Goal: Task Accomplishment & Management: Use online tool/utility

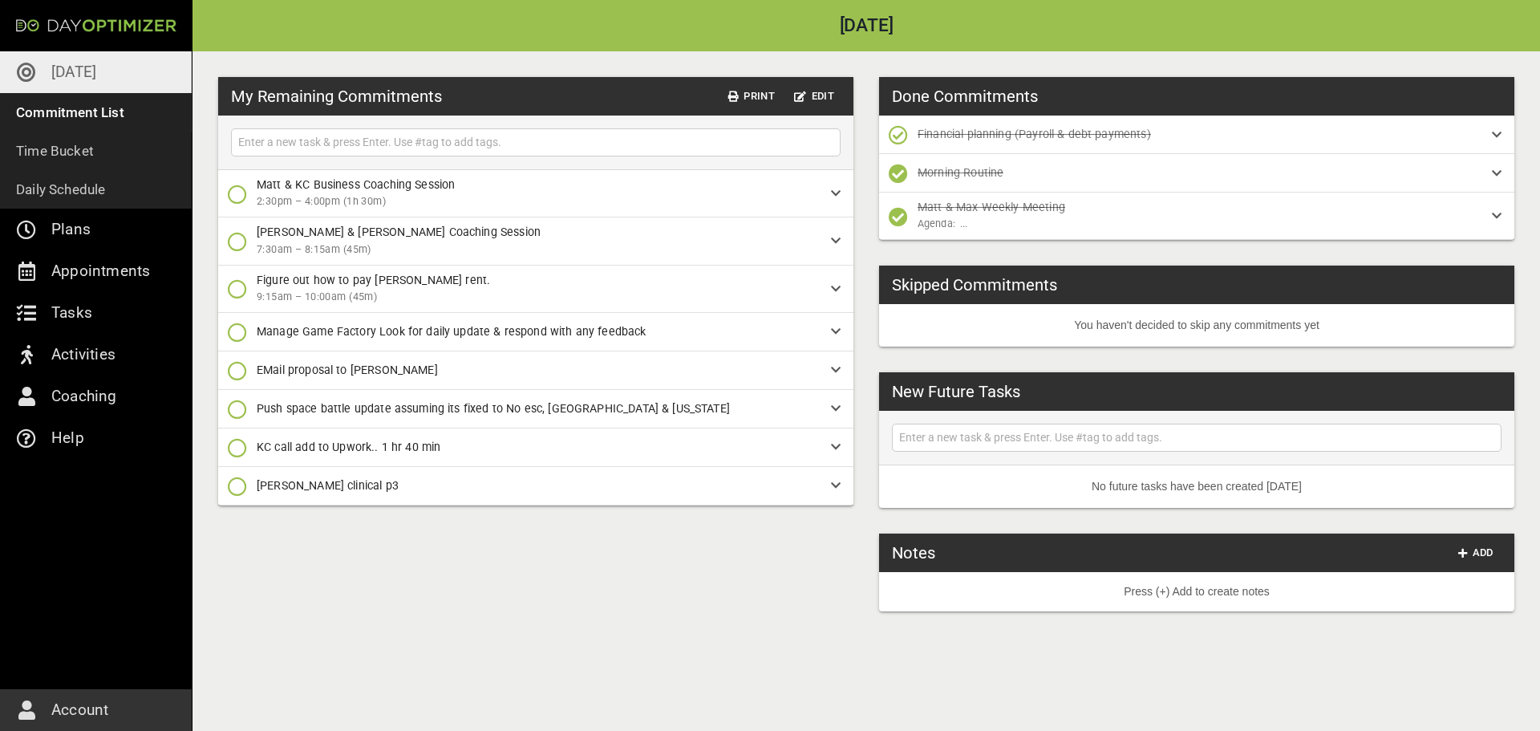
click at [240, 489] on icon "button" at bounding box center [237, 486] width 19 height 19
click at [240, 556] on icon "button" at bounding box center [237, 553] width 19 height 19
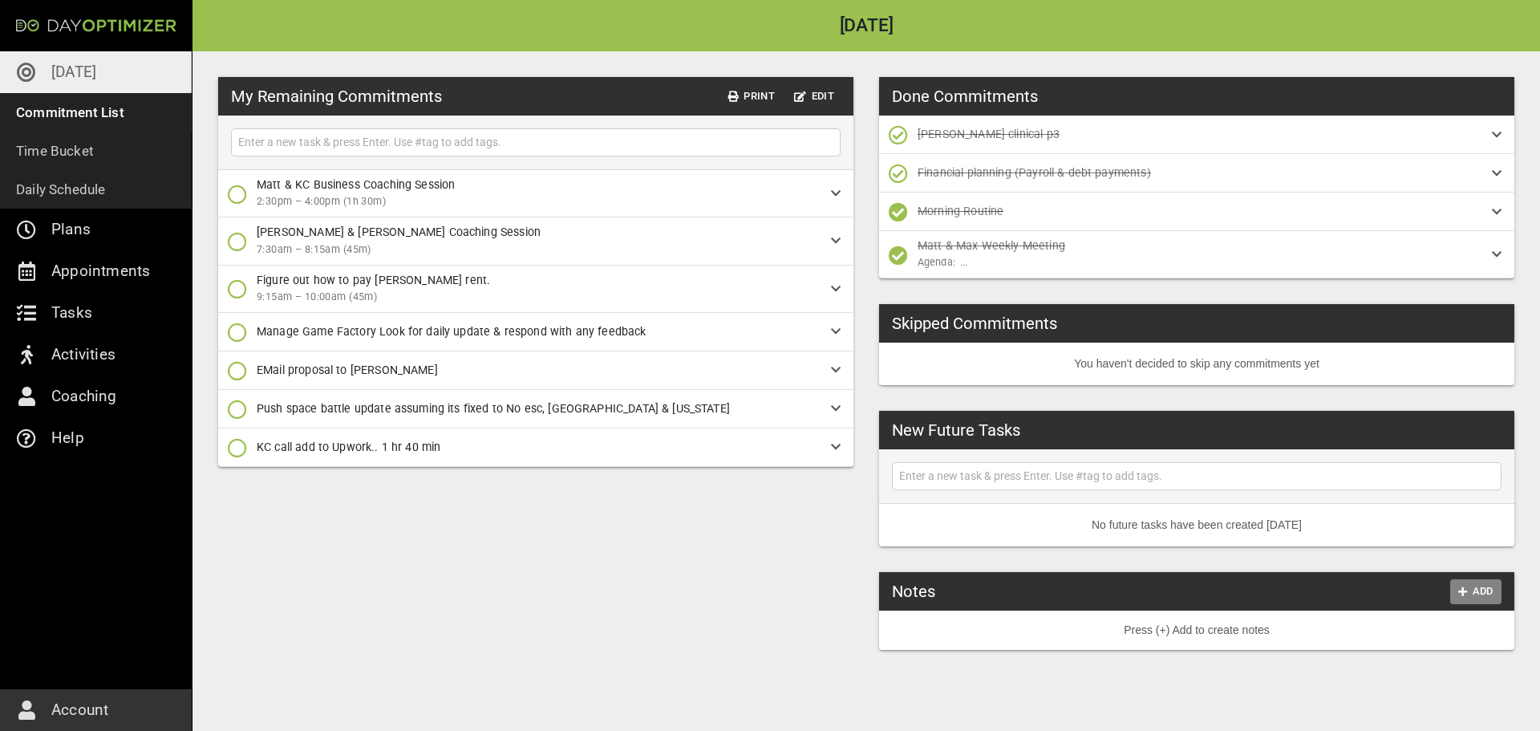
click at [1476, 592] on span "Add" at bounding box center [1476, 591] width 39 height 18
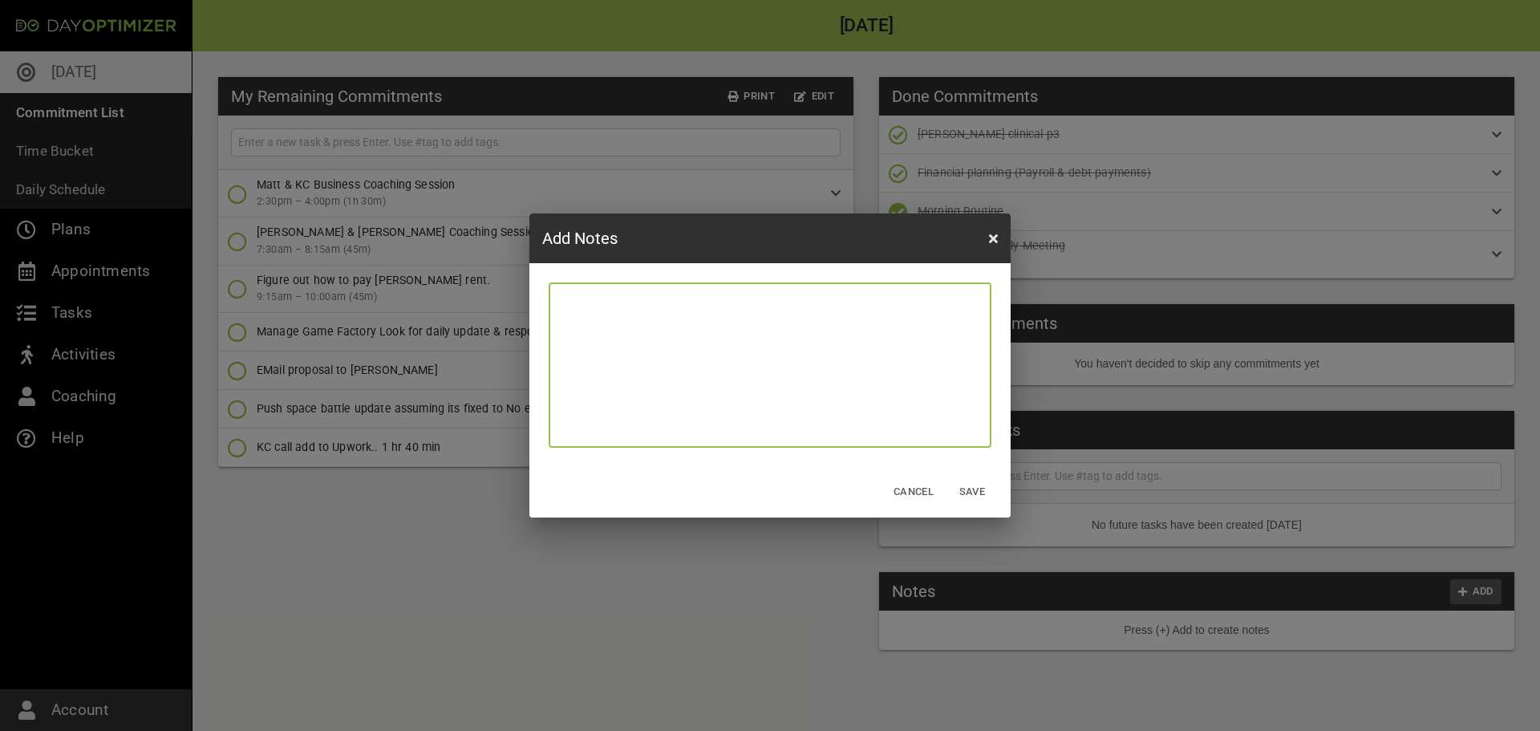
type textarea "J"
type textarea "Jo"
type textarea "[PERSON_NAME]"
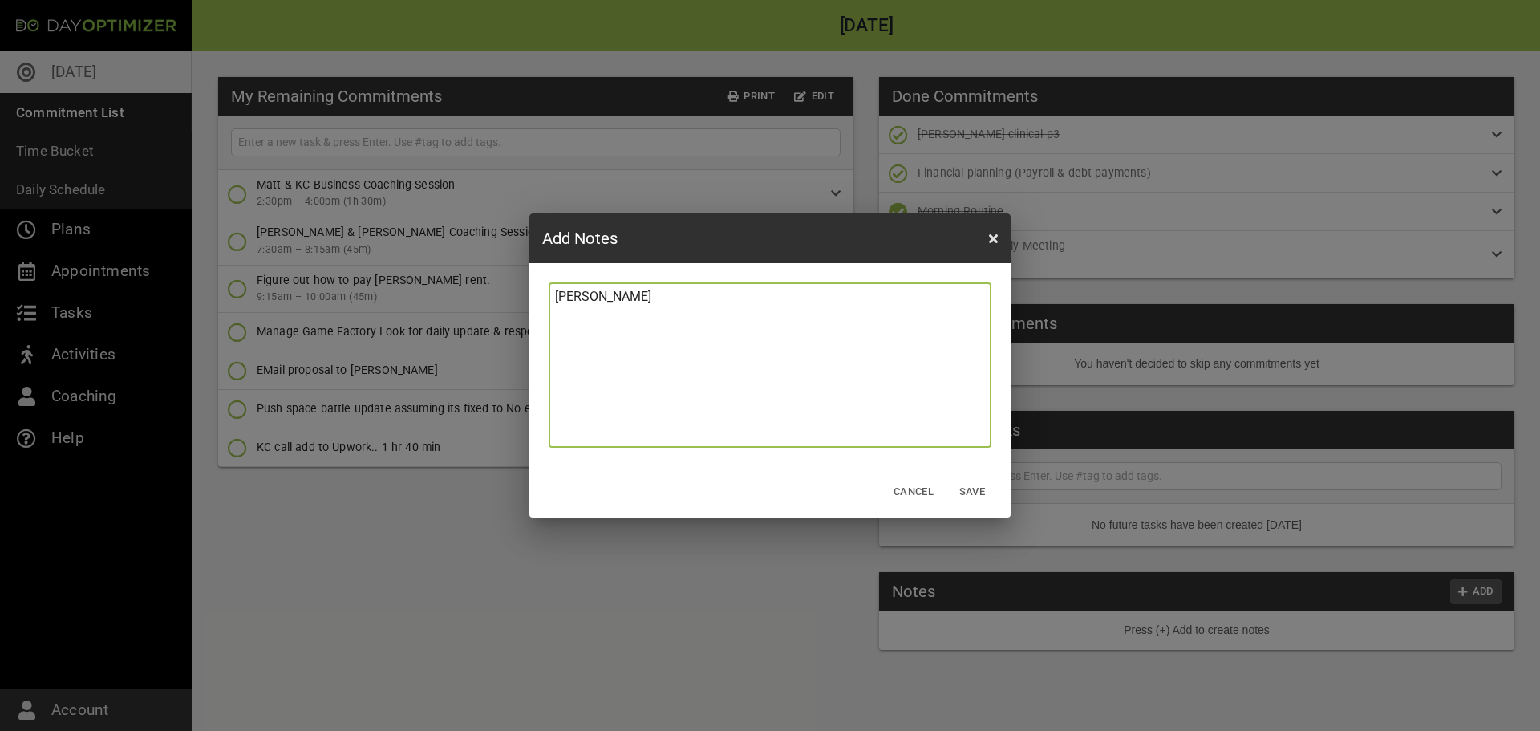
type textarea "[PERSON_NAME]"
type textarea "[PERSON_NAME]:"
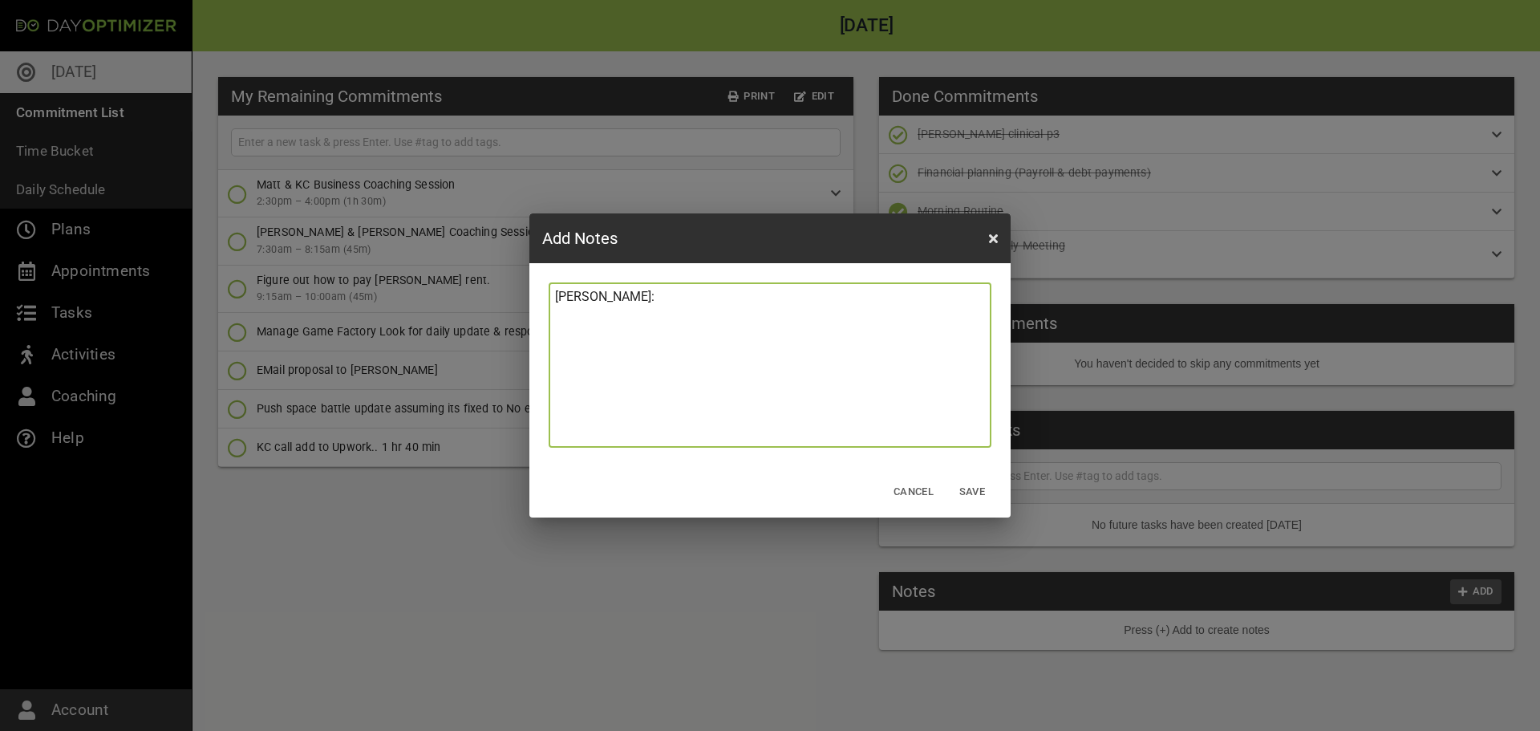
type textarea "[PERSON_NAME]:"
type textarea "[PERSON_NAME]: _"
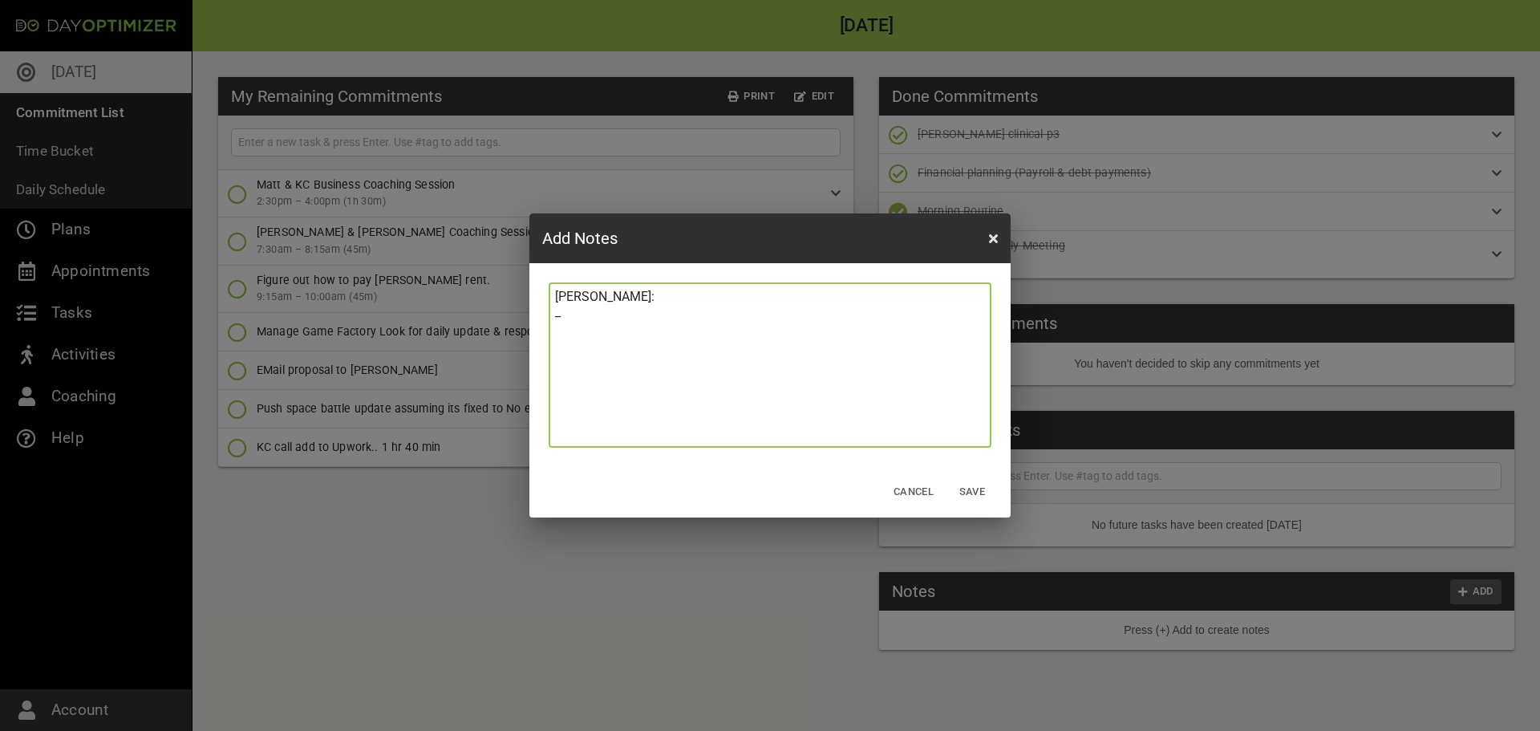
type textarea "[PERSON_NAME]: _"
type textarea "[PERSON_NAME]: _ S"
type textarea "[PERSON_NAME]: _ SU"
type textarea "[PERSON_NAME]: _ SUp"
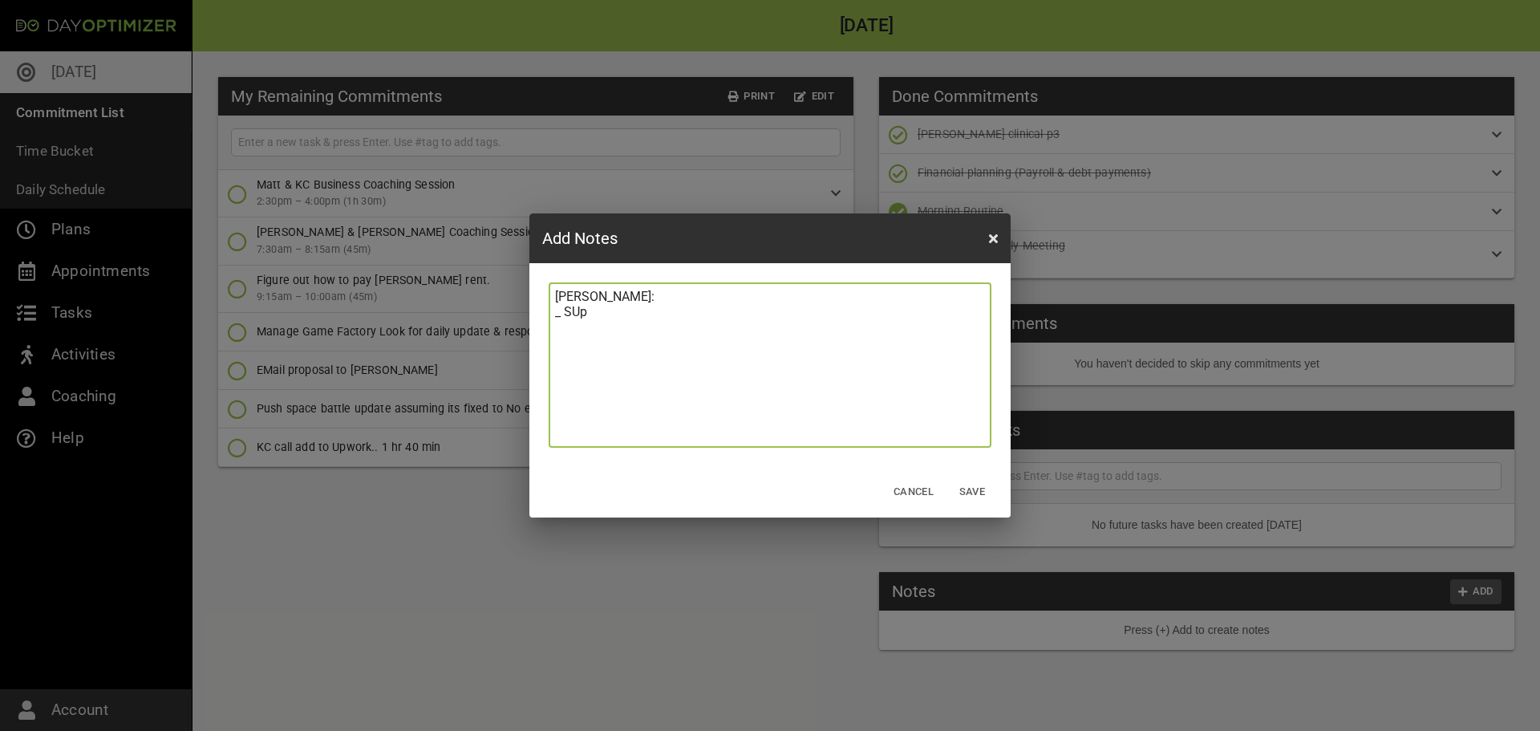
type textarea "[PERSON_NAME]: _ SUpp"
type textarea "[PERSON_NAME]: _ SUppl"
type textarea "[PERSON_NAME]: _ SUpply"
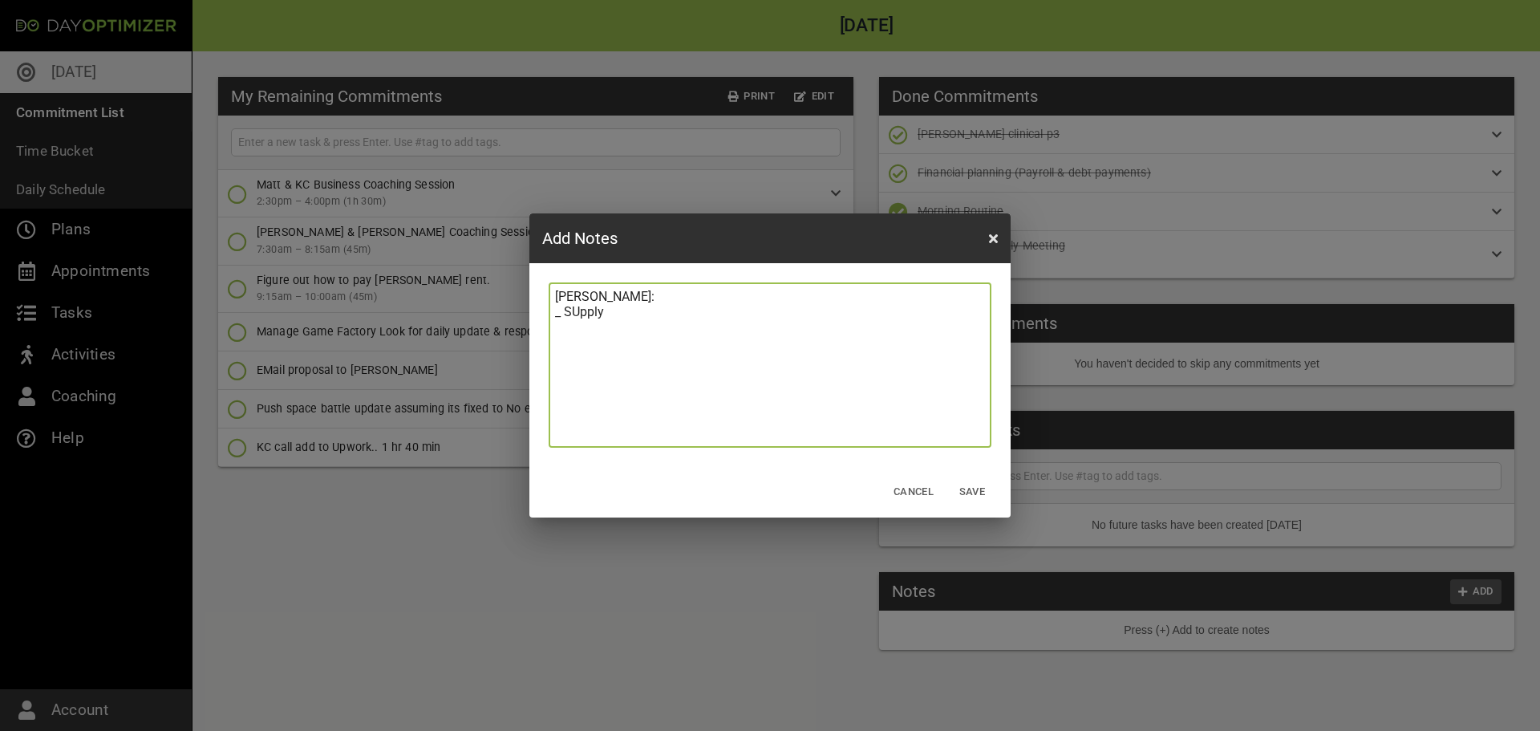
type textarea "[PERSON_NAME]: _ SUpply"
type textarea "[PERSON_NAME]: _ SUpply c"
type textarea "[PERSON_NAME]: _ SUpply ch"
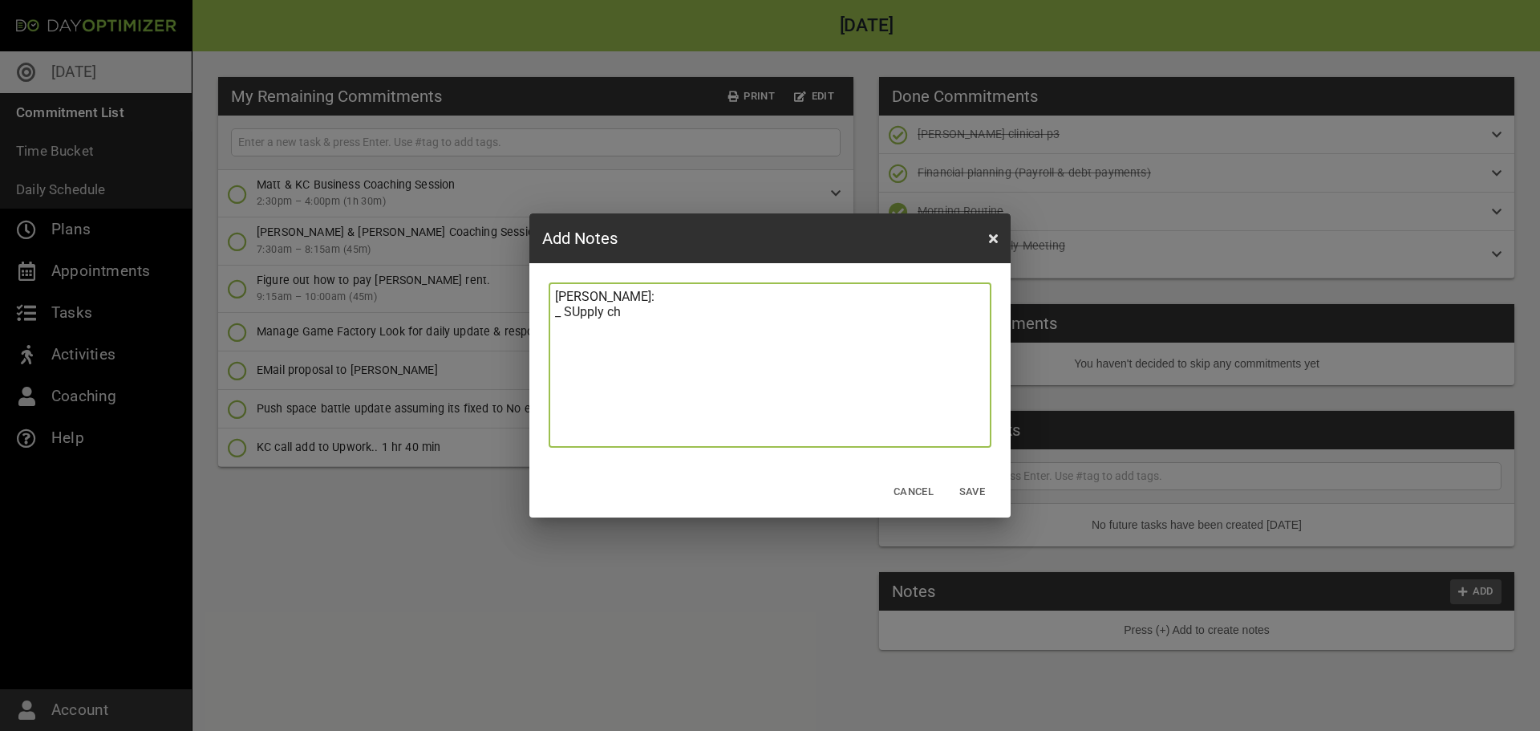
type textarea "[PERSON_NAME]: _ SUpply cha"
type textarea "[PERSON_NAME]: _ SUpply chai"
type textarea "[PERSON_NAME]: _ SUpply chain"
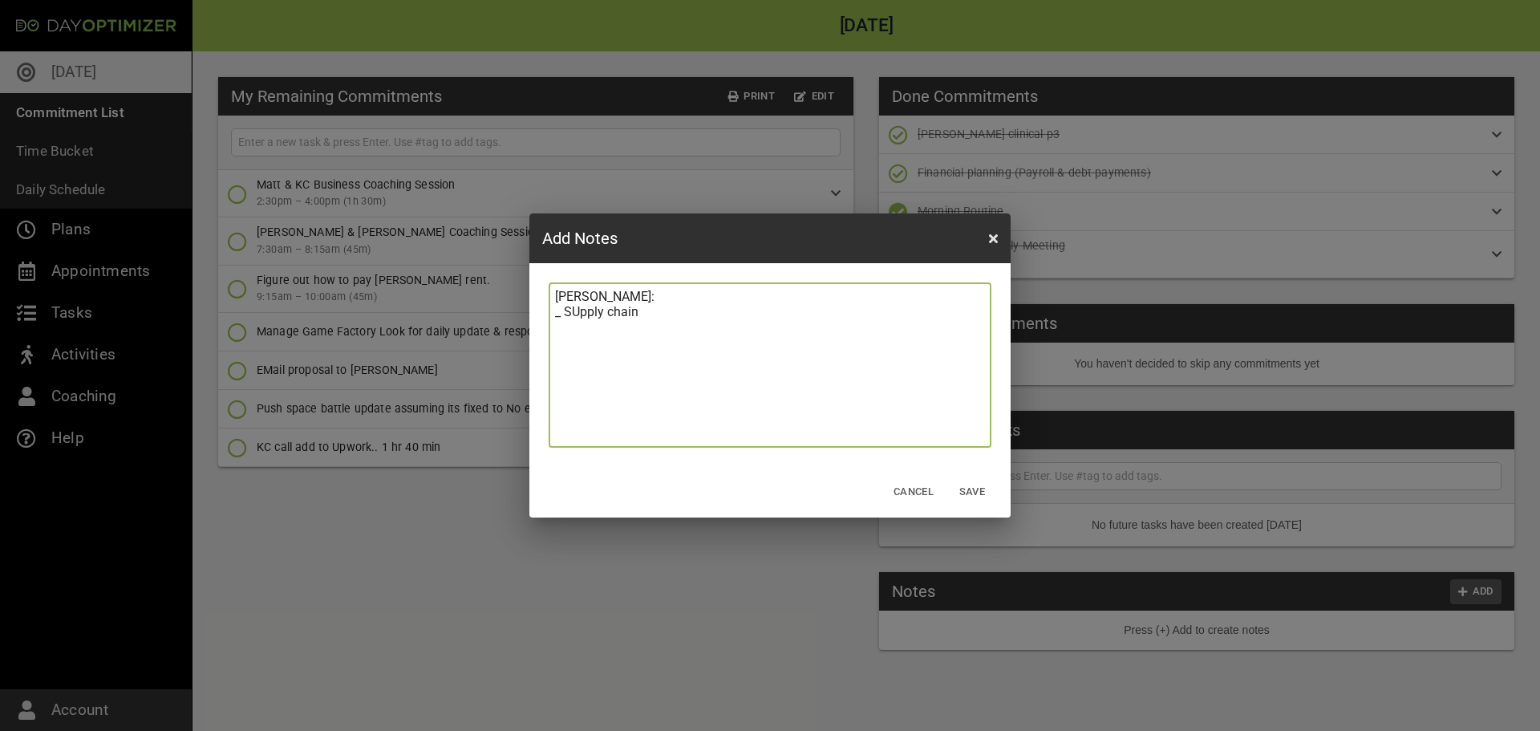
type textarea "[PERSON_NAME]: _ SUpply chain"
type textarea "[PERSON_NAME]: _ SUpply chain -"
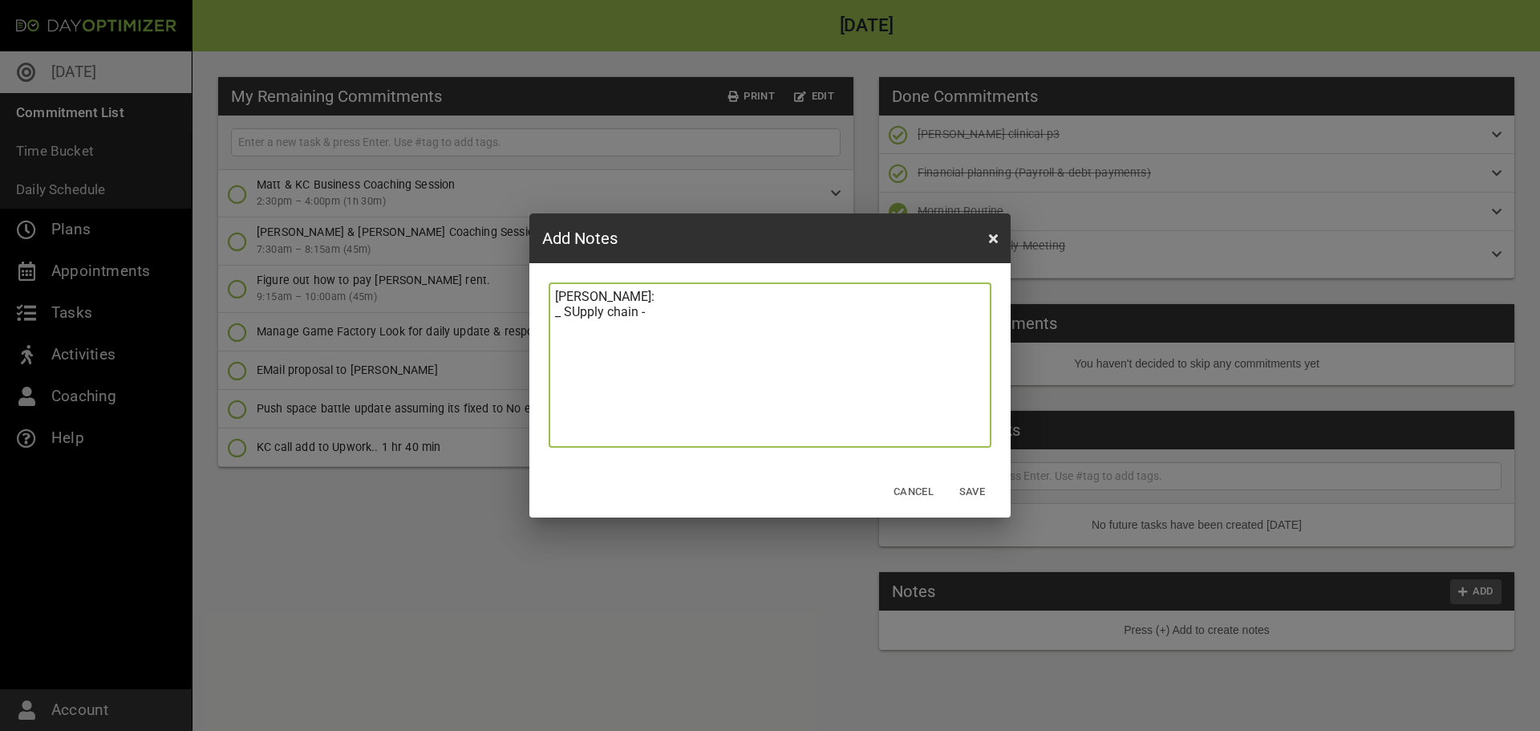
type textarea "[PERSON_NAME]: _ SUpply chain - t"
type textarea "[PERSON_NAME]: _ SUpply chain - th"
type textarea "[PERSON_NAME]: _ SUpply chain - the"
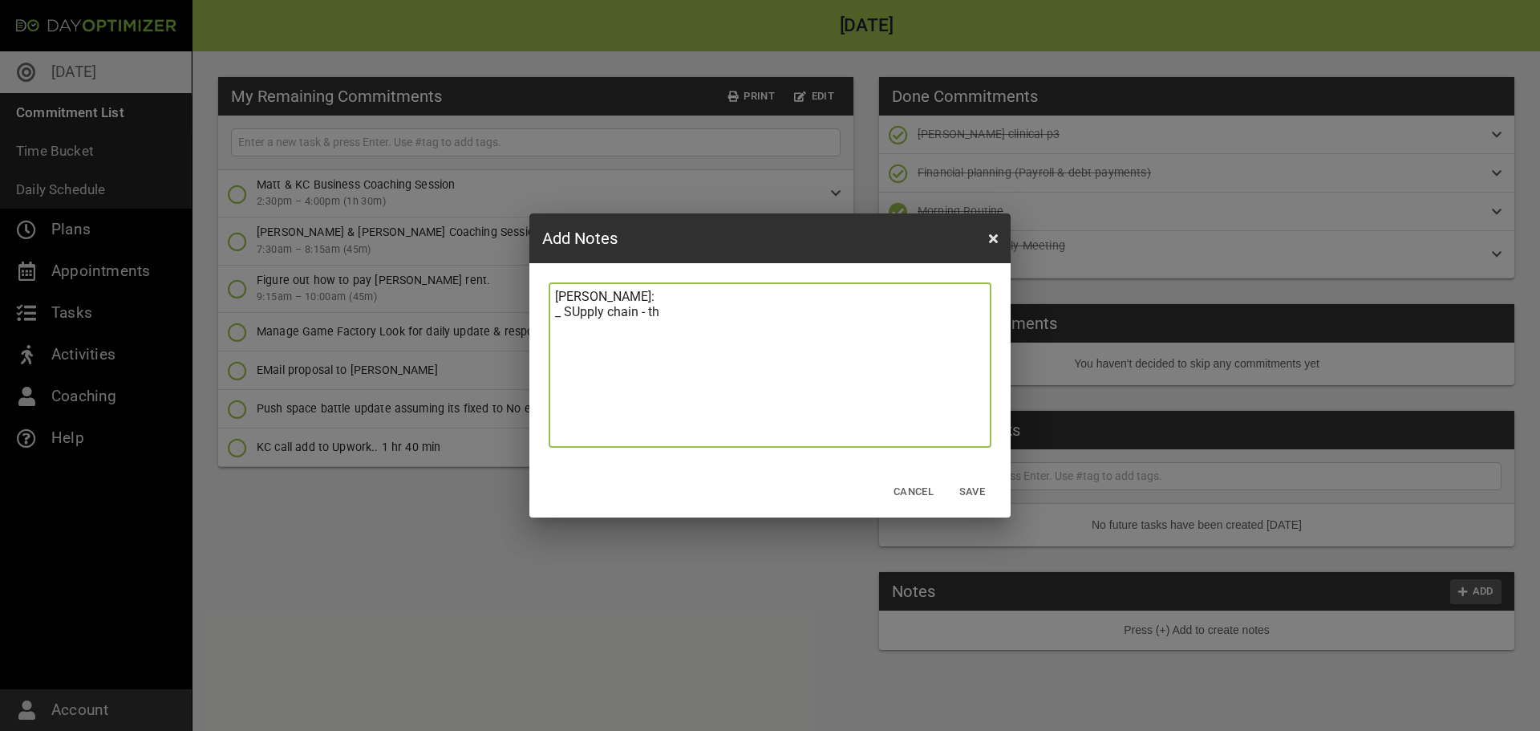
type textarea "[PERSON_NAME]: _ SUpply chain - the"
type textarea "[PERSON_NAME]: _ SUpply chain - the b"
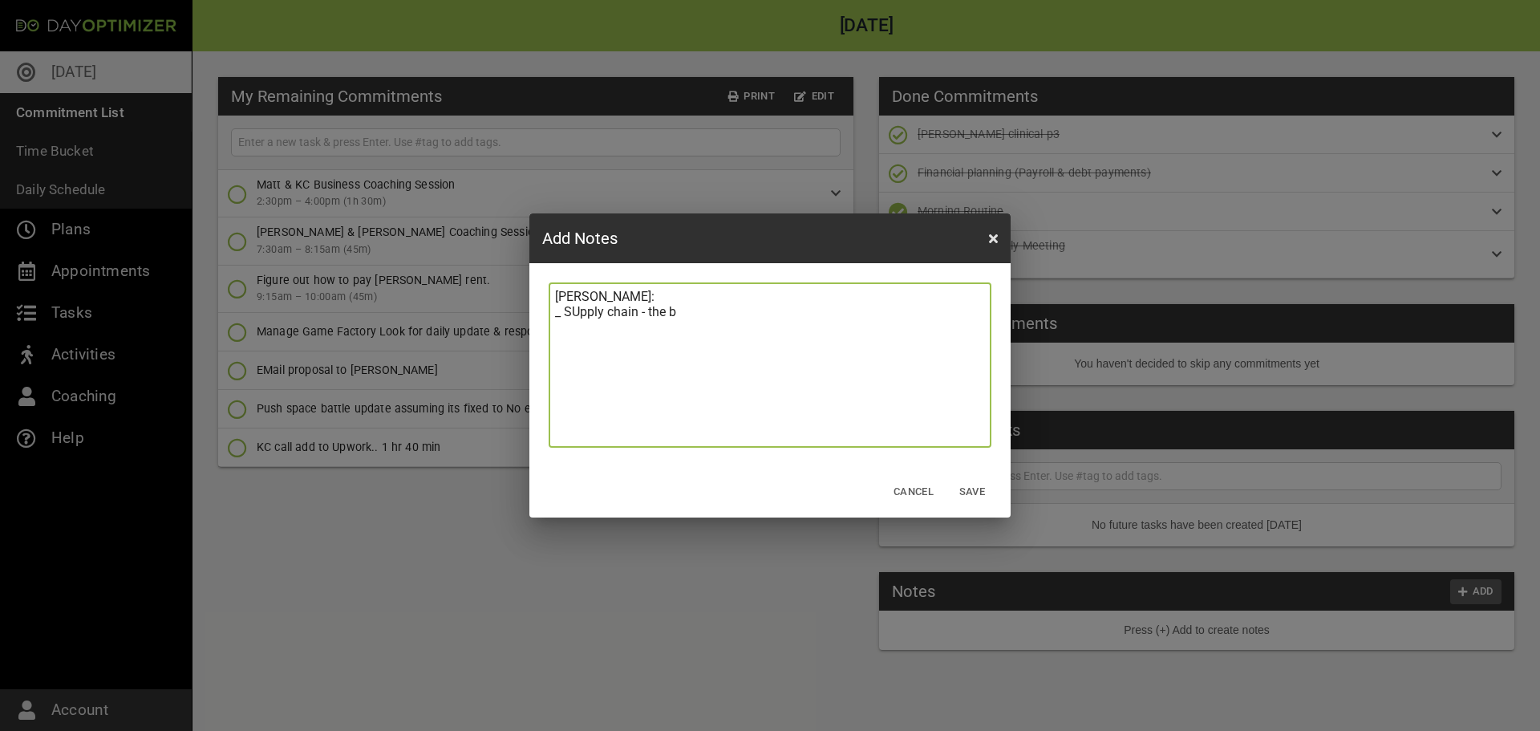
type textarea "[PERSON_NAME]: _ SUpply chain - the bo"
type textarea "[PERSON_NAME]: _ SUpply chain - the boa"
type textarea "[PERSON_NAME]: _ SUpply chain - the boat"
type textarea "[PERSON_NAME]: _ SUpply chain - the boat."
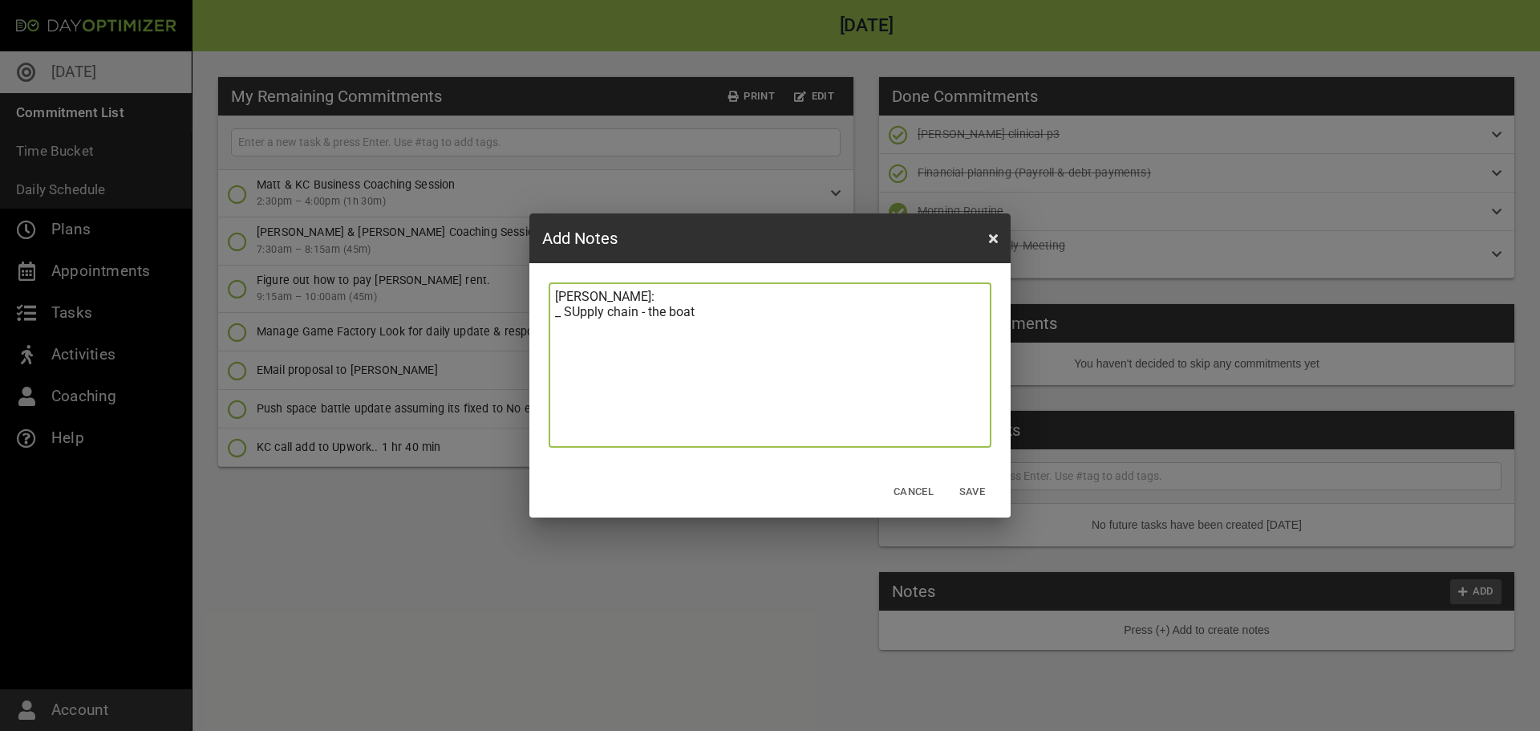
type textarea "[PERSON_NAME]: _ SUpply chain - the boat."
type textarea "[PERSON_NAME]: _ SUpply chain - the boat. 2"
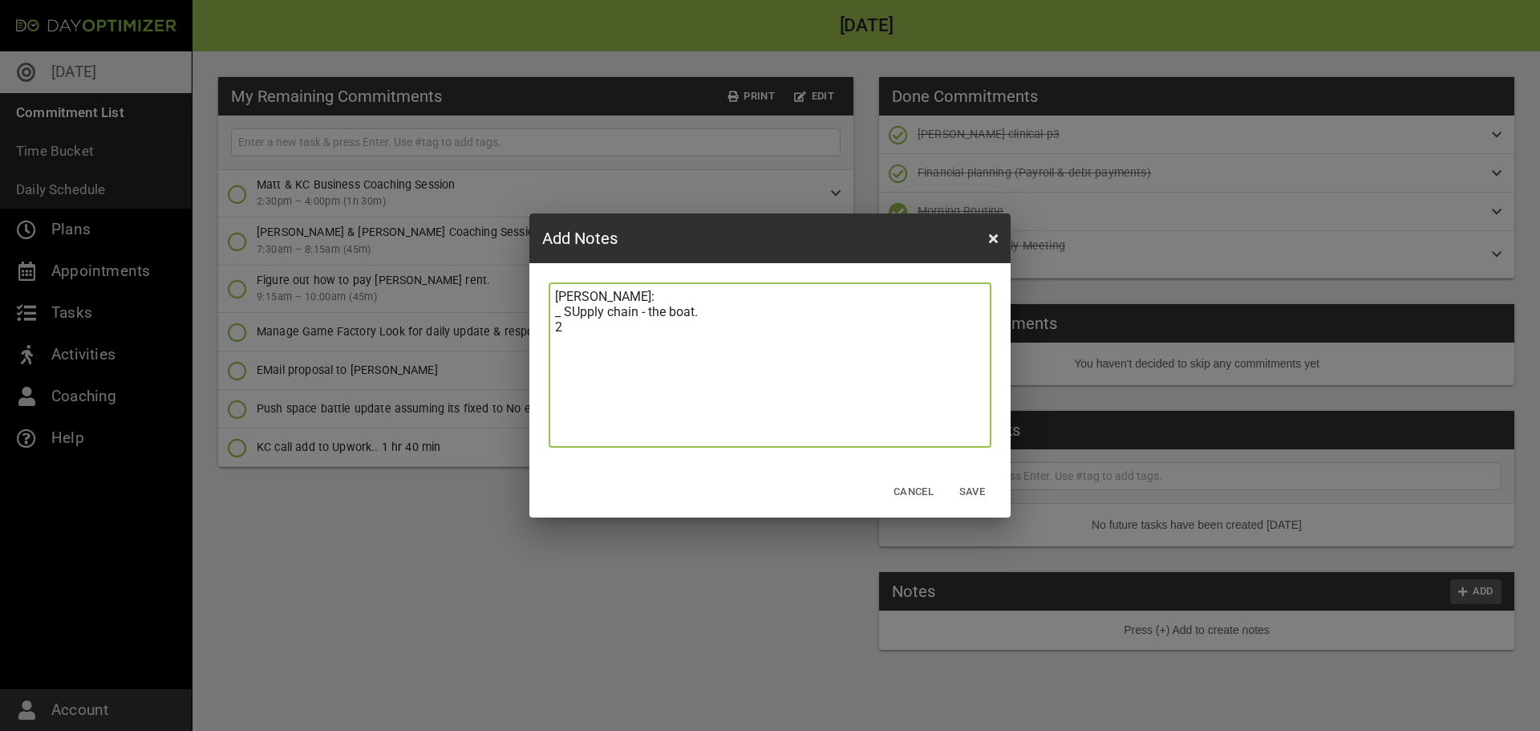
type textarea "[PERSON_NAME]: _ SUpply chain - the boat. 2."
type textarea "[PERSON_NAME]: _ SUpply chain - the boat. 2. A"
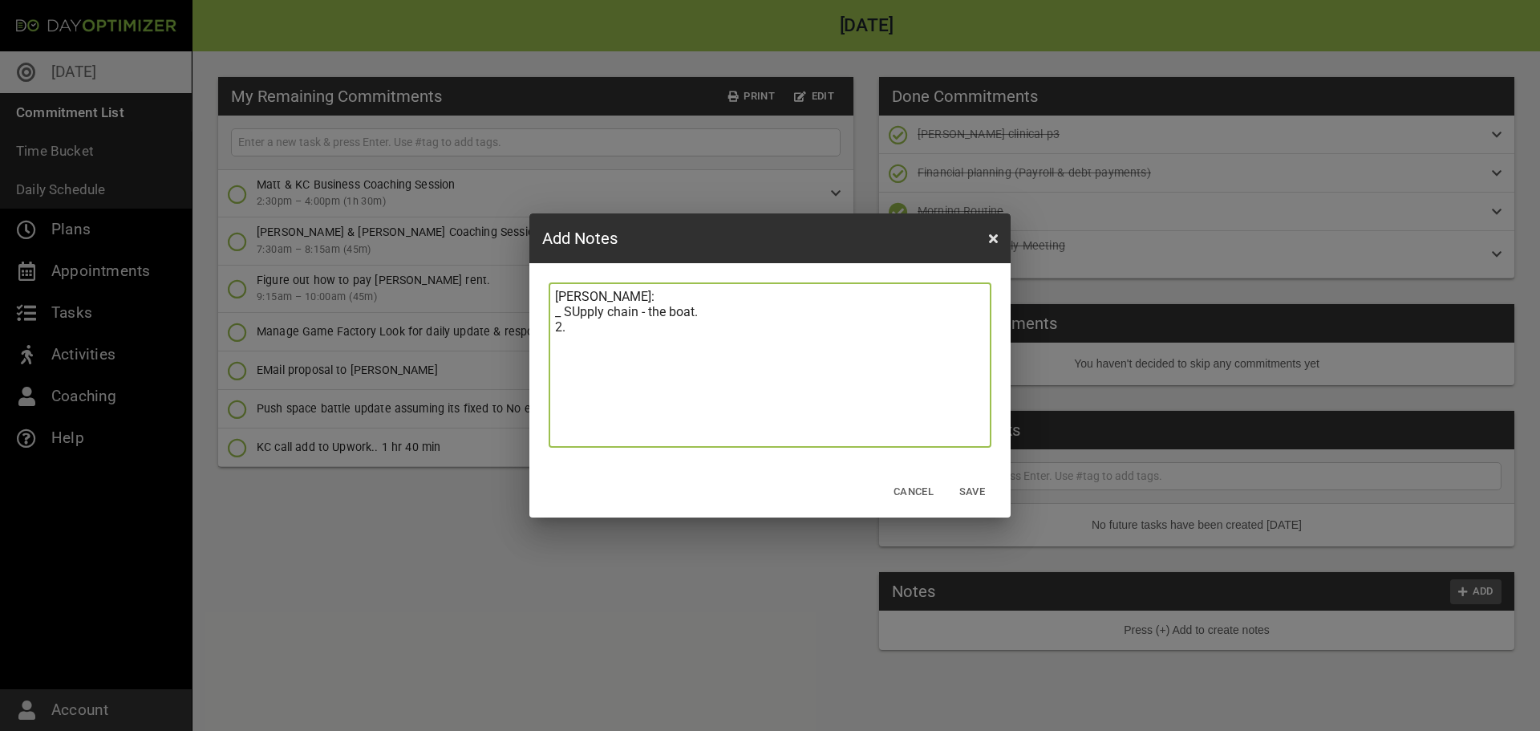
type textarea "[PERSON_NAME]: _ SUpply chain - the boat. 2. A"
type textarea "[PERSON_NAME]: _ SUpply chain - the boat. 2. Au"
type textarea "[PERSON_NAME]: _ SUpply chain - the boat. 2. Aut"
type textarea "[PERSON_NAME]: _ SUpply chain - the boat. 2. Auto"
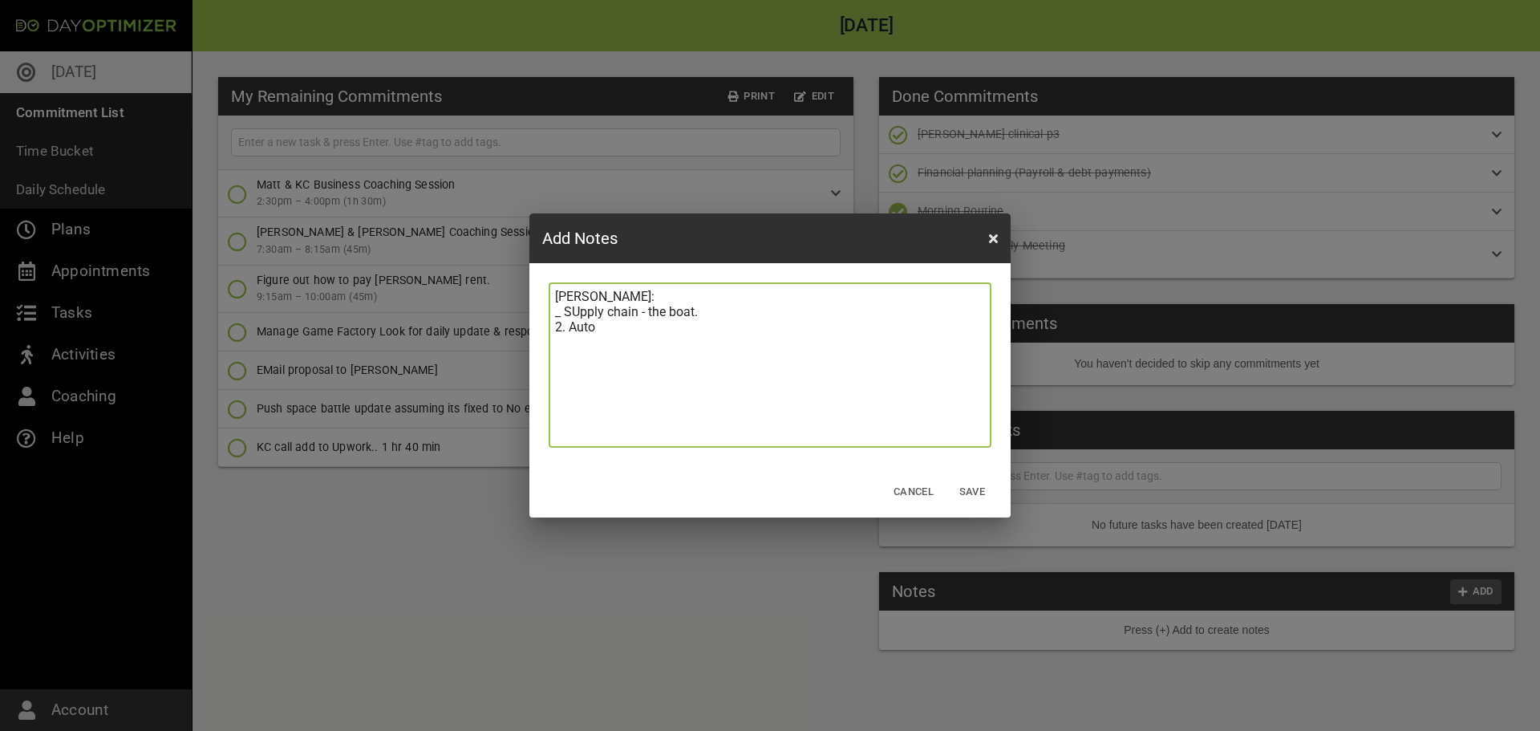
type textarea "[PERSON_NAME]: _ SUpply chain - the boat. 2. Autom"
type textarea "[PERSON_NAME]: _ SUpply chain - the boat. 2. Automa"
type textarea "[PERSON_NAME]: _ SUpply chain - the boat. 2. Automat"
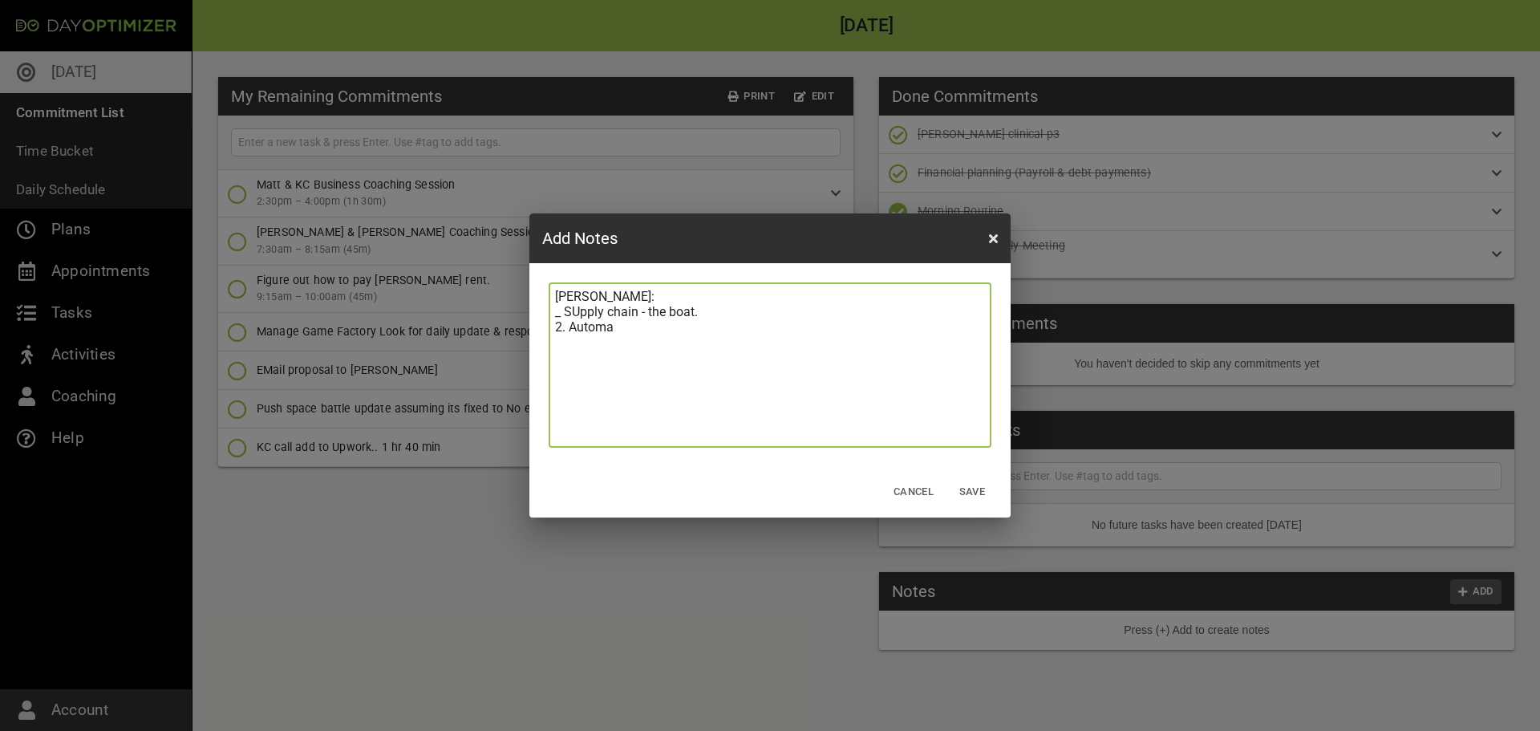
type textarea "[PERSON_NAME]: _ SUpply chain - the boat. 2. Automat"
type textarea "[PERSON_NAME]: _ SUpply chain - the boat. 2. Automati"
type textarea "[PERSON_NAME]: _ SUpply chain - the boat. 2. Automatio"
type textarea "[PERSON_NAME]: _ SUpply chain - the boat. 2. Automation"
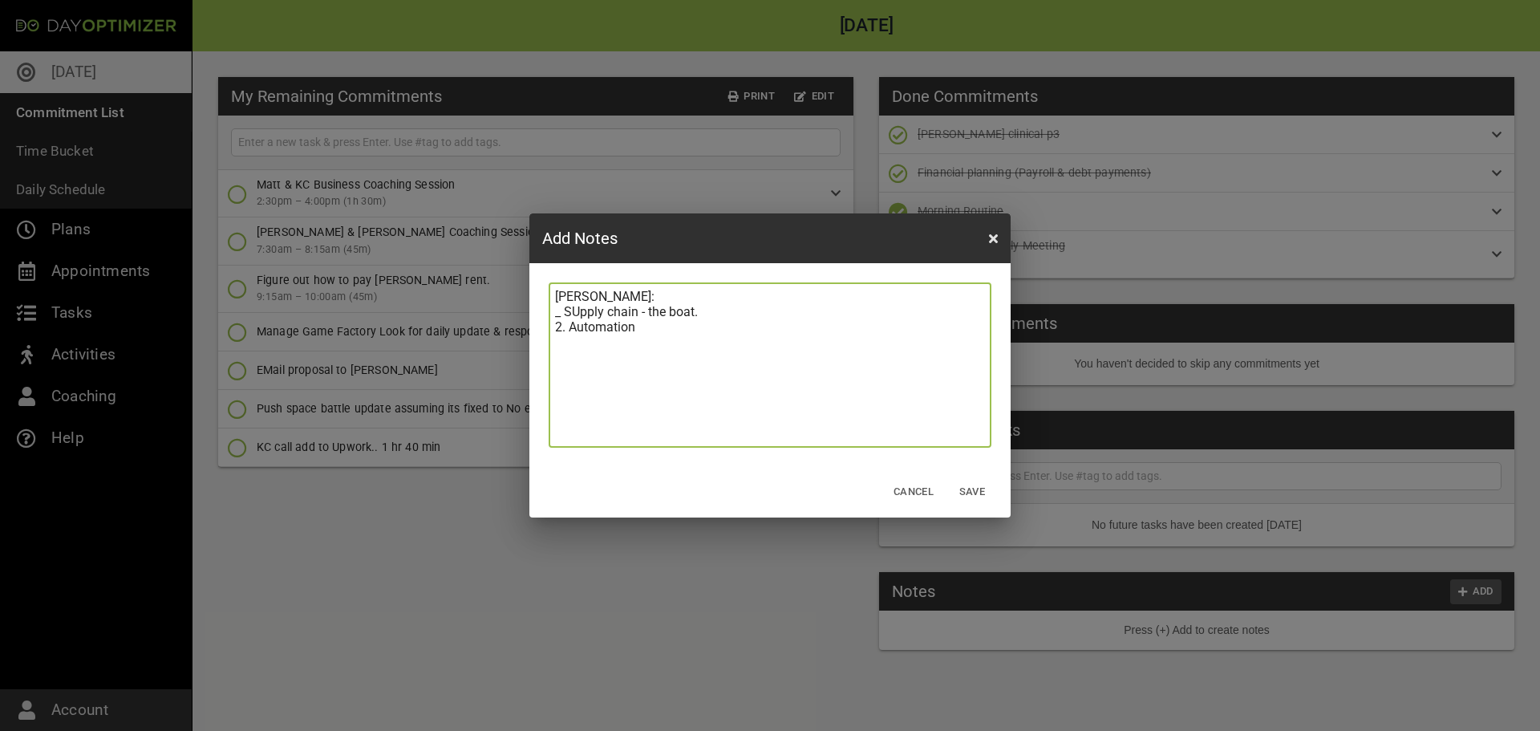
type textarea "[PERSON_NAME]: _ SUpply chain - the boat. 2. Automation."
type textarea "[PERSON_NAME]: _ SUpply chain - the boat. 2. Automation.."
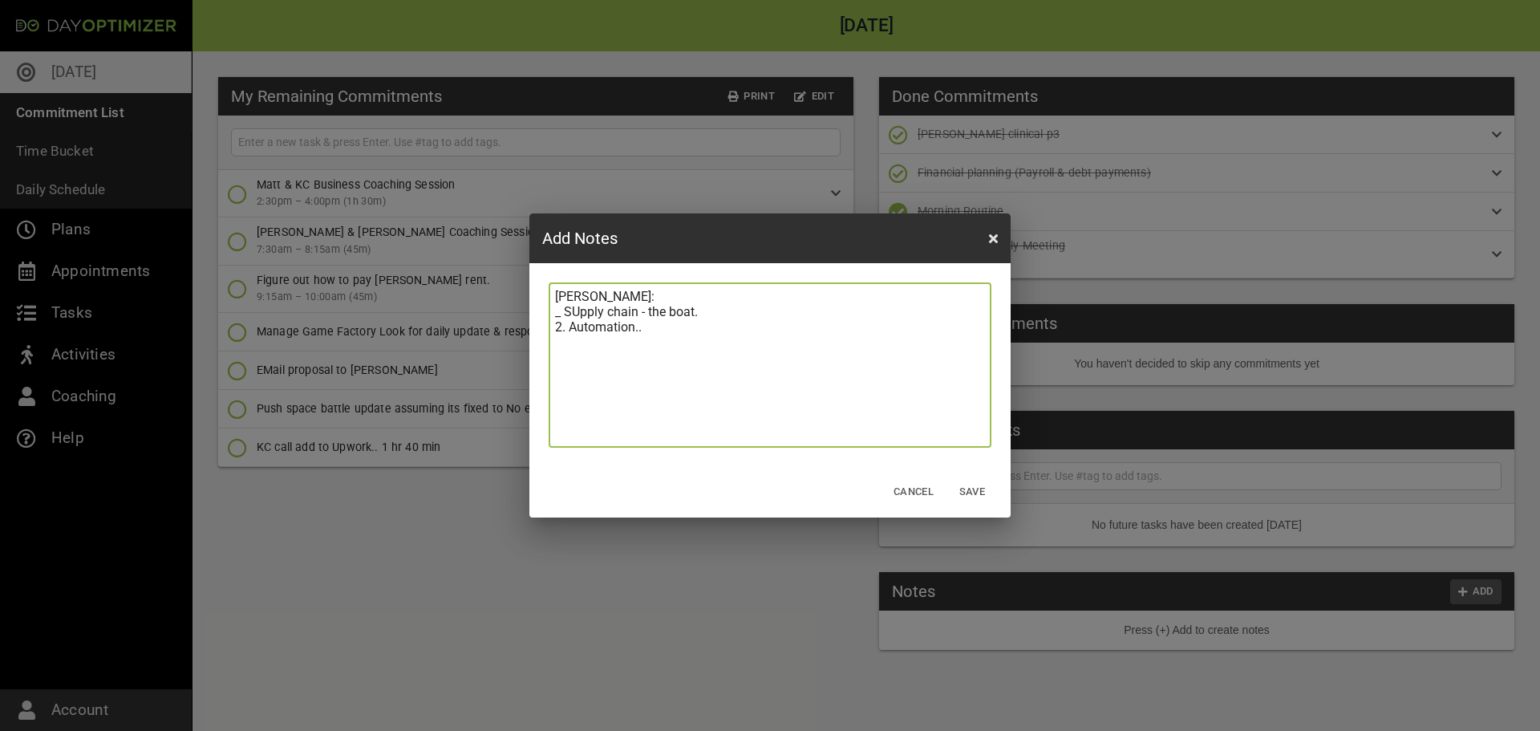
type textarea "[PERSON_NAME]: _ SUpply chain - the boat. 2. Automation.."
type textarea "[PERSON_NAME]: _ SUpply chain - the boat. 2. Automation.. O"
type textarea "[PERSON_NAME]: _ SUpply chain - the boat. 2. Automation.. Op"
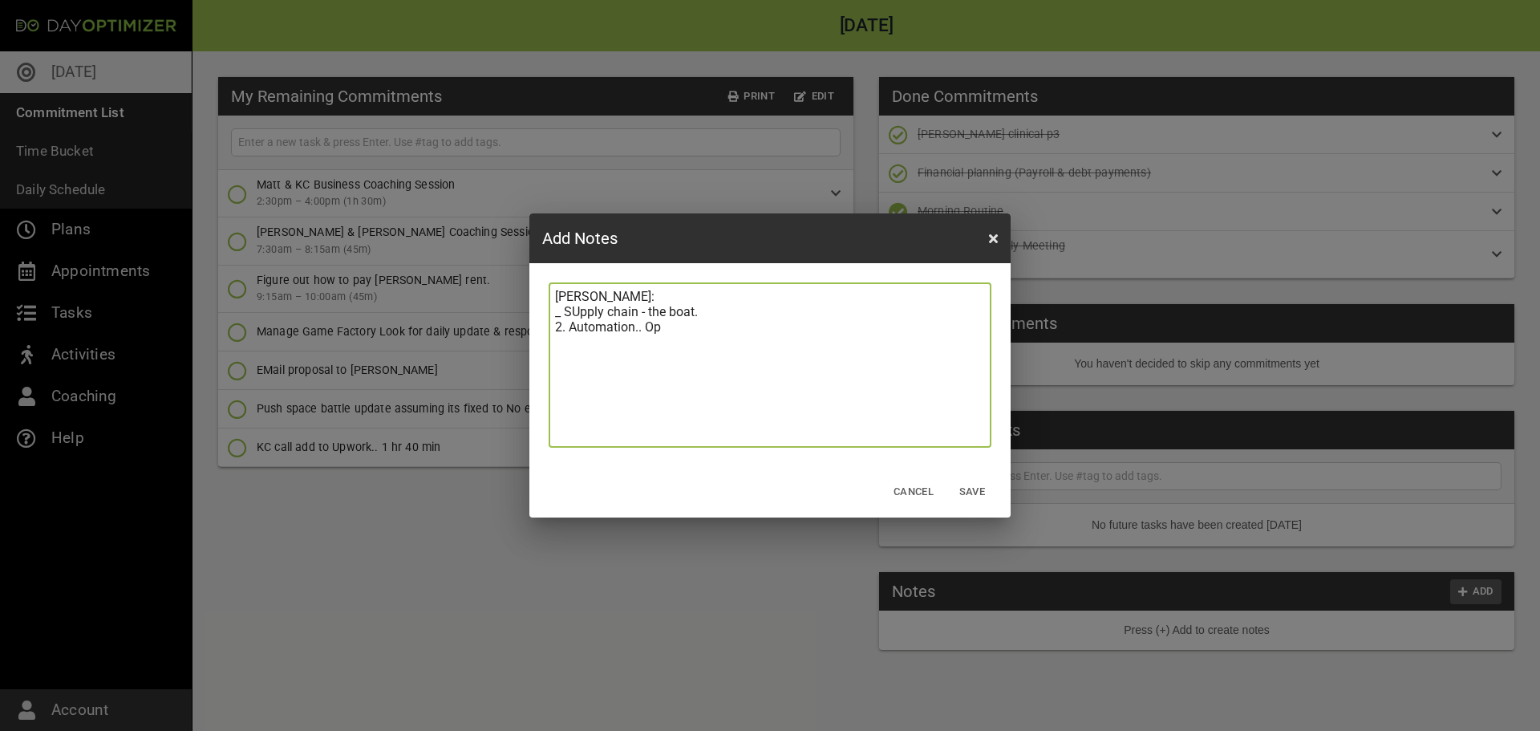
type textarea "[PERSON_NAME]: _ SUpply chain - the boat. 2. Automation.. Ope"
type textarea "[PERSON_NAME]: _ SUpply chain - the boat. 2. Automation.. Oper"
type textarea "[PERSON_NAME]: _ SUpply chain - the boat. 2. Automation.. Opera"
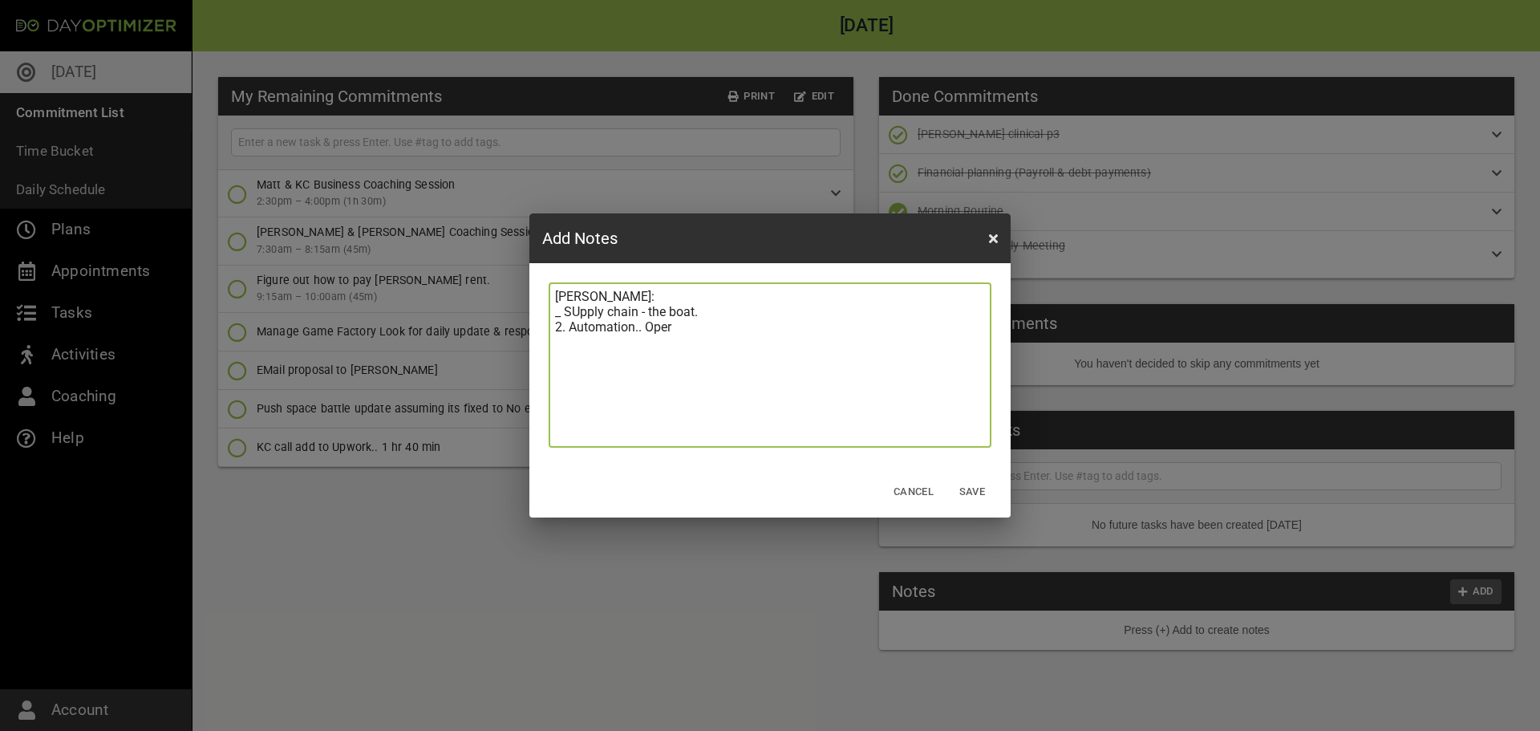
type textarea "[PERSON_NAME]: _ SUpply chain - the boat. 2. Automation.. Opera"
type textarea "[PERSON_NAME]: _ SUpply chain - the boat. 2. Automation.. Operat"
type textarea "[PERSON_NAME]: _ SUpply chain - the boat. 2. Automation.. Operati"
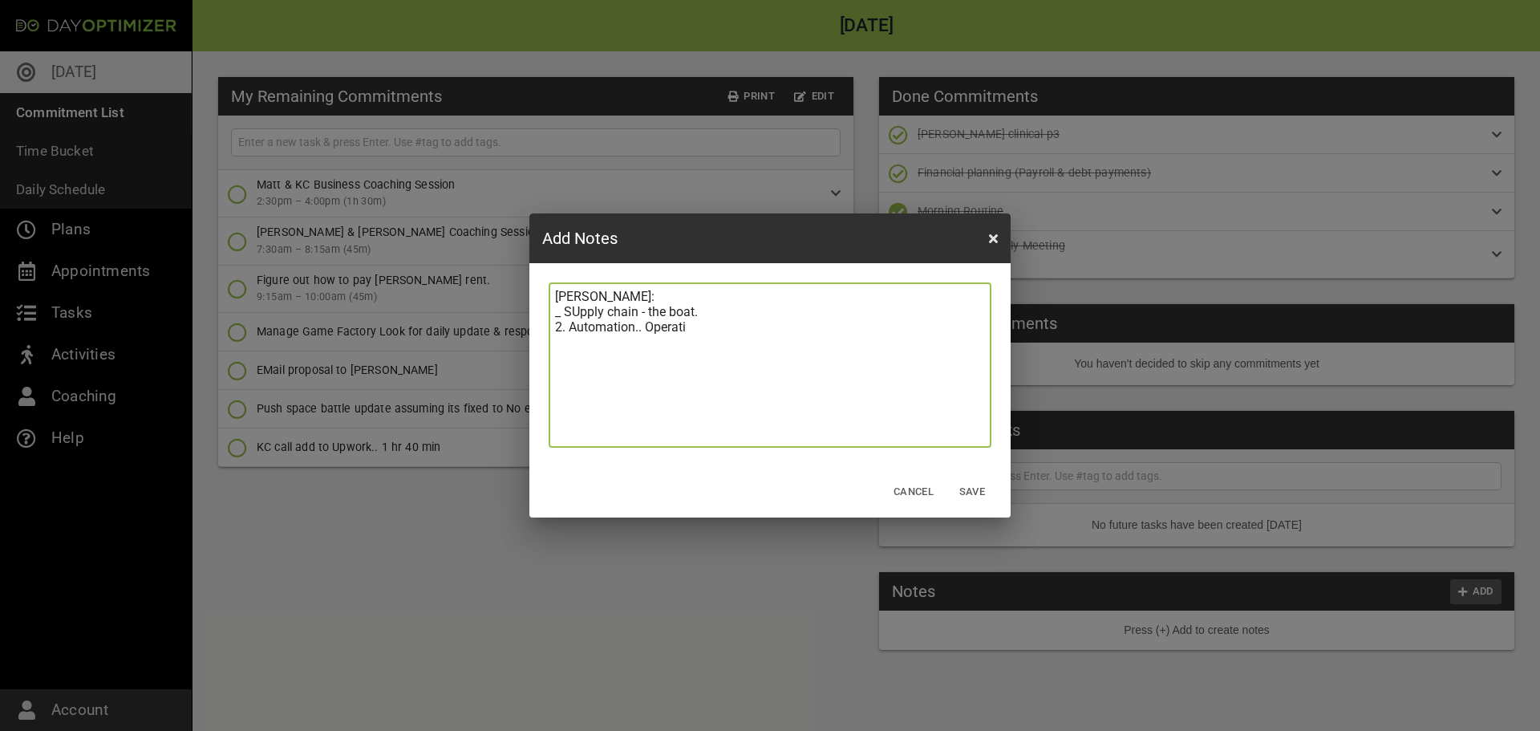
type textarea "[PERSON_NAME]: _ SUpply chain - the boat. 2. Automation.. Operatio"
type textarea "[PERSON_NAME]: _ SUpply chain - the boat. 2. Automation.. Operation"
type textarea "[PERSON_NAME]: _ SUpply chain - the boat. 2. Automation.. Operations"
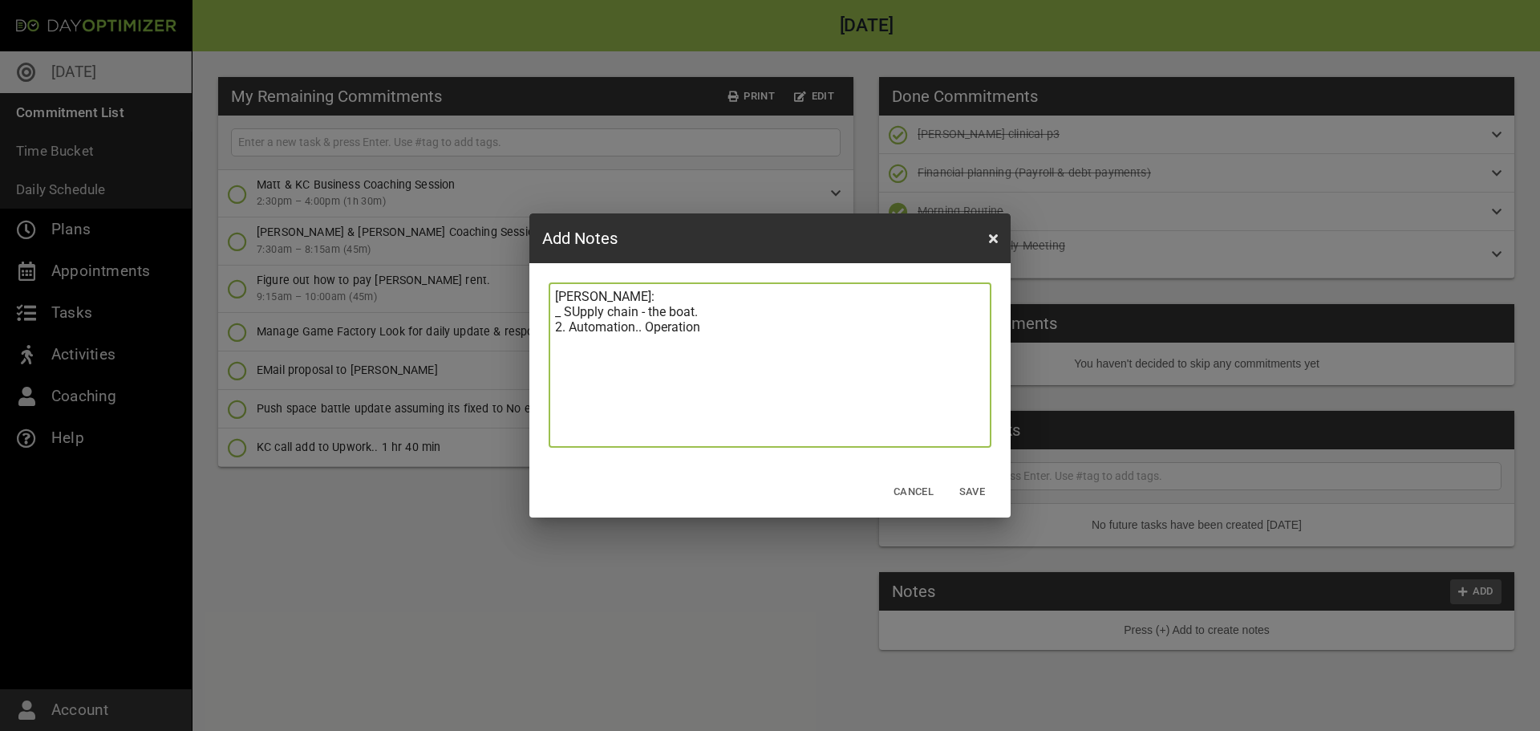
type textarea "[PERSON_NAME]: _ SUpply chain - the boat. 2. Automation.. Operations"
type textarea "[PERSON_NAME]: _ SUpply chain - the boat. 2. Automation.. Operations."
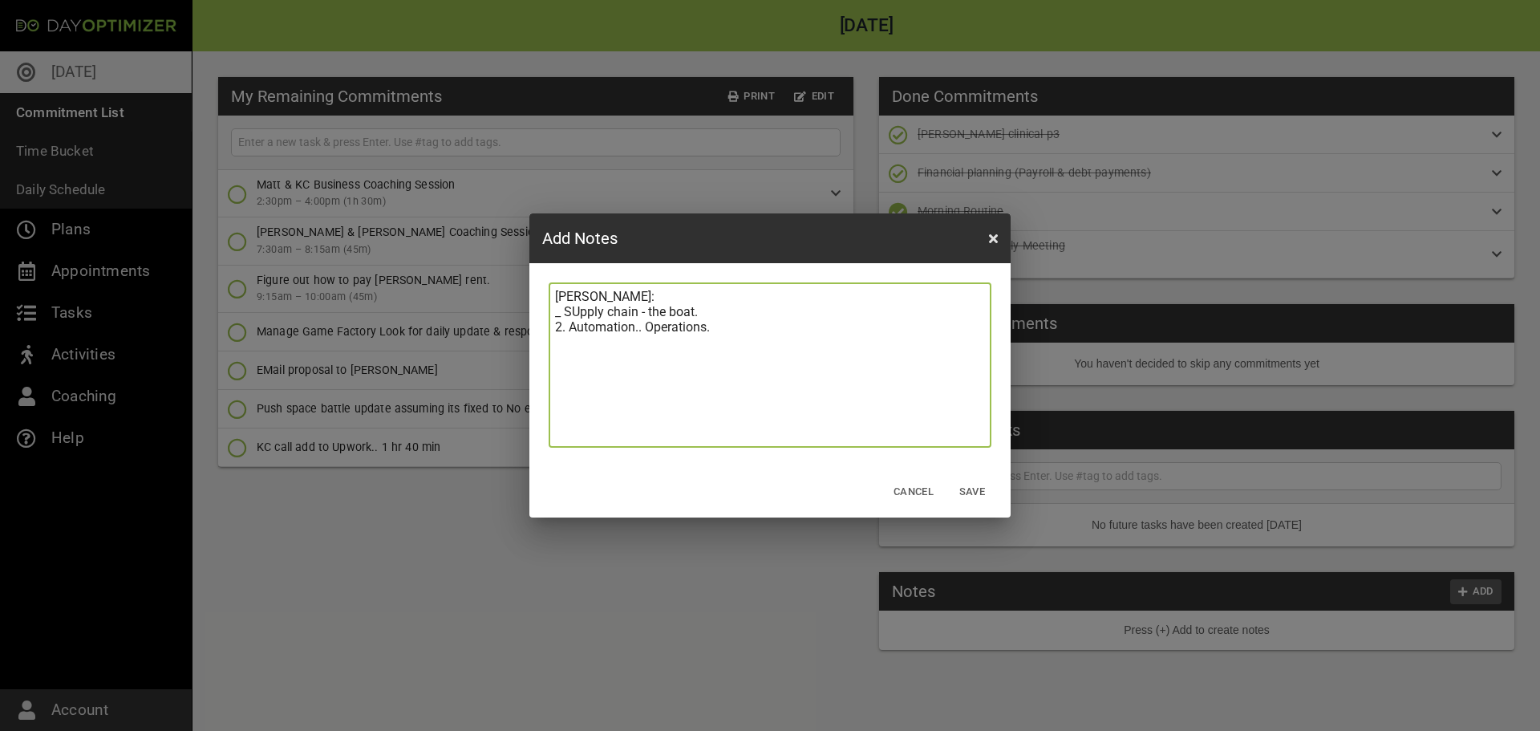
type textarea "[PERSON_NAME]: _ SUpply chain - the boat. 2. Automation.. Operations."
type textarea "[PERSON_NAME]: _ SUpply chain - the boat. 2. Automation.. Operations. G"
click at [826, 370] on textarea "[PERSON_NAME]: _ SUpply chain - the boat. 2. Automation.. Operations." at bounding box center [770, 365] width 430 height 152
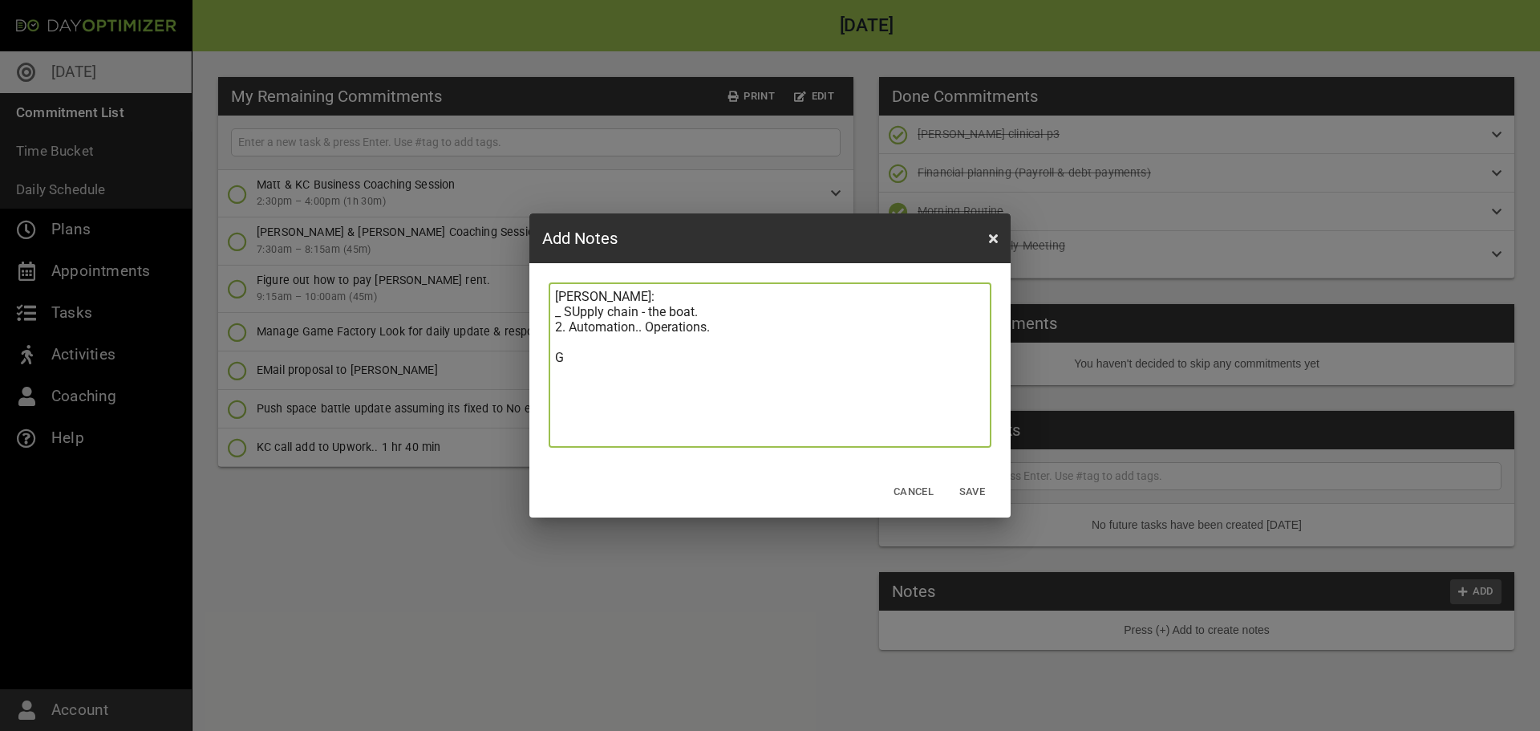
type textarea "[PERSON_NAME]: _ SUpply chain - the boat. 2. Automation.. Operations. Go"
type textarea "[PERSON_NAME]: _ SUpply chain - the boat. 2. Automation.. Operations. Got"
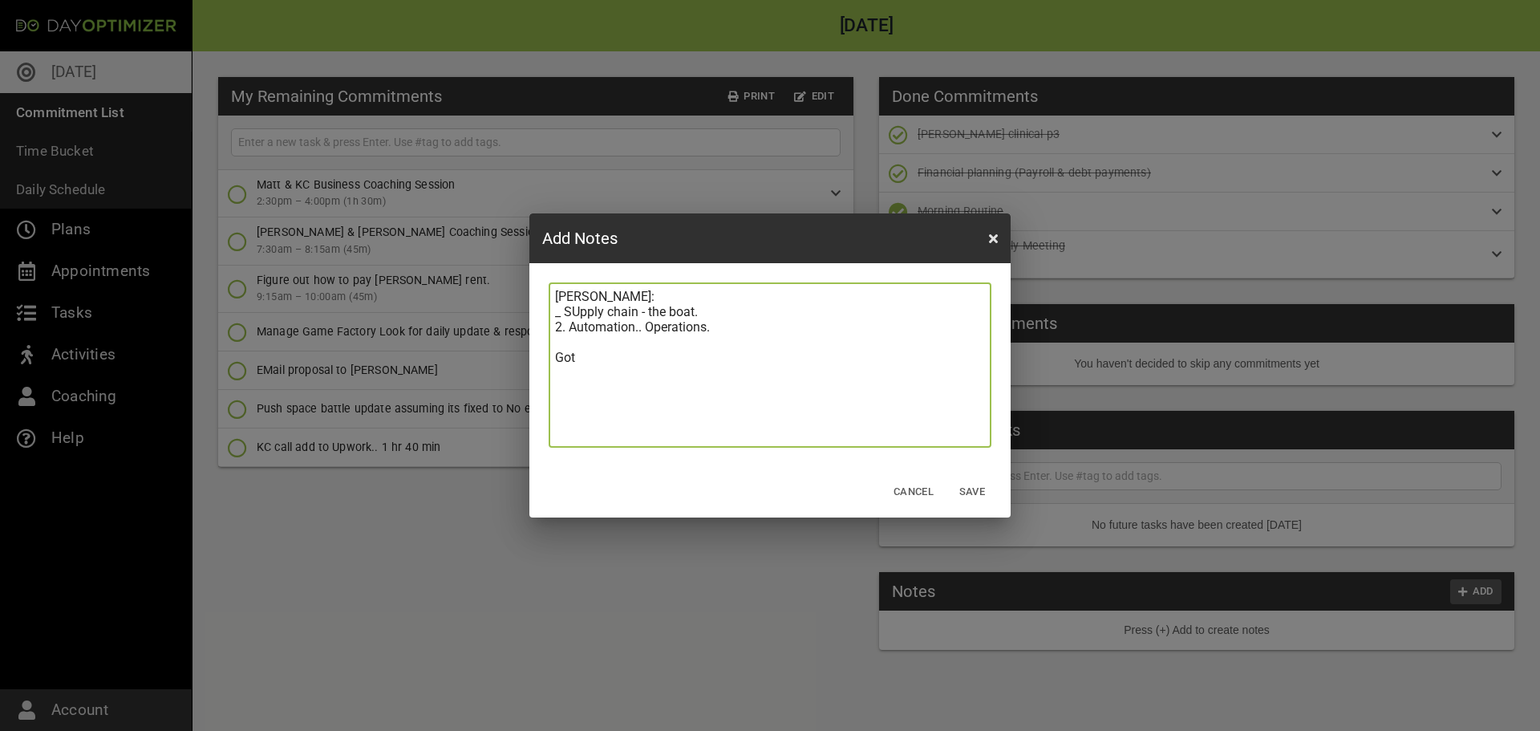
type textarea "[PERSON_NAME]: _ SUpply chain - the boat. 2. Automation.. Operations. Got"
type textarea "[PERSON_NAME]: _ SUpply chain - the boat. 2. Automation.. Operations. Got 3"
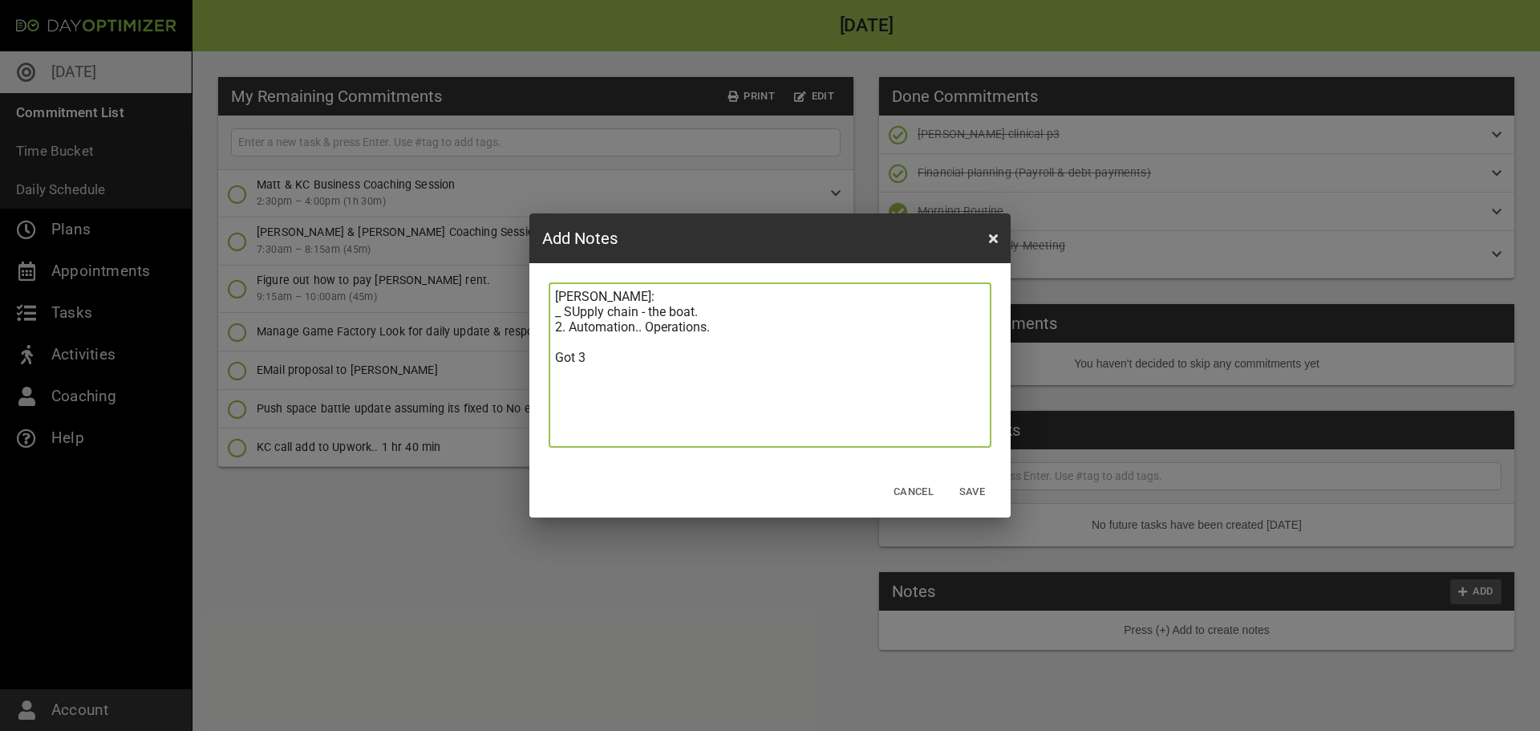
type textarea "[PERSON_NAME]: _ SUpply chain - the boat. 2. Automation.. Operations. Got 3 d"
type textarea "[PERSON_NAME]: _ SUpply chain - the boat. 2. Automation.. Operations. Got 3 de"
type textarea "[PERSON_NAME]: _ SUpply chain - the boat. 2. Automation.. Operations. Got 3 dep"
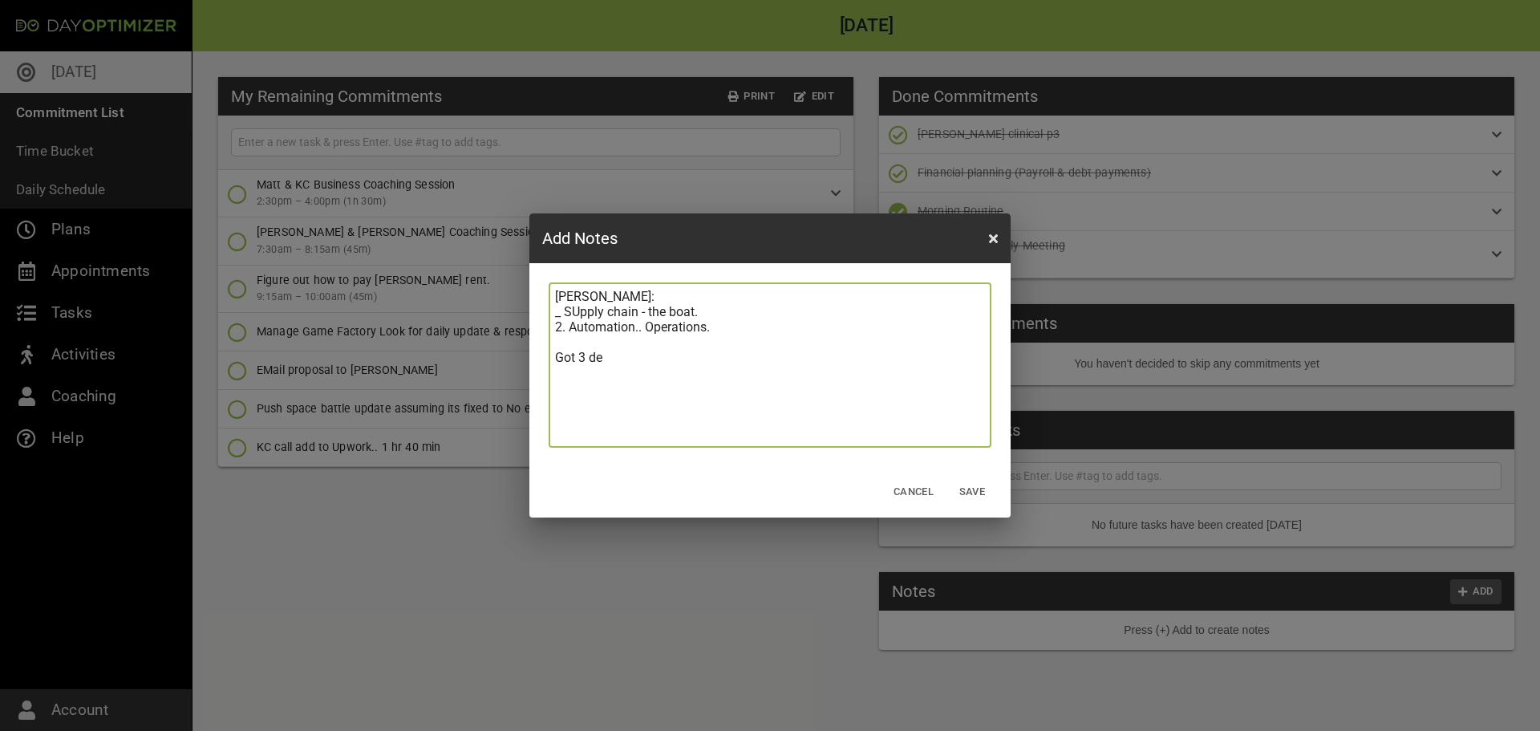
type textarea "[PERSON_NAME]: _ SUpply chain - the boat. 2. Automation.. Operations. Got 3 dep"
type textarea "[PERSON_NAME]: _ SUpply chain - the boat. 2. Automation.. Operations. Got 3 depo"
type textarea "[PERSON_NAME]: _ SUpply chain - the boat. 2. Automation.. Operations. Got 3 dep…"
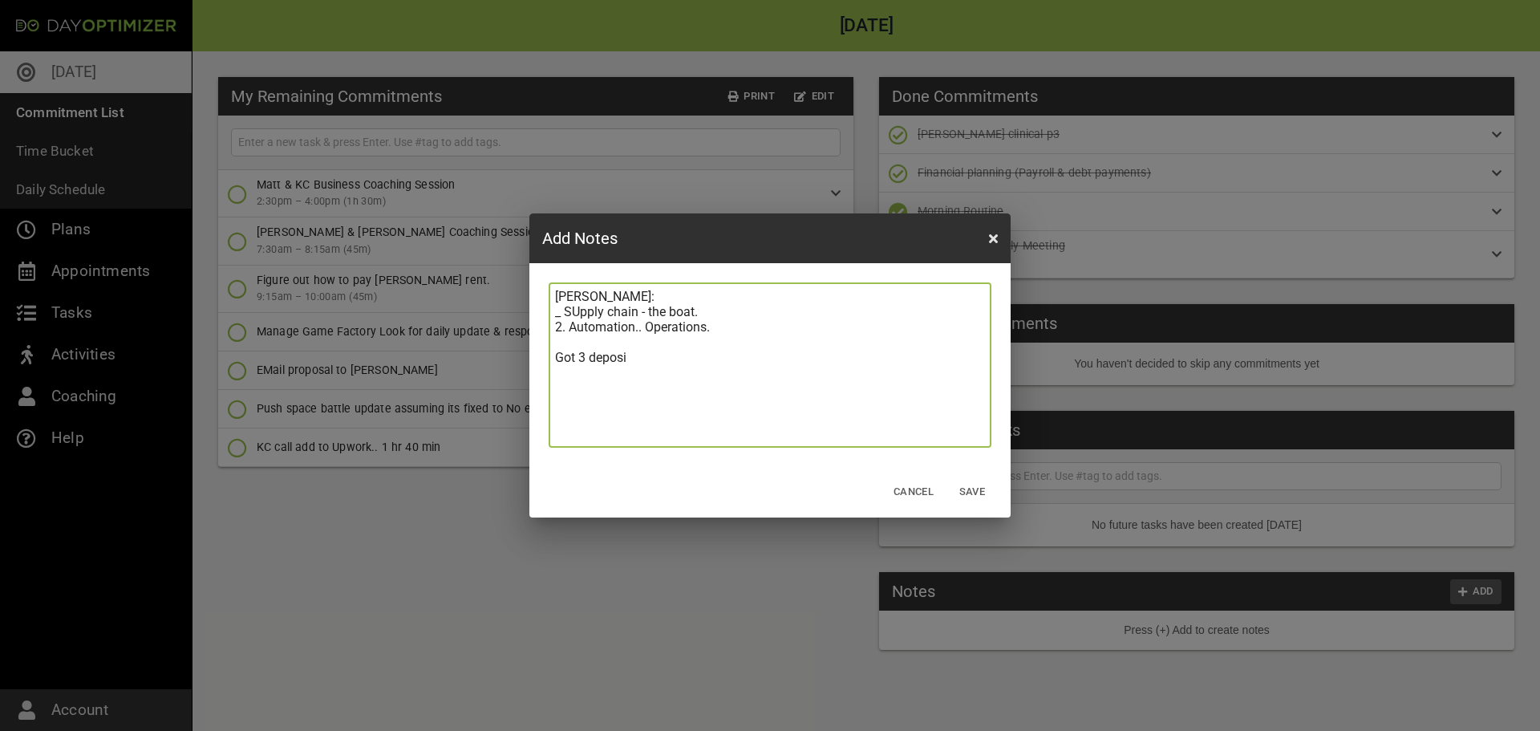
type textarea "[PERSON_NAME]: _ SUpply chain - the boat. 2. Automation.. Operations. Got 3 dep…"
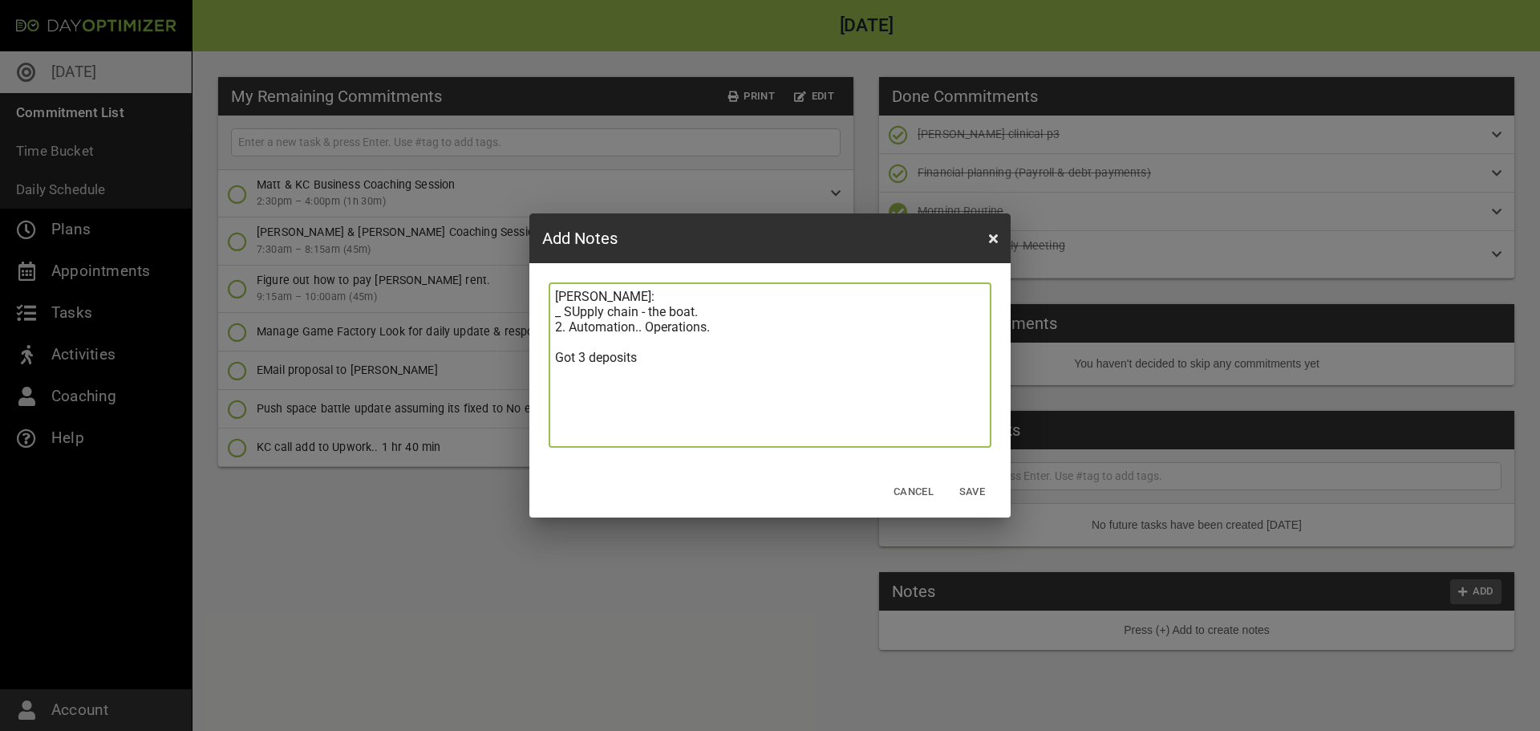
type textarea "[PERSON_NAME]: _ SUpply chain - the boat. 2. Automation.. Operations. Got 3 dep…"
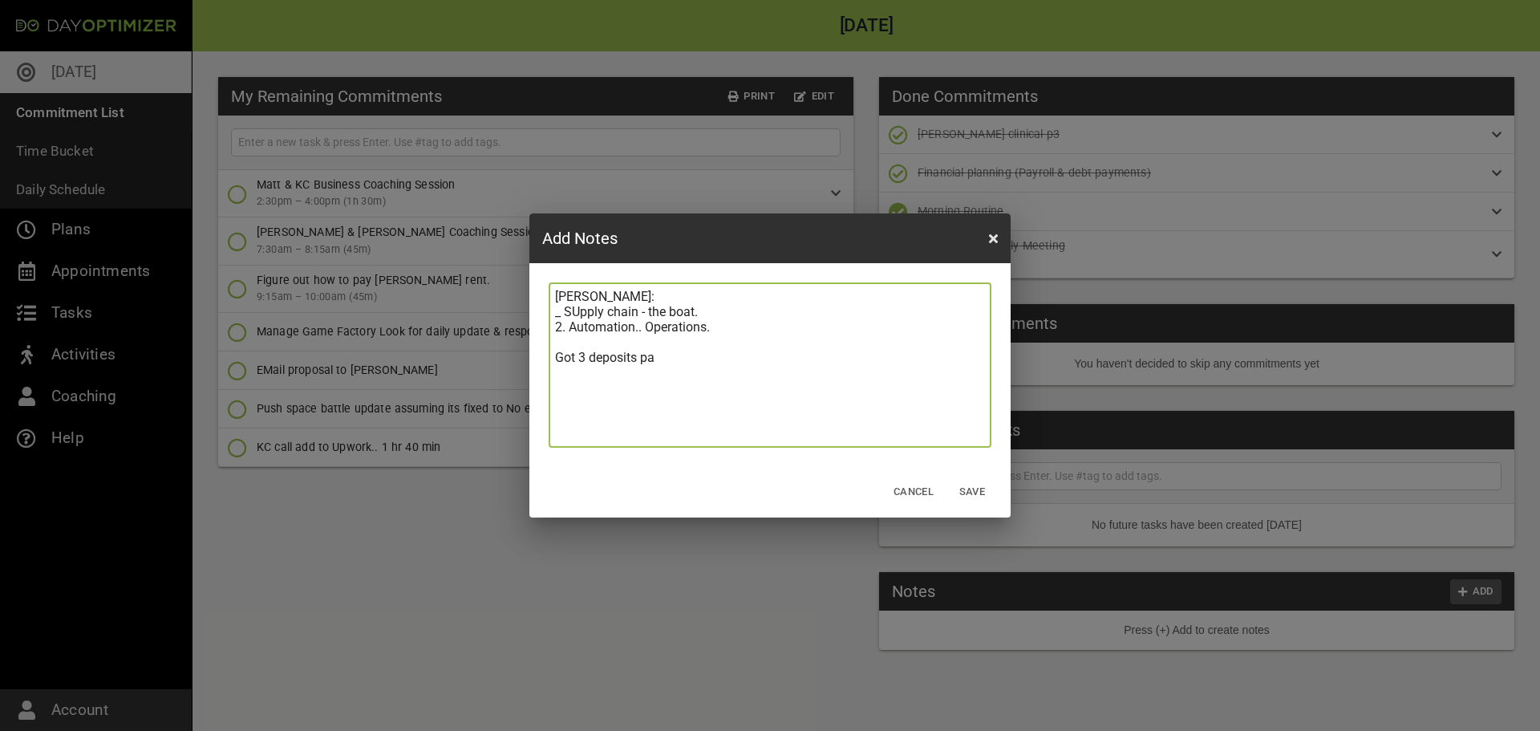
type textarea "[PERSON_NAME]: _ SUpply chain - the boat. 2. Automation.. Operations. Got 3 dep…"
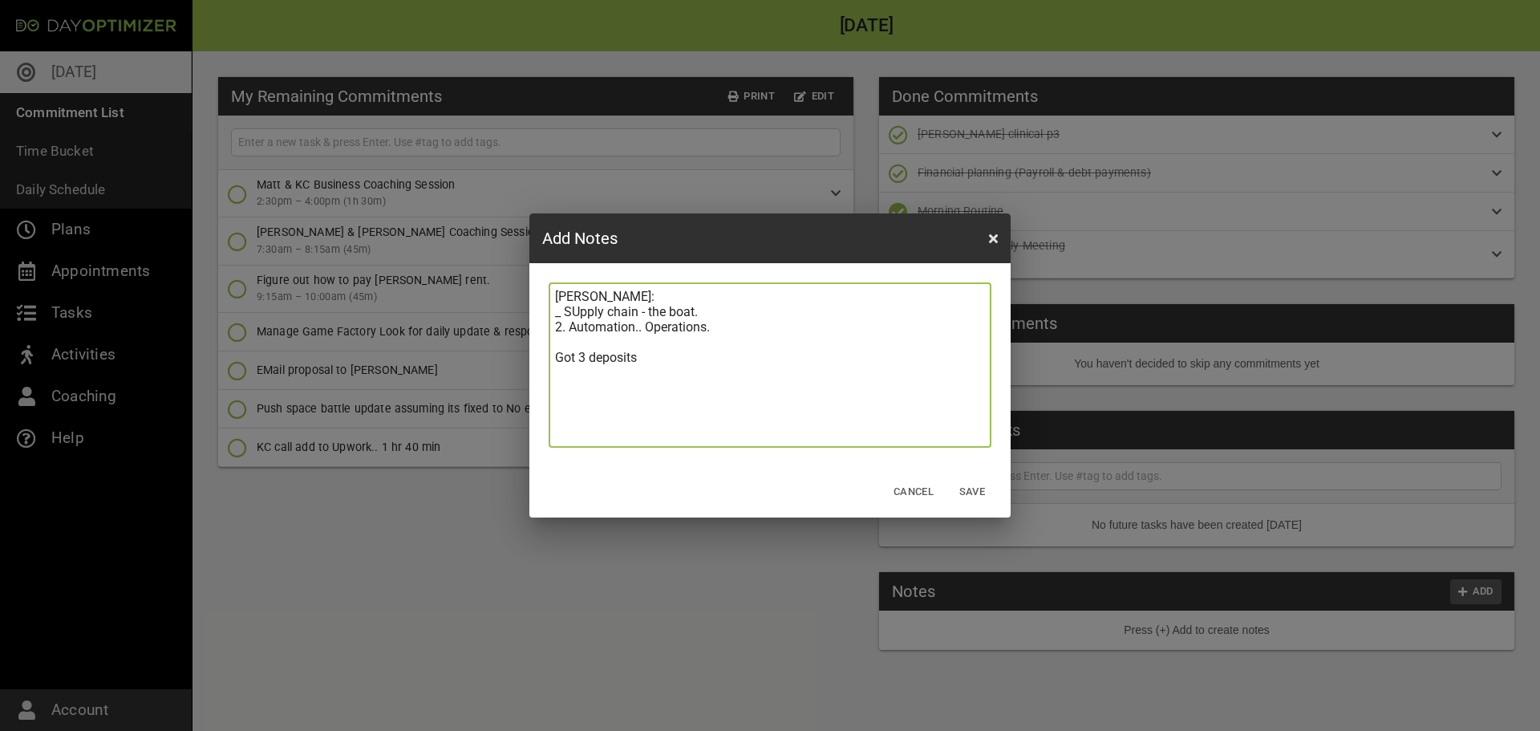
type textarea "[PERSON_NAME]: _ SUpply chain - the boat. 2. Automation.. Operations. Got 3 dep…"
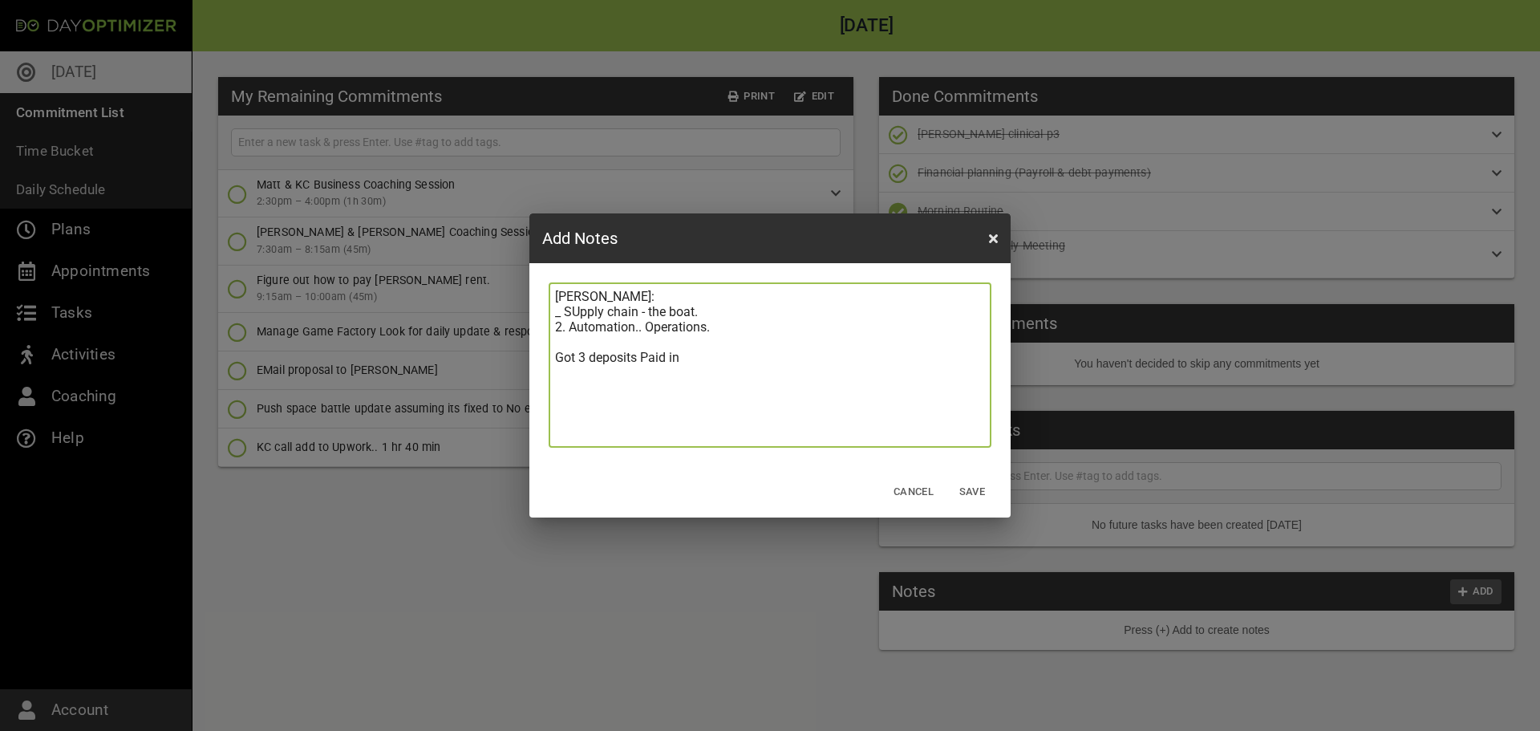
type textarea "[PERSON_NAME]: _ SUpply chain - the boat. 2. Automation.. Operations. Got 3 dep…"
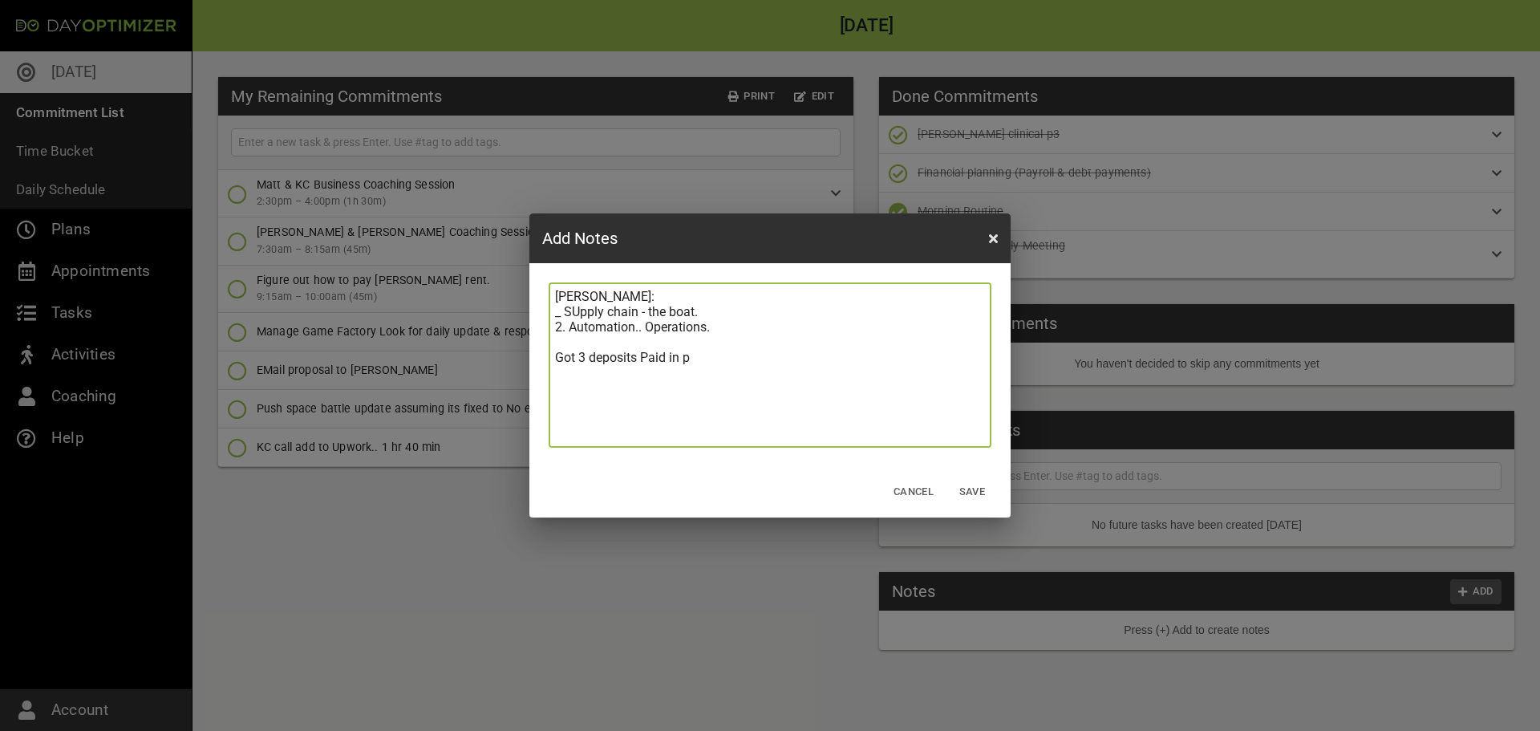
type textarea "[PERSON_NAME]: _ SUpply chain - the boat. 2. Automation.. Operations. Got 3 dep…"
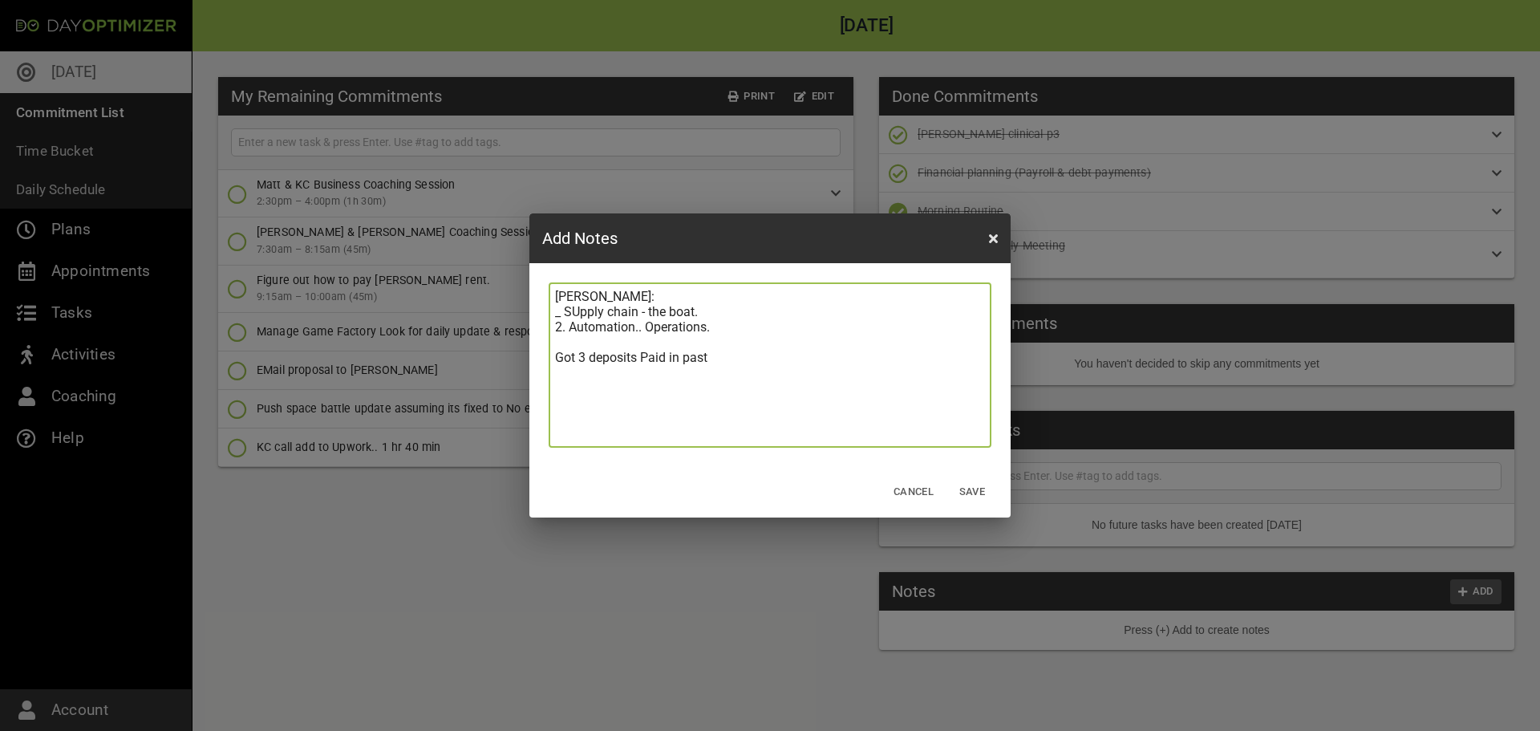
type textarea "[PERSON_NAME]: _ SUpply chain - the boat. 2. Automation.. Operations. Got 3 dep…"
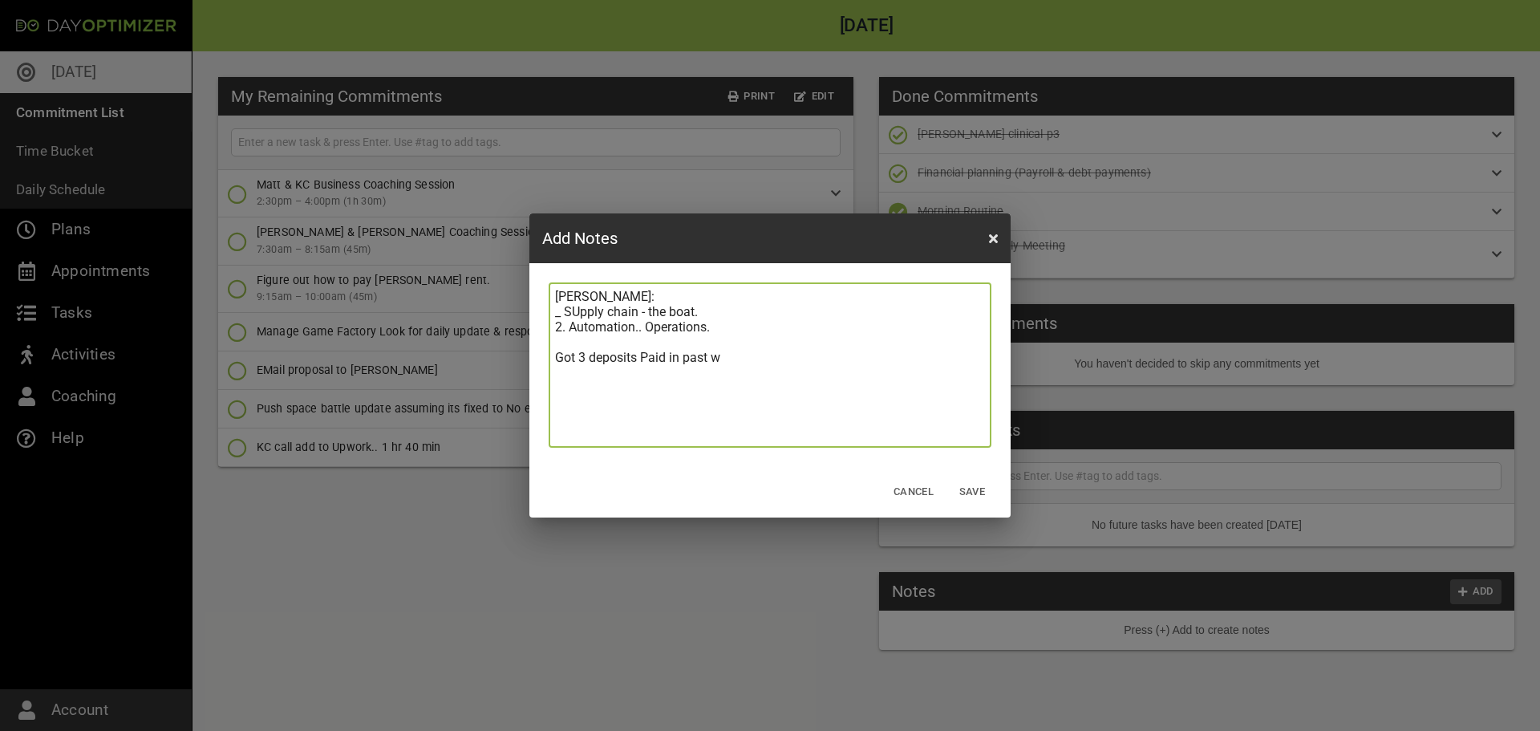
type textarea "[PERSON_NAME]: _ SUpply chain - the boat. 2. Automation.. Operations. Got 3 dep…"
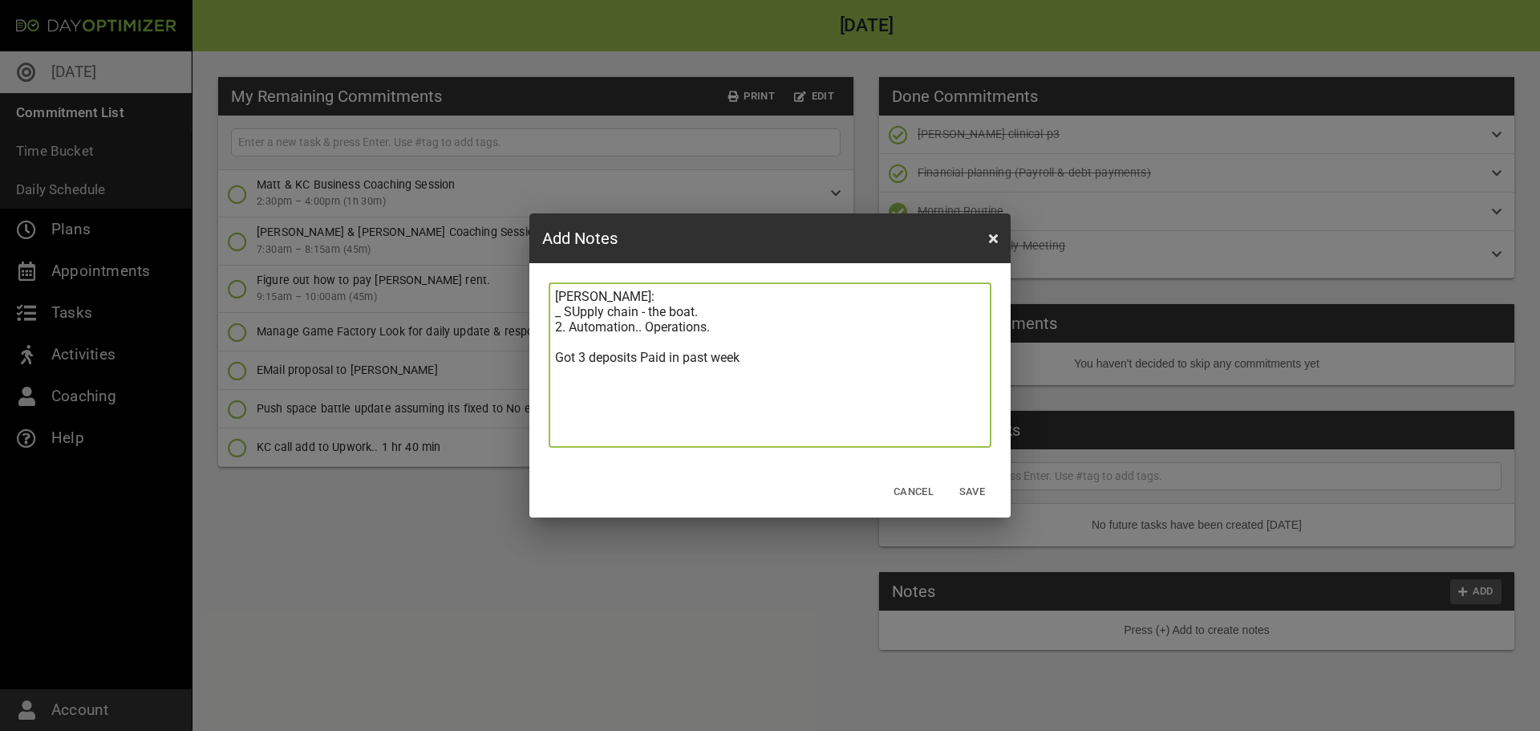
type textarea "[PERSON_NAME]: _ SUpply chain - the boat. 2. Automation.. Operations. Got 3 dep…"
click at [981, 494] on span "Save" at bounding box center [972, 492] width 39 height 18
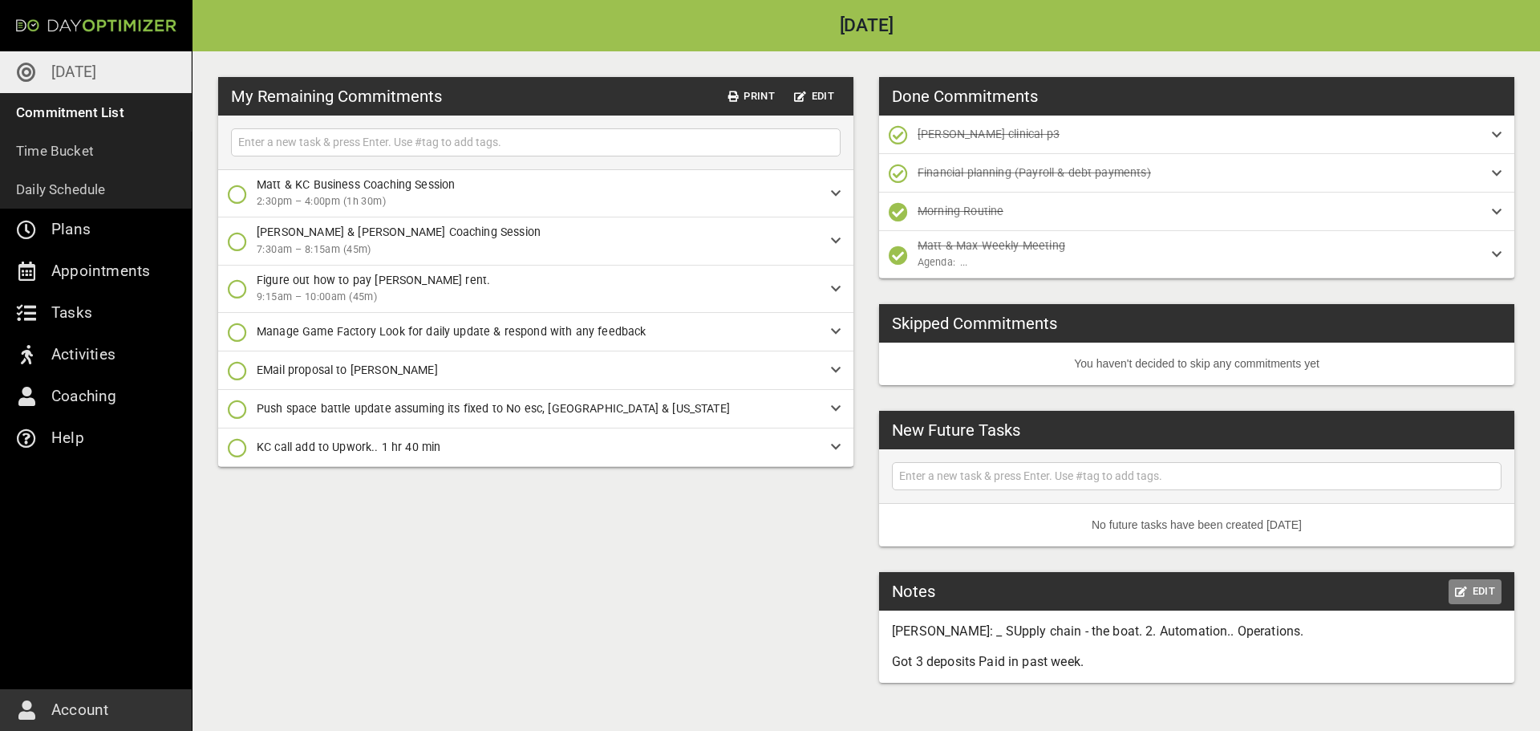
click at [1463, 591] on icon "button" at bounding box center [1461, 591] width 12 height 10
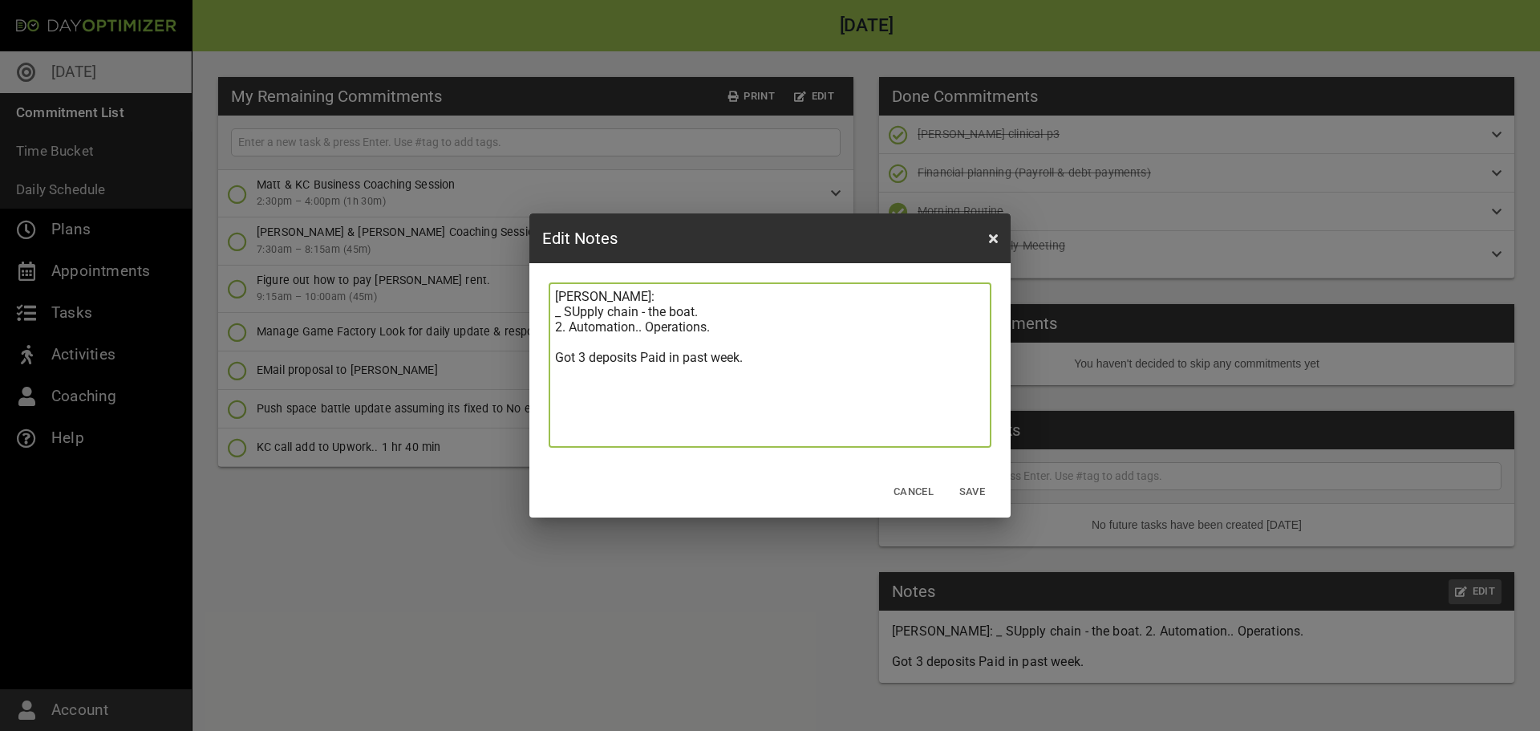
click at [849, 412] on textarea "[PERSON_NAME]: _ SUpply chain - the boat. 2. Automation.. Operations. Got 3 dep…" at bounding box center [770, 365] width 430 height 152
type textarea "[PERSON_NAME]: _ SUpply chain - the boat. 2. Automation.. Operations. Got 3 dep…"
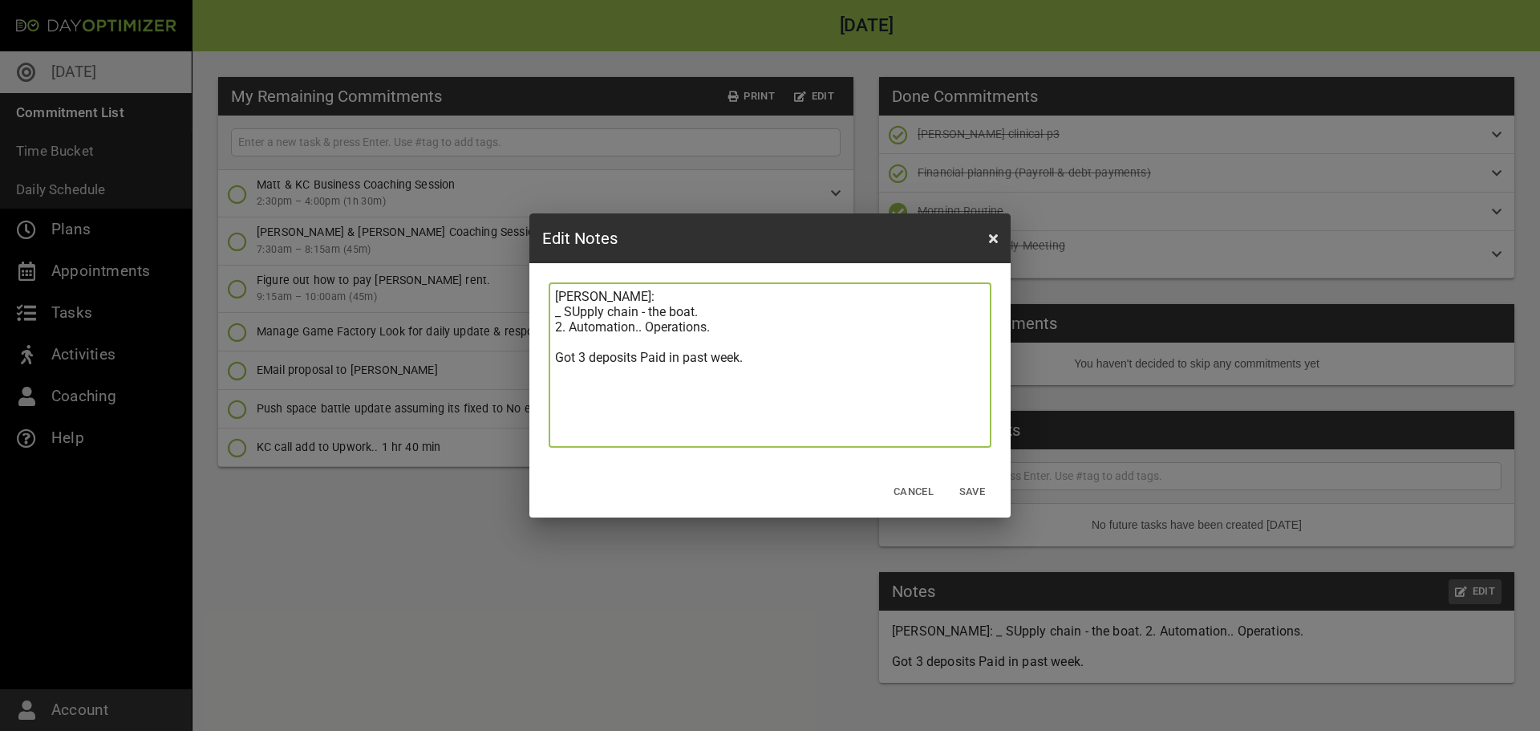
type textarea "[PERSON_NAME]: _ SUpply chain - the boat. 2. Automation.. Operations. Got 3 dep…"
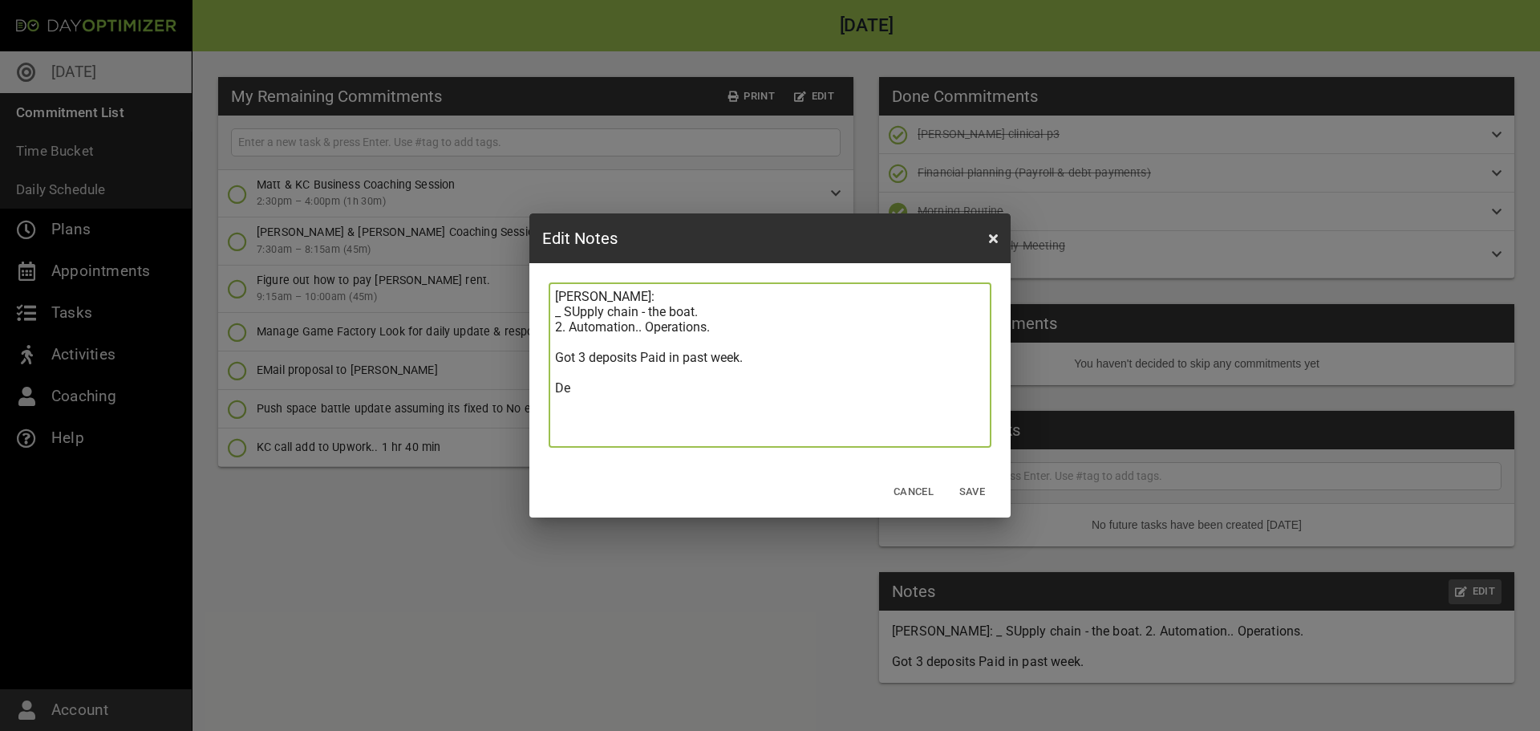
type textarea "[PERSON_NAME]: _ SUpply chain - the boat. 2. Automation.. Operations. Got 3 dep…"
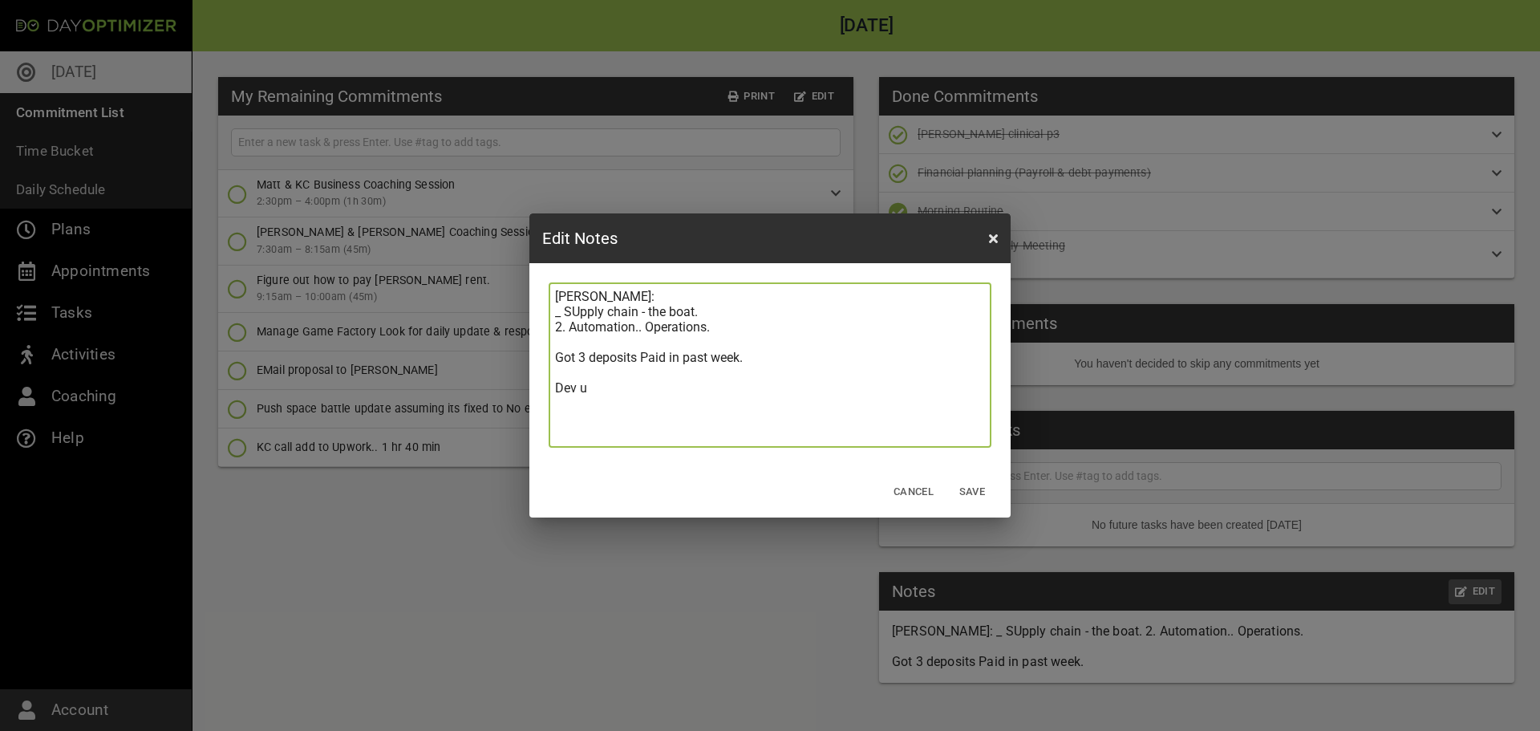
type textarea "[PERSON_NAME]: _ SUpply chain - the boat. 2. Automation.. Operations. Got 3 dep…"
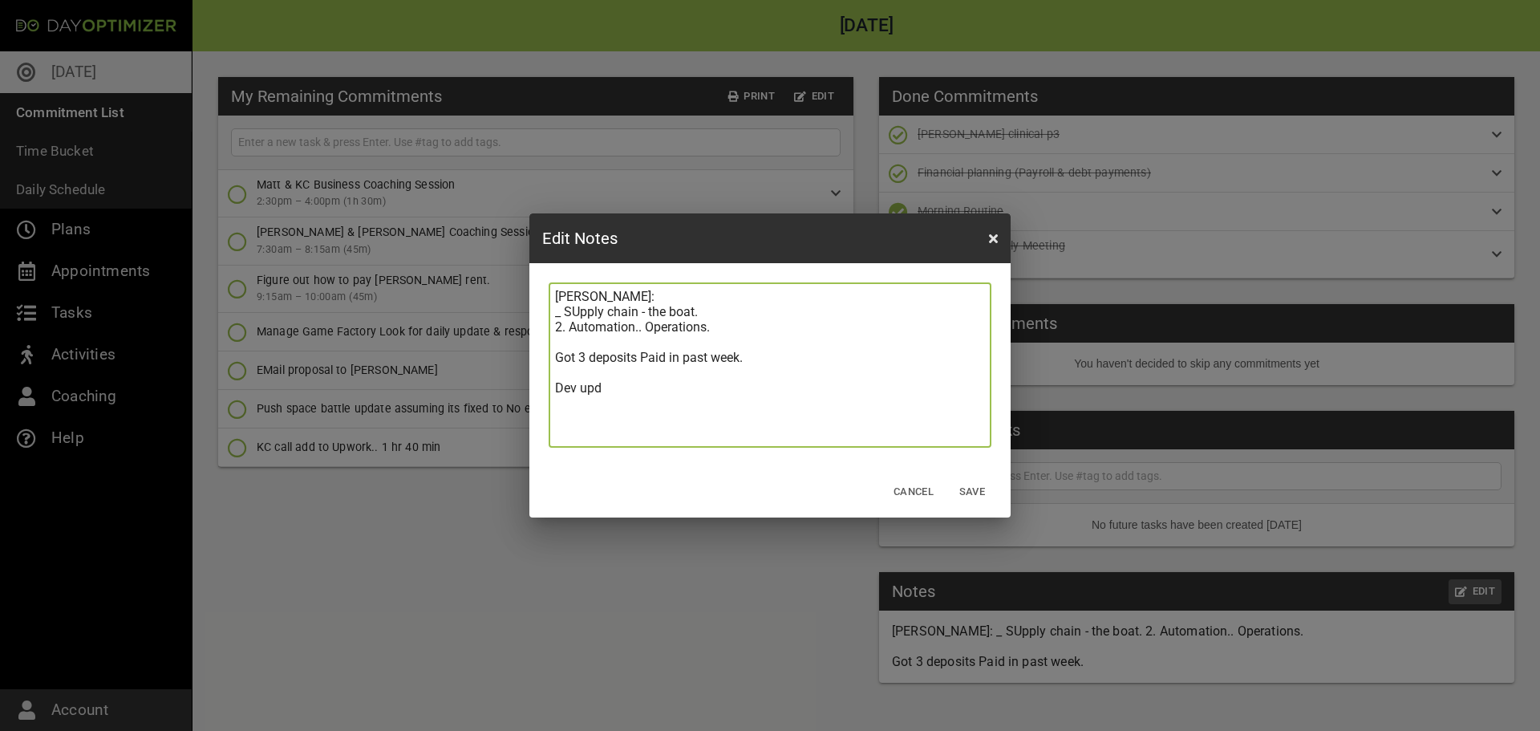
type textarea "[PERSON_NAME]: _ SUpply chain - the boat. 2. Automation.. Operations. Got 3 dep…"
click at [905, 403] on textarea "[PERSON_NAME]: _ SUpply chain - the boat. 2. Automation.. Operations. Got 3 dep…" at bounding box center [770, 365] width 430 height 152
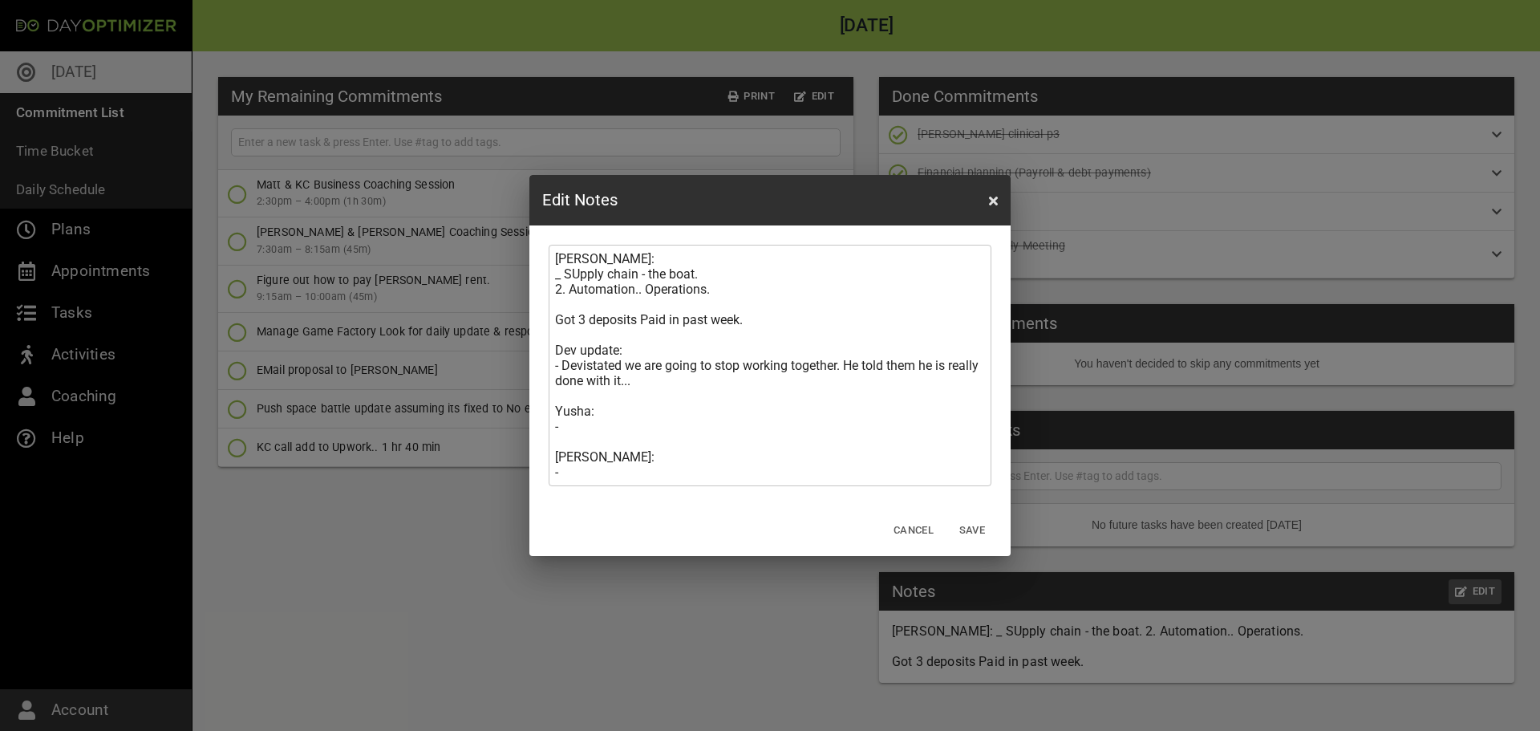
click at [717, 415] on textarea "[PERSON_NAME]: _ SUpply chain - the boat. 2. Automation.. Operations. Got 3 dep…" at bounding box center [770, 365] width 430 height 229
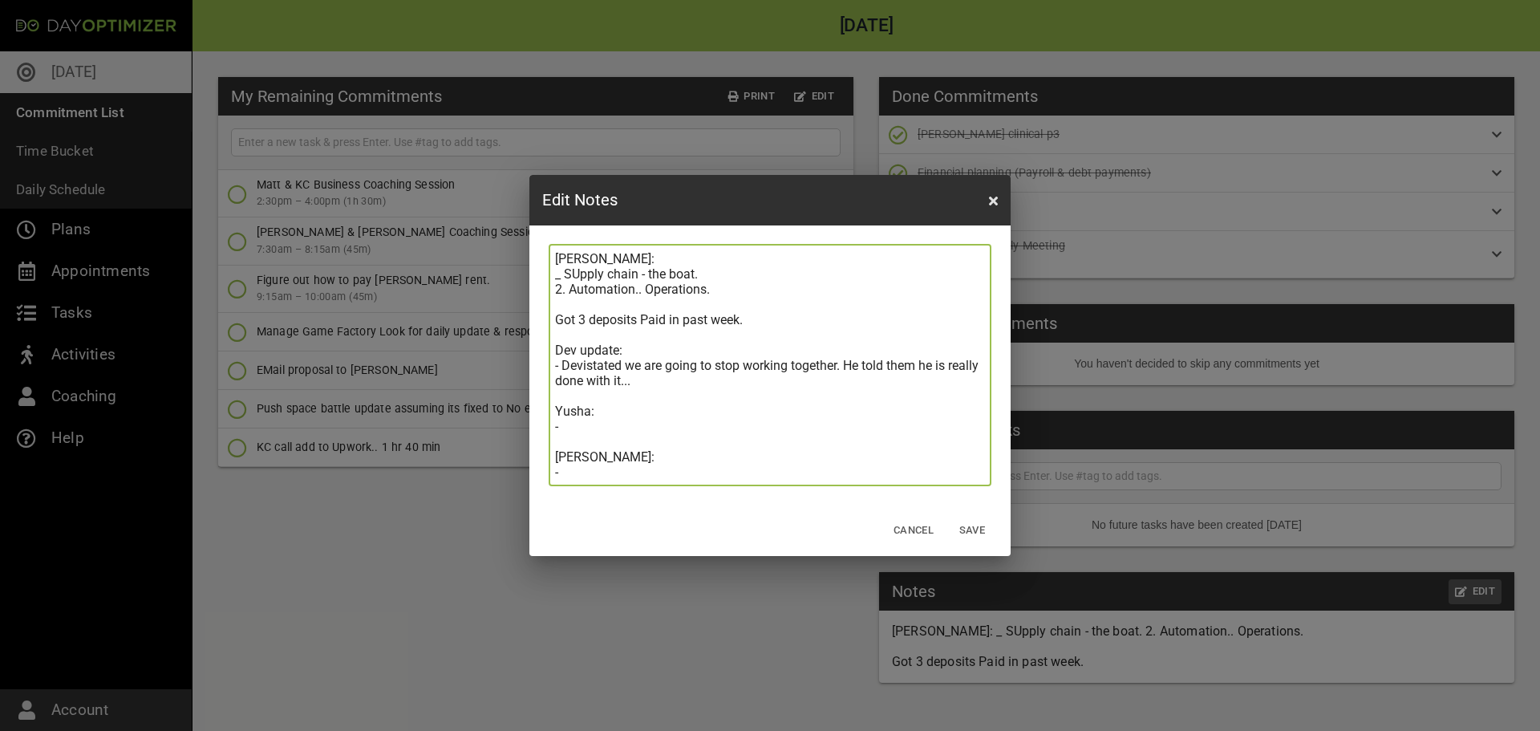
click at [700, 381] on textarea "[PERSON_NAME]: _ SUpply chain - the boat. 2. Automation.. Operations. Got 3 dep…" at bounding box center [770, 365] width 430 height 229
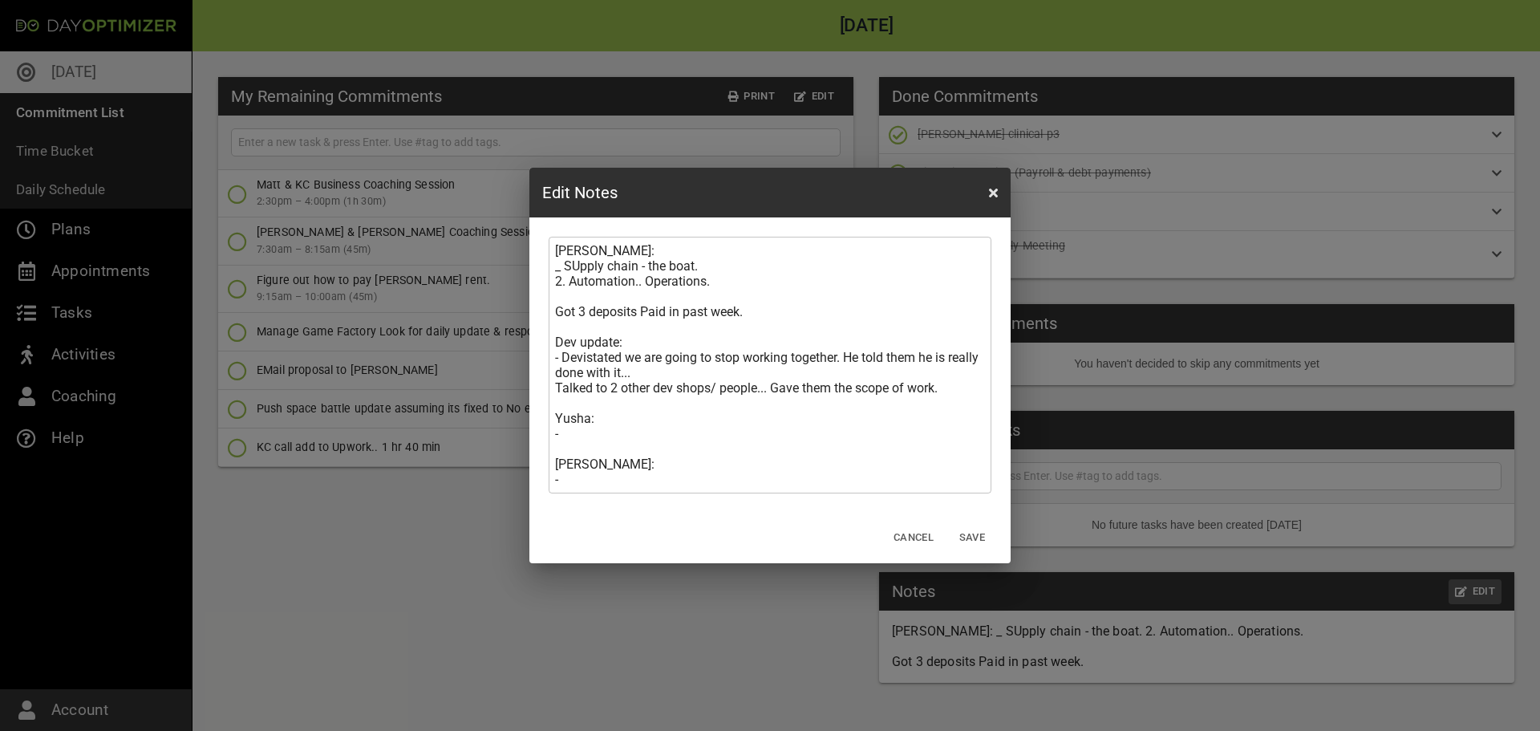
click at [959, 388] on textarea "[PERSON_NAME]: _ SUpply chain - the boat. 2. Automation.. Operations. Got 3 dep…" at bounding box center [770, 365] width 430 height 244
click at [957, 392] on textarea "[PERSON_NAME]: _ SUpply chain - the boat. 2. Automation.. Operations. Got 3 dep…" at bounding box center [770, 365] width 430 height 244
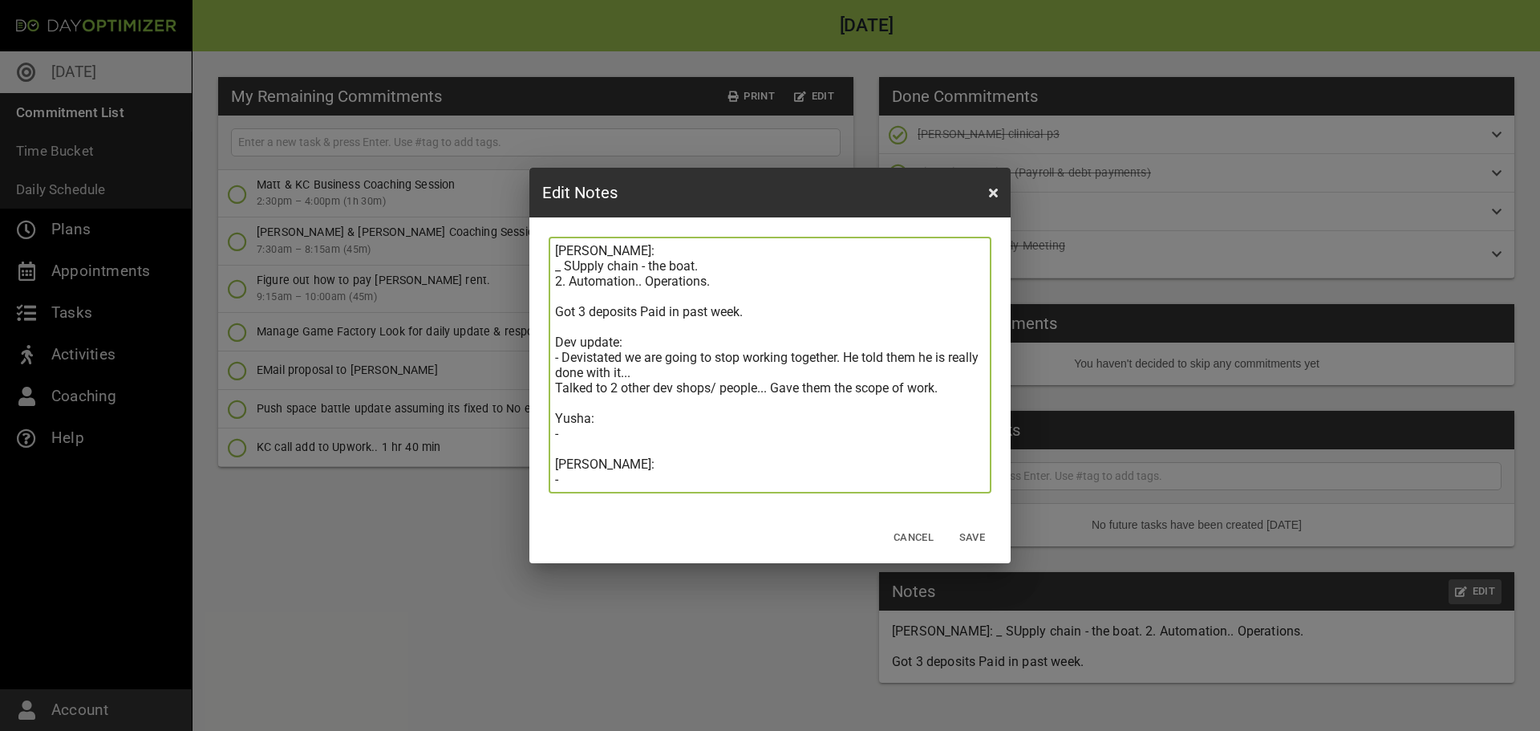
click at [948, 385] on textarea "[PERSON_NAME]: _ SUpply chain - the boat. 2. Automation.. Operations. Got 3 dep…" at bounding box center [770, 365] width 430 height 244
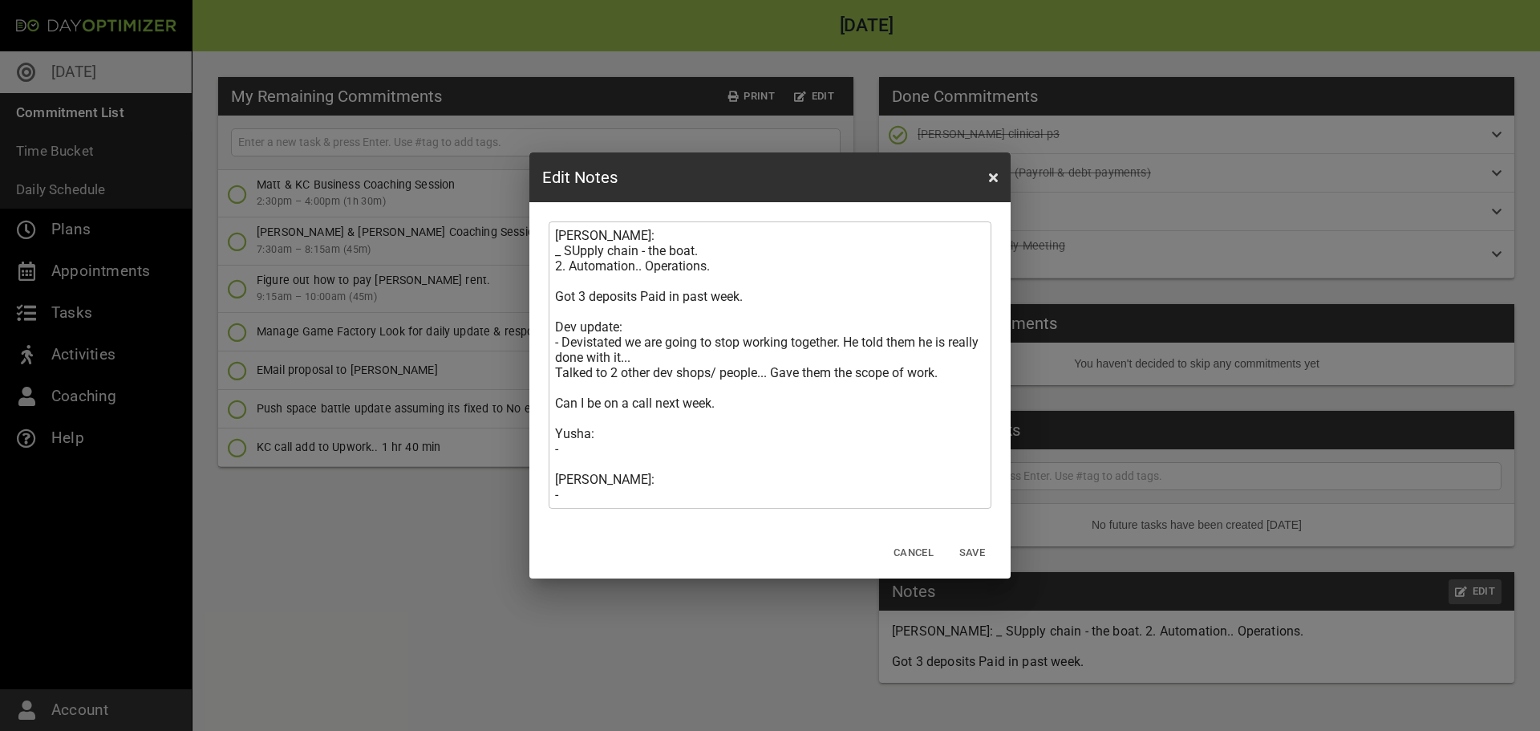
click at [956, 367] on textarea "[PERSON_NAME]: _ SUpply chain - the boat. 2. Automation.. Operations. Got 3 dep…" at bounding box center [770, 365] width 430 height 274
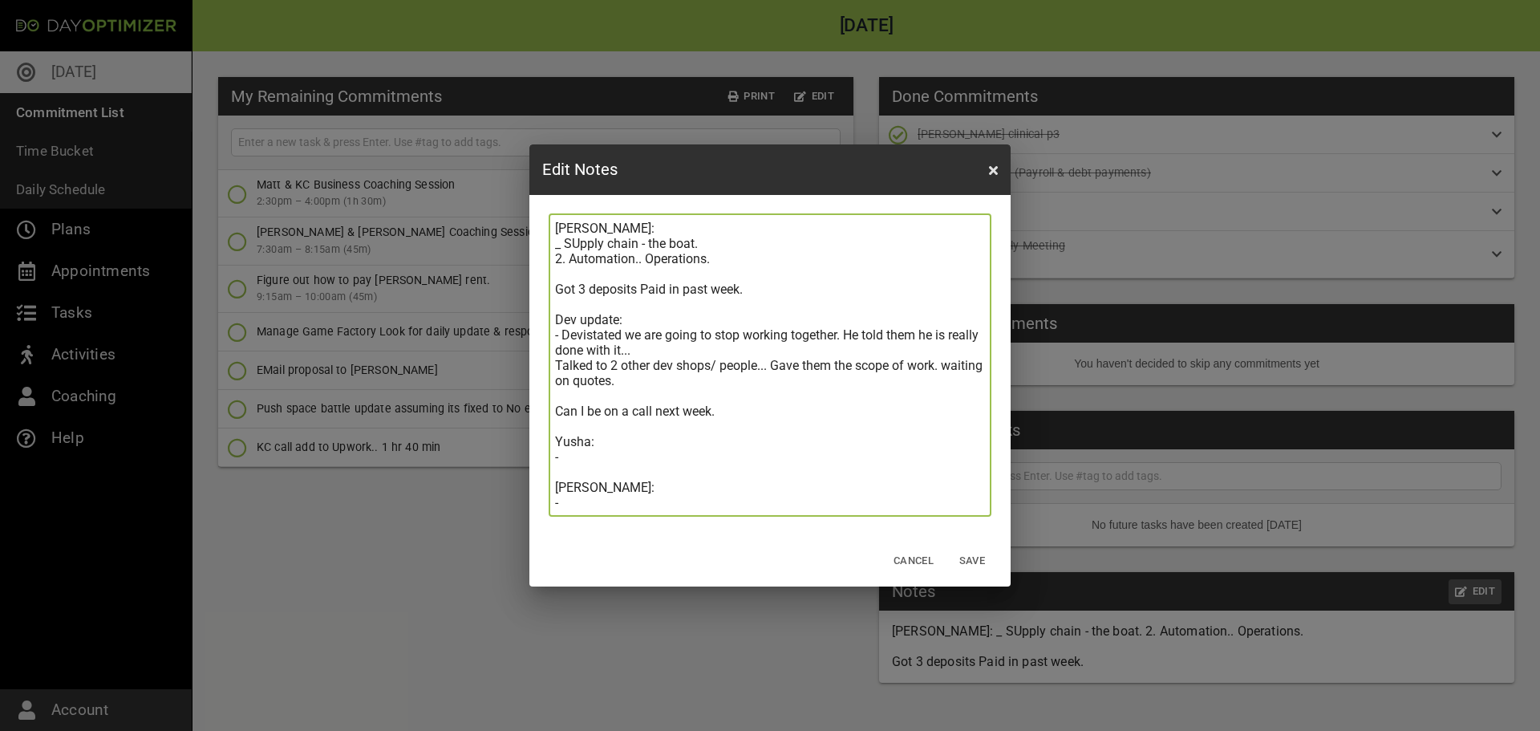
click at [840, 412] on textarea "[PERSON_NAME]: _ SUpply chain - the boat. 2. Automation.. Operations. Got 3 dep…" at bounding box center [770, 366] width 430 height 290
click at [735, 456] on textarea "[PERSON_NAME]: _ SUpply chain - the boat. 2. Automation.. Operations. Got 3 dep…" at bounding box center [770, 366] width 430 height 290
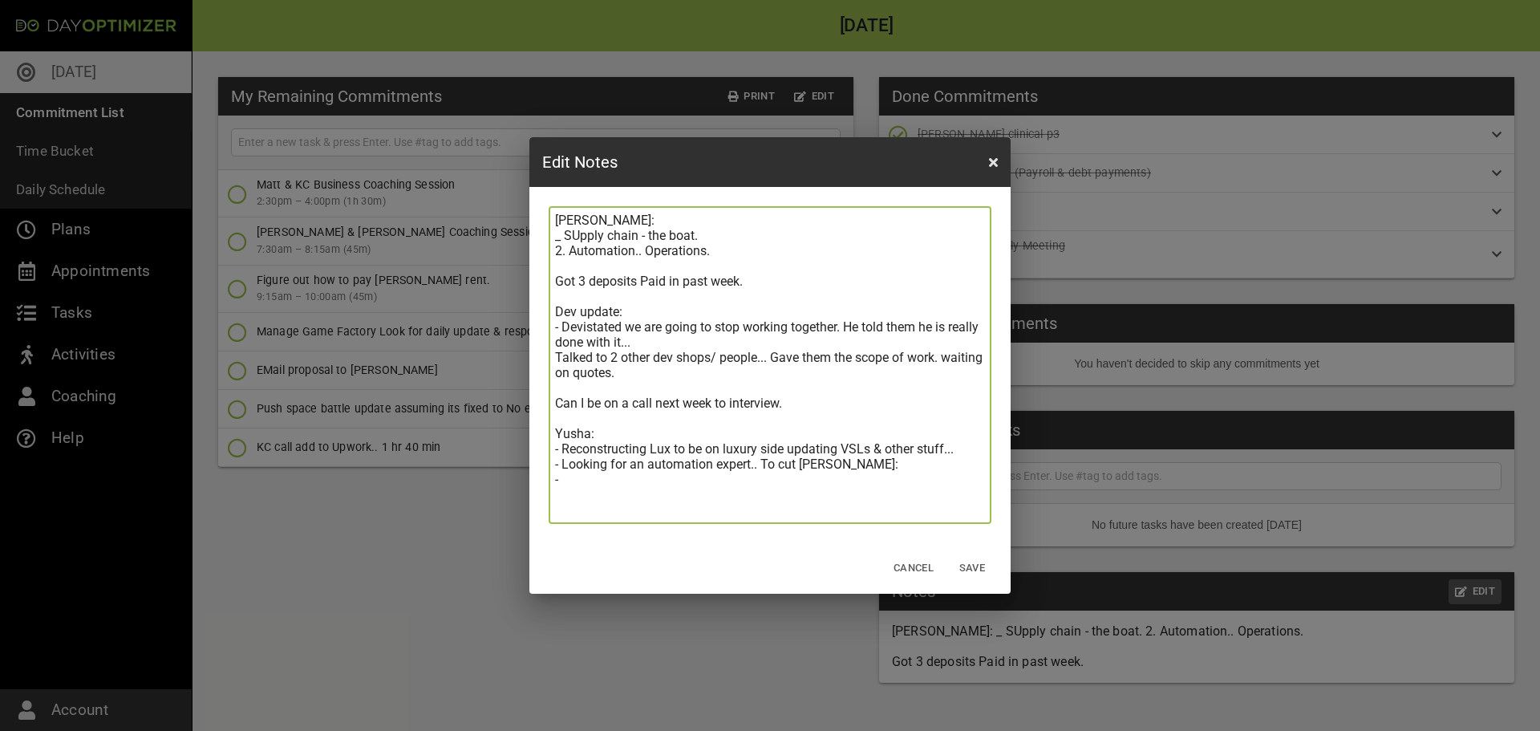
click at [632, 513] on textarea "[PERSON_NAME]: _ SUpply chain - the boat. 2. Automation.. Operations. Got 3 dep…" at bounding box center [770, 365] width 430 height 305
click at [799, 510] on textarea "[PERSON_NAME]: _ SUpply chain - the boat. 2. Automation.. Operations. Got 3 dep…" at bounding box center [770, 365] width 430 height 305
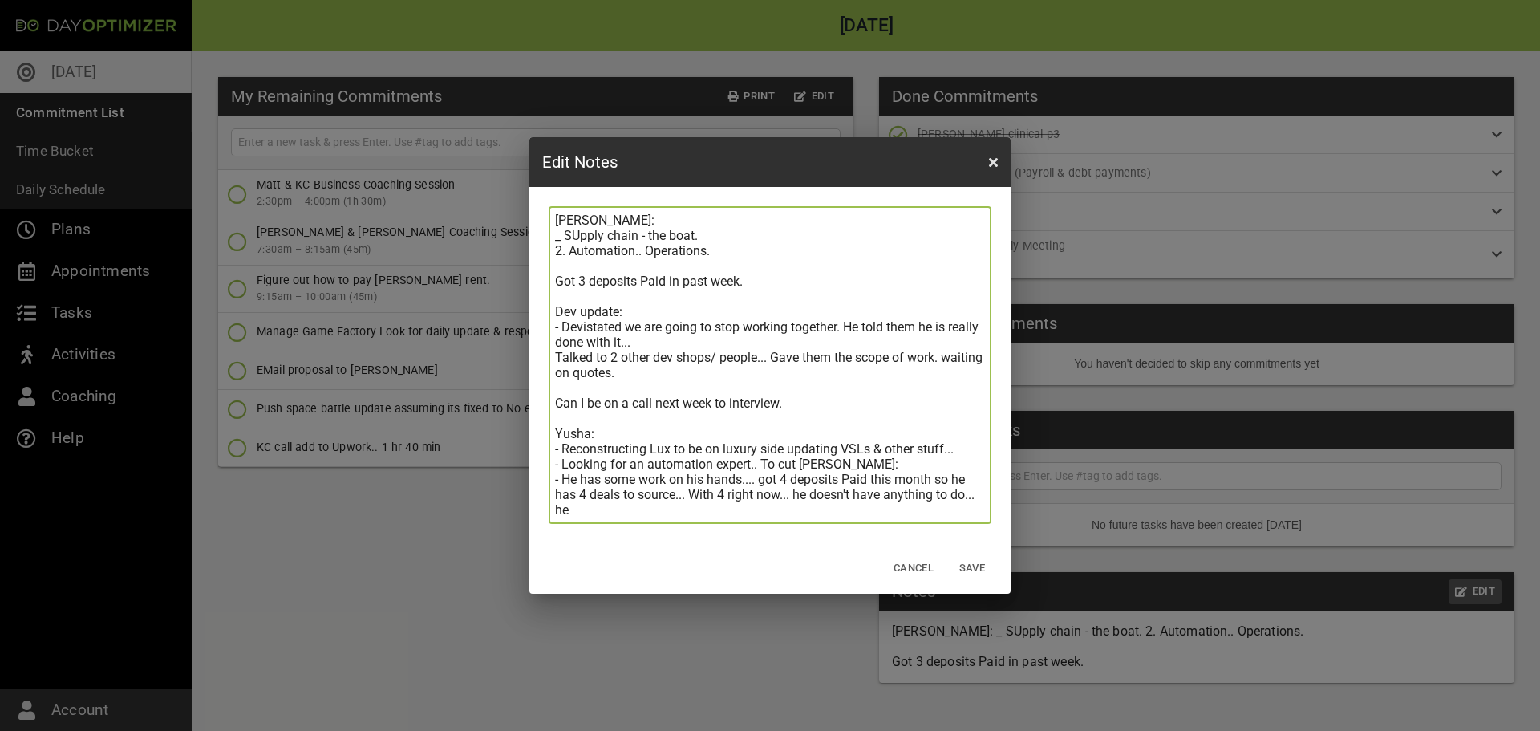
scroll to position [30, 0]
click at [911, 510] on textarea "[PERSON_NAME]: _ SUpply chain - the boat. 2. Automation.. Operations. Got 3 dep…" at bounding box center [770, 365] width 430 height 305
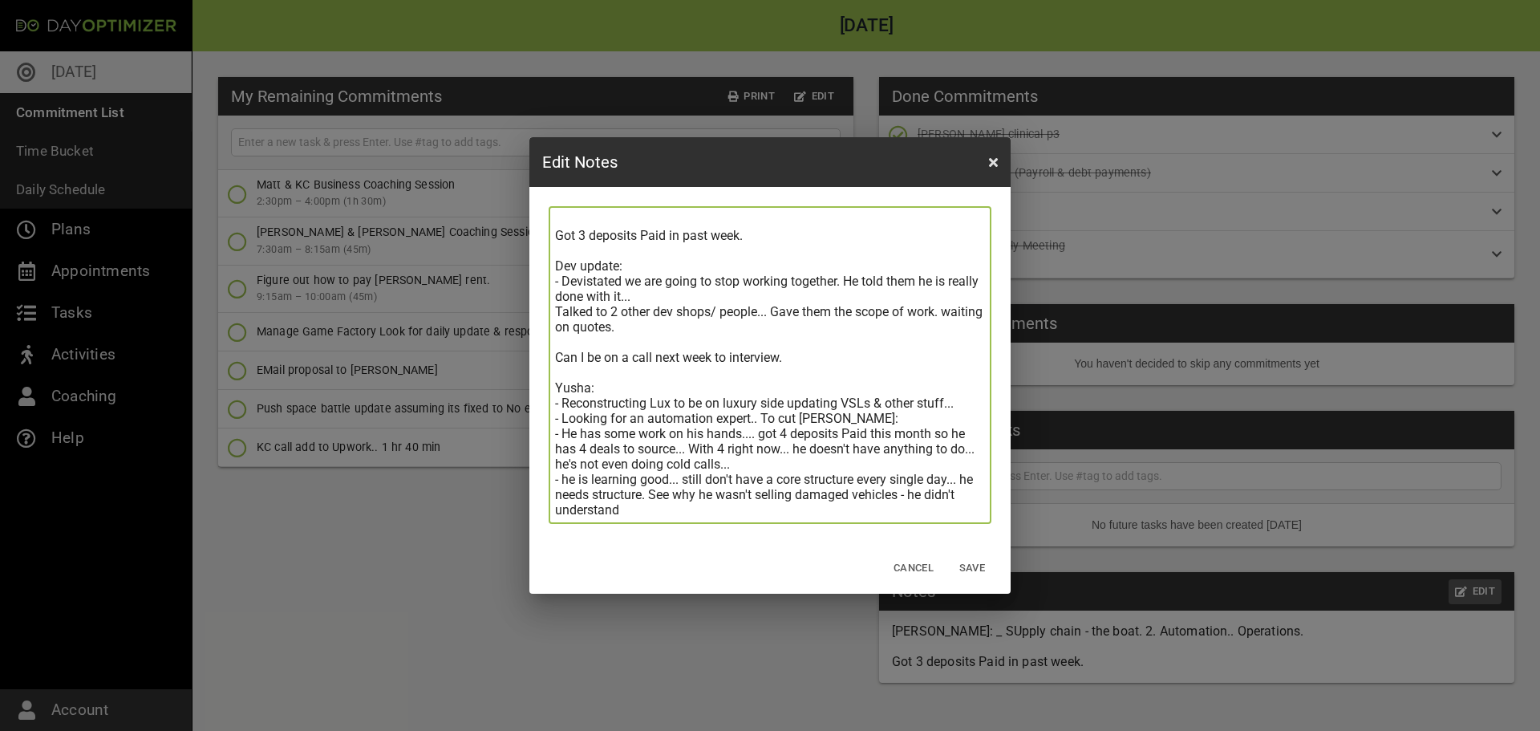
scroll to position [0, 0]
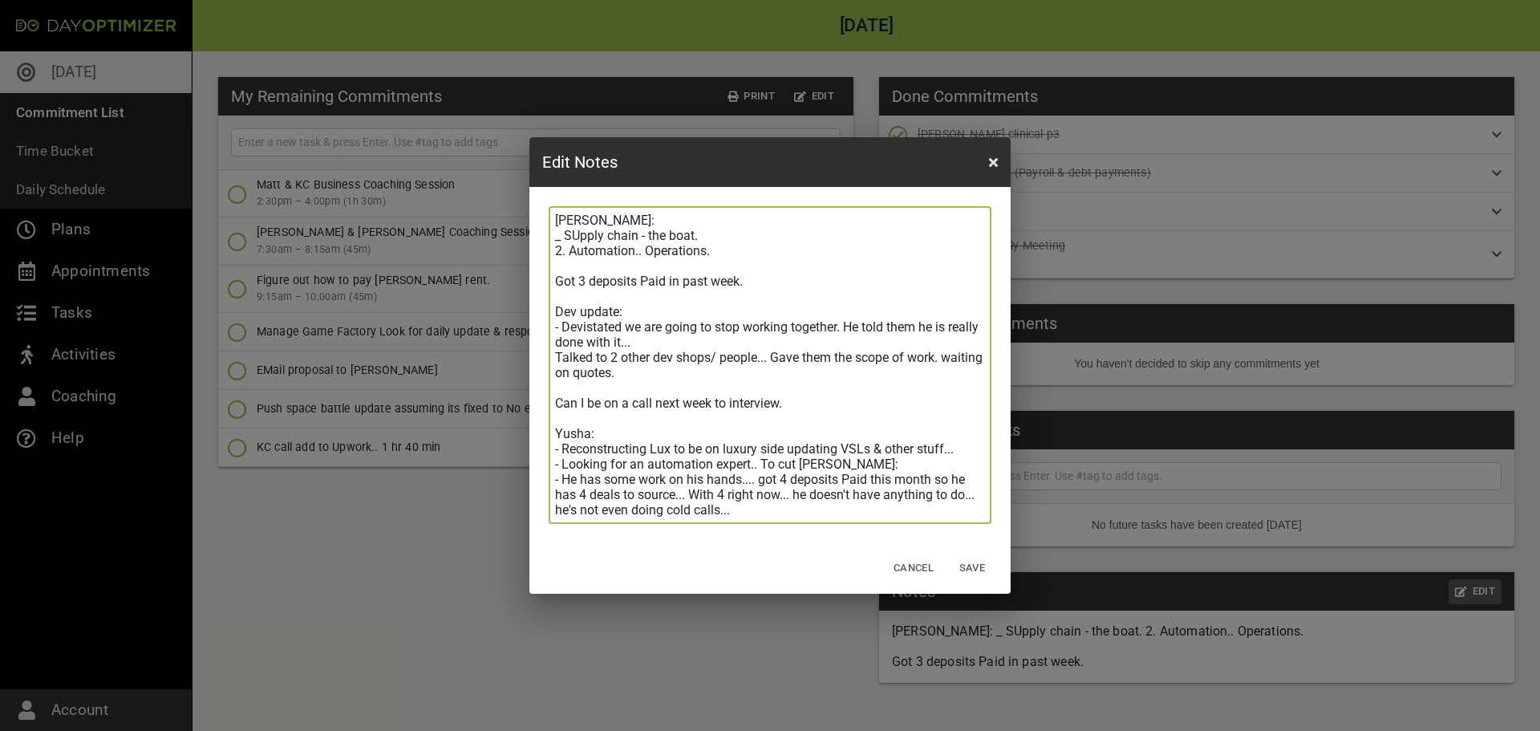
click at [744, 258] on textarea "[PERSON_NAME]: _ SUpply chain - the boat. 2. Automation.. Operations. Got 3 dep…" at bounding box center [770, 365] width 430 height 305
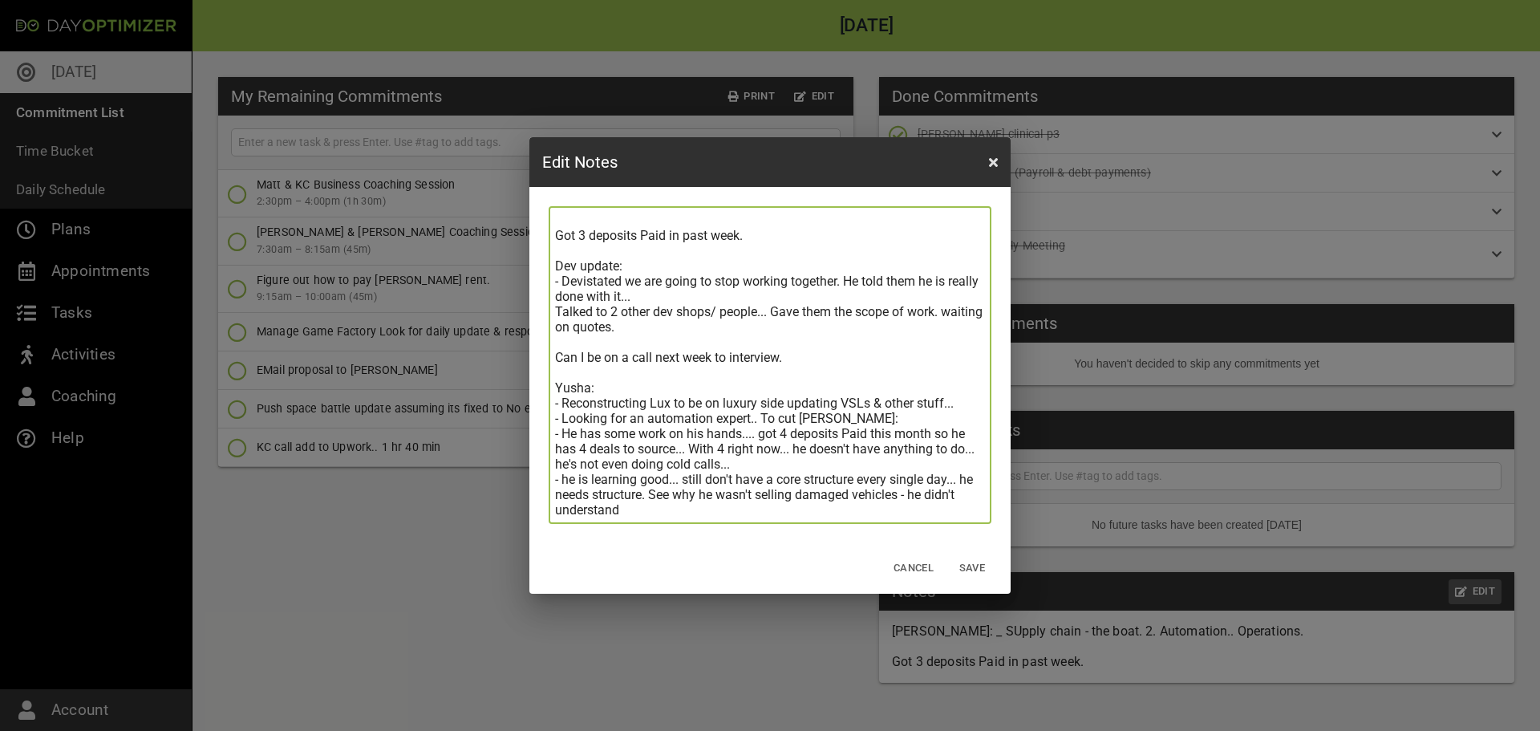
click at [728, 509] on textarea "[PERSON_NAME]: _ SUpply chain - the boat. 2. Automation.. Operations. Got 3 dep…" at bounding box center [770, 365] width 430 height 305
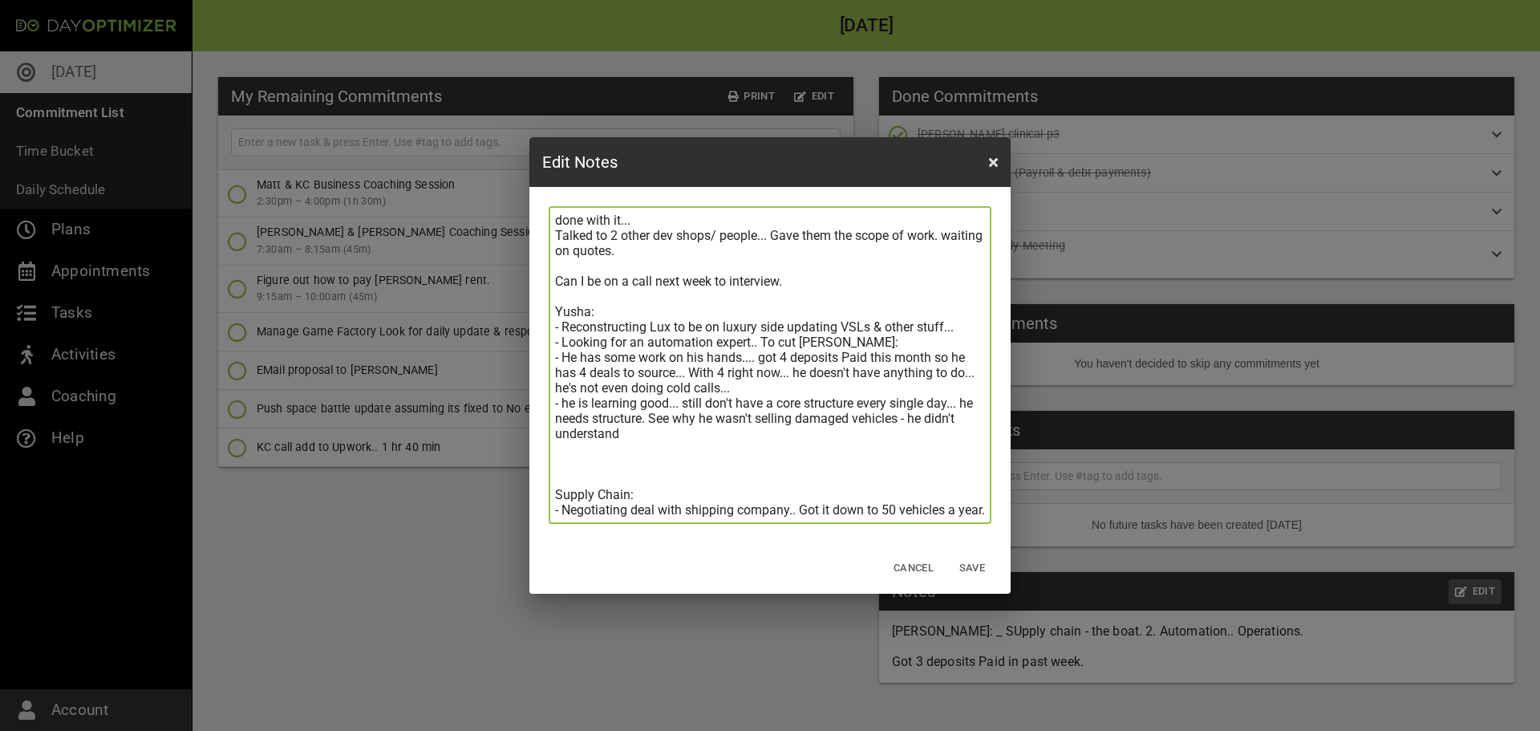
scroll to position [168, 0]
click at [822, 513] on textarea "[PERSON_NAME]: _ SUpply chain - the boat. 2. Automation.. Operations. Got 3 dep…" at bounding box center [770, 365] width 430 height 305
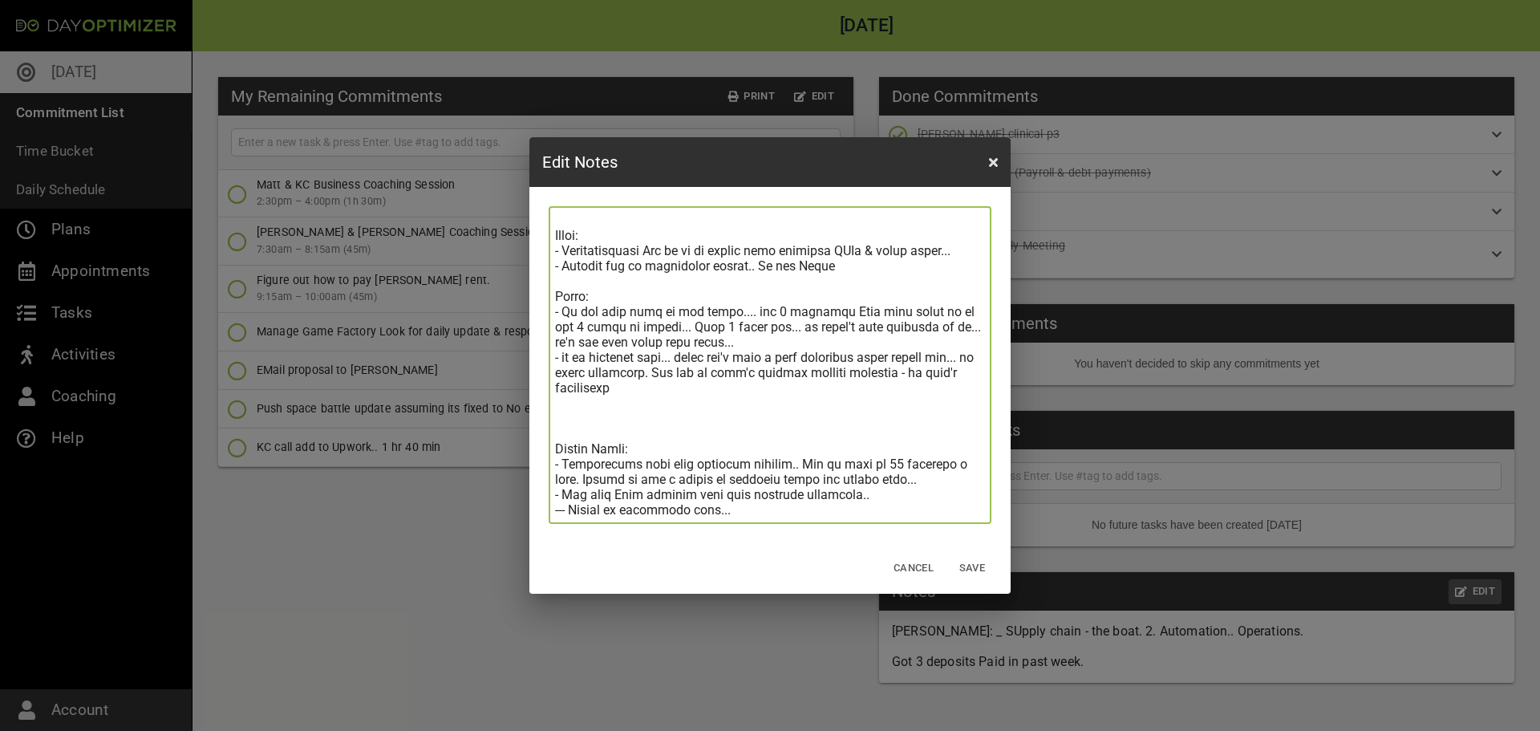
scroll to position [213, 0]
click at [908, 491] on textarea at bounding box center [770, 365] width 430 height 305
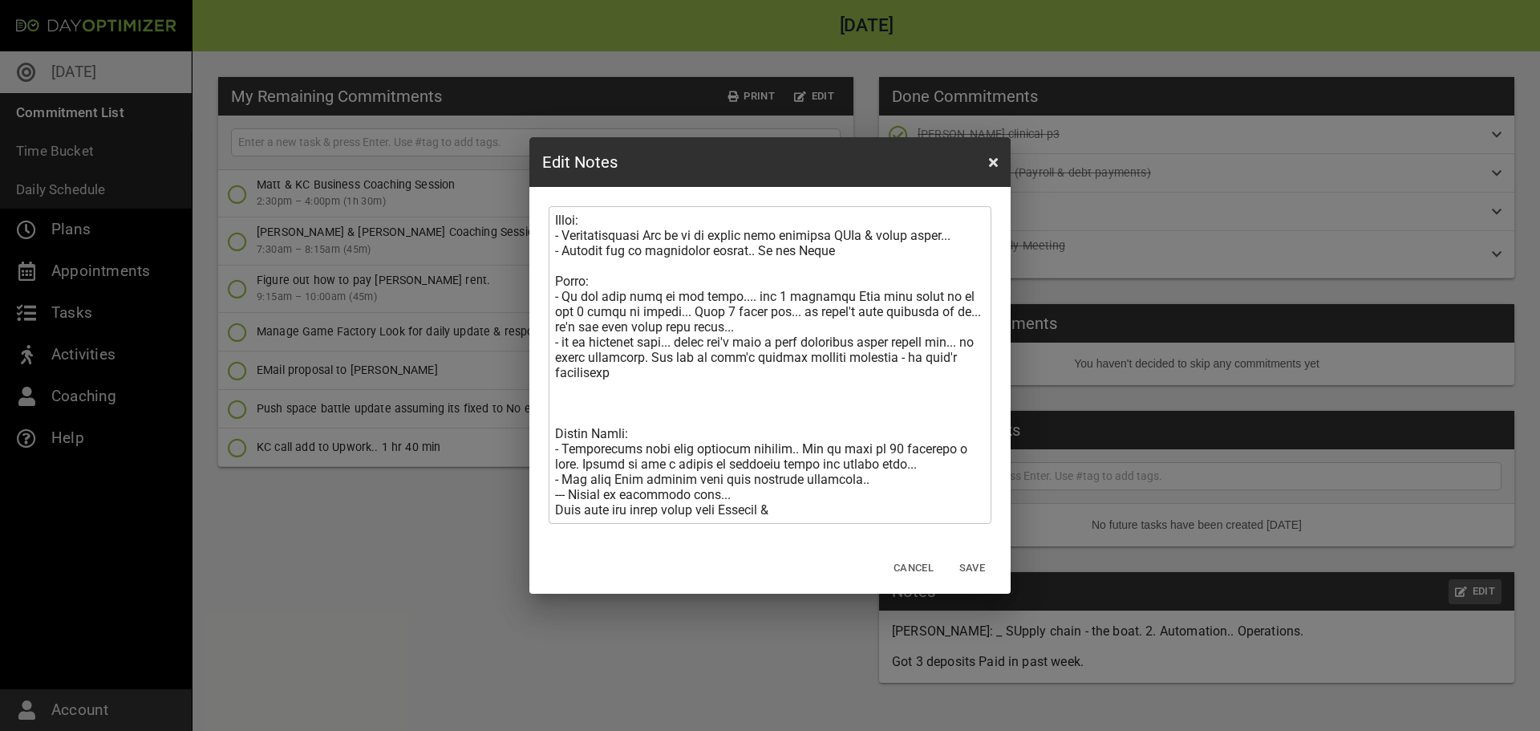
click at [834, 511] on textarea at bounding box center [770, 365] width 430 height 305
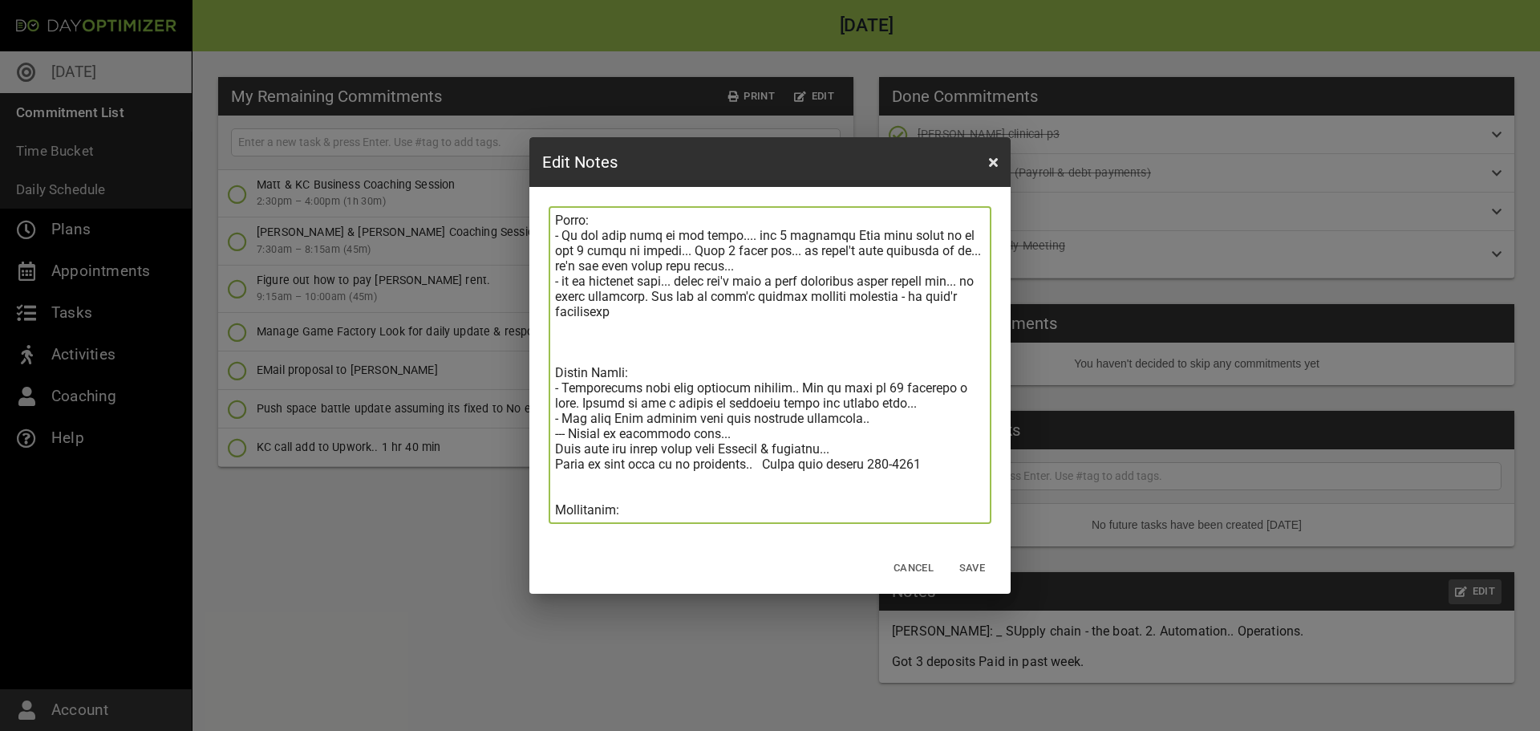
scroll to position [290, 0]
click at [955, 446] on textarea at bounding box center [770, 365] width 430 height 305
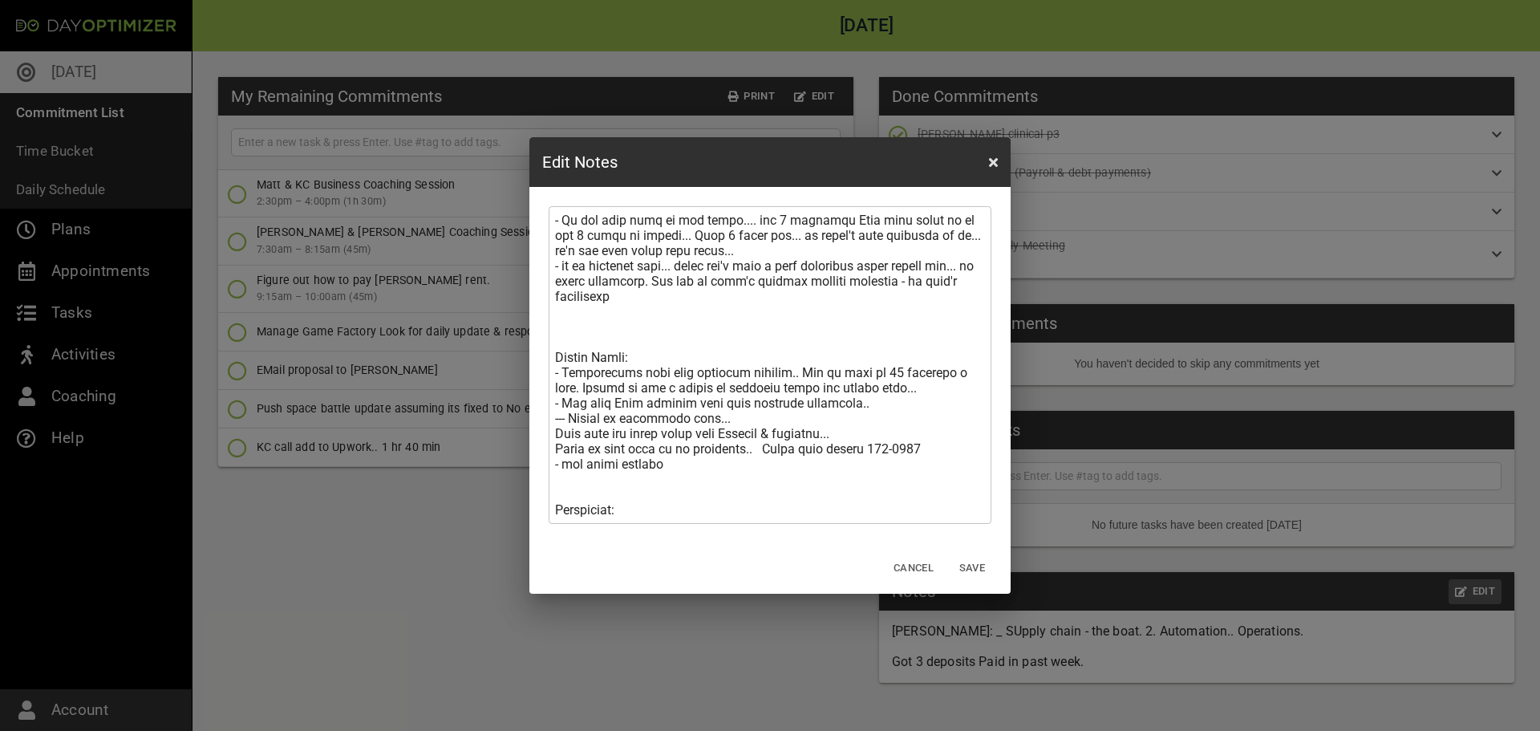
click at [652, 508] on textarea at bounding box center [770, 365] width 430 height 305
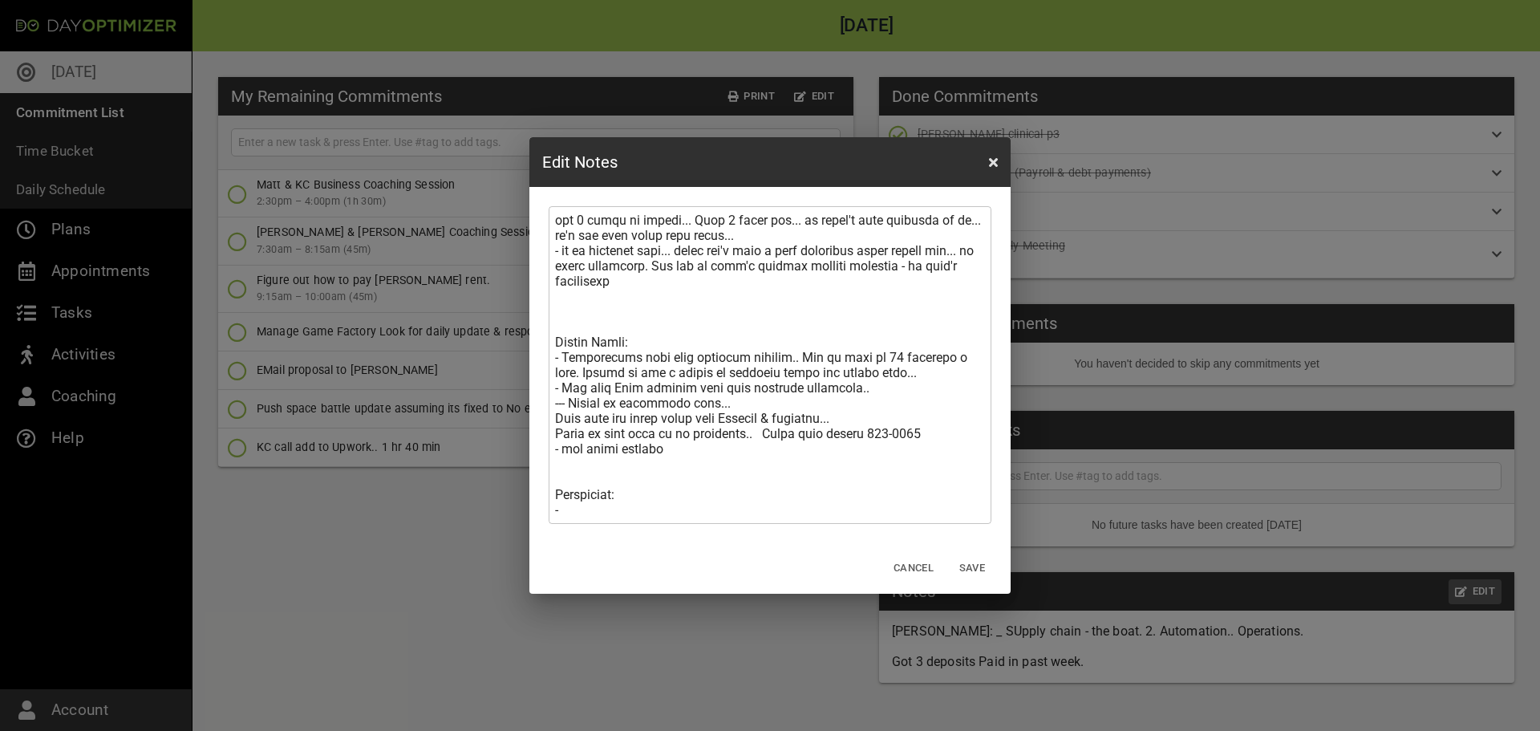
click at [742, 505] on textarea at bounding box center [770, 365] width 430 height 305
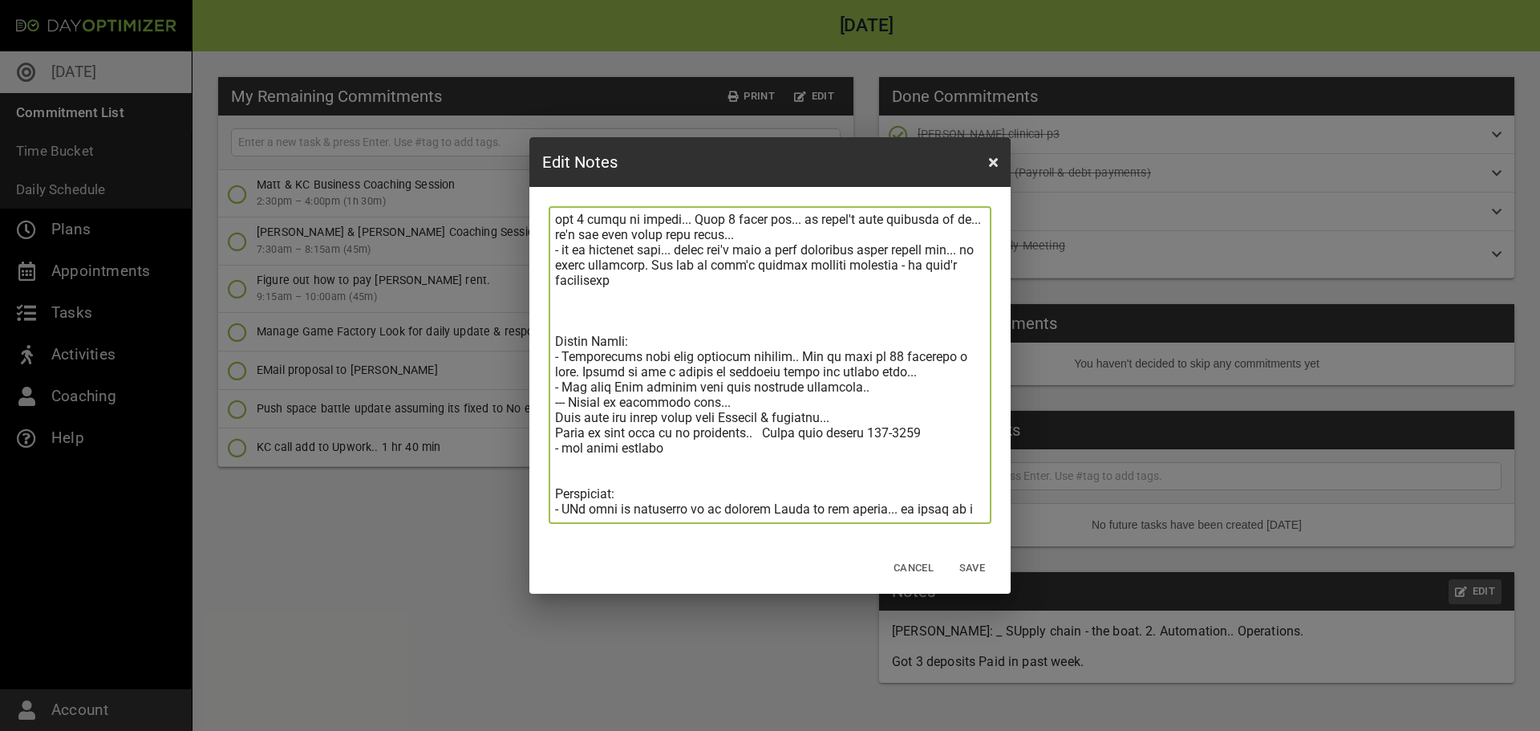
scroll to position [321, 0]
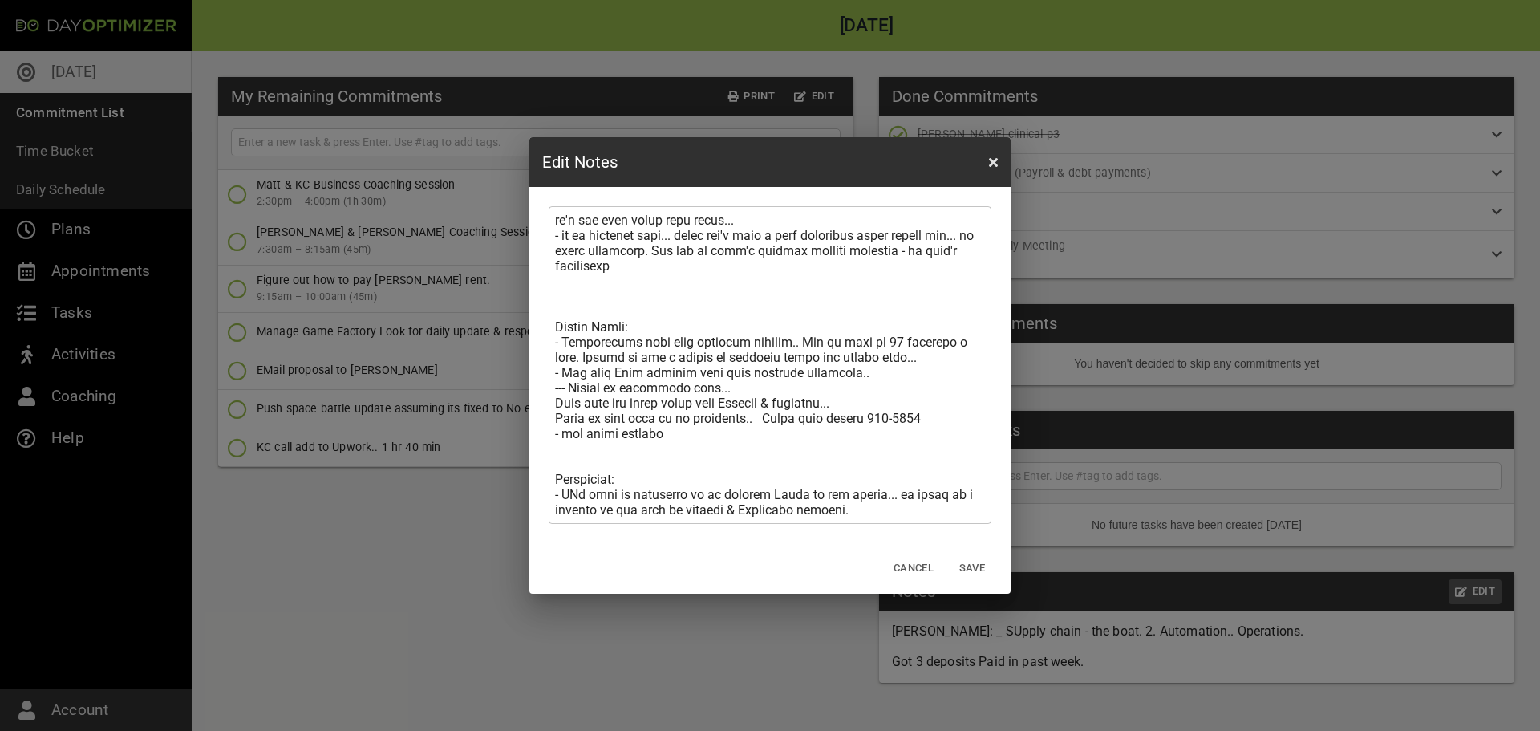
click at [891, 511] on textarea at bounding box center [770, 365] width 430 height 305
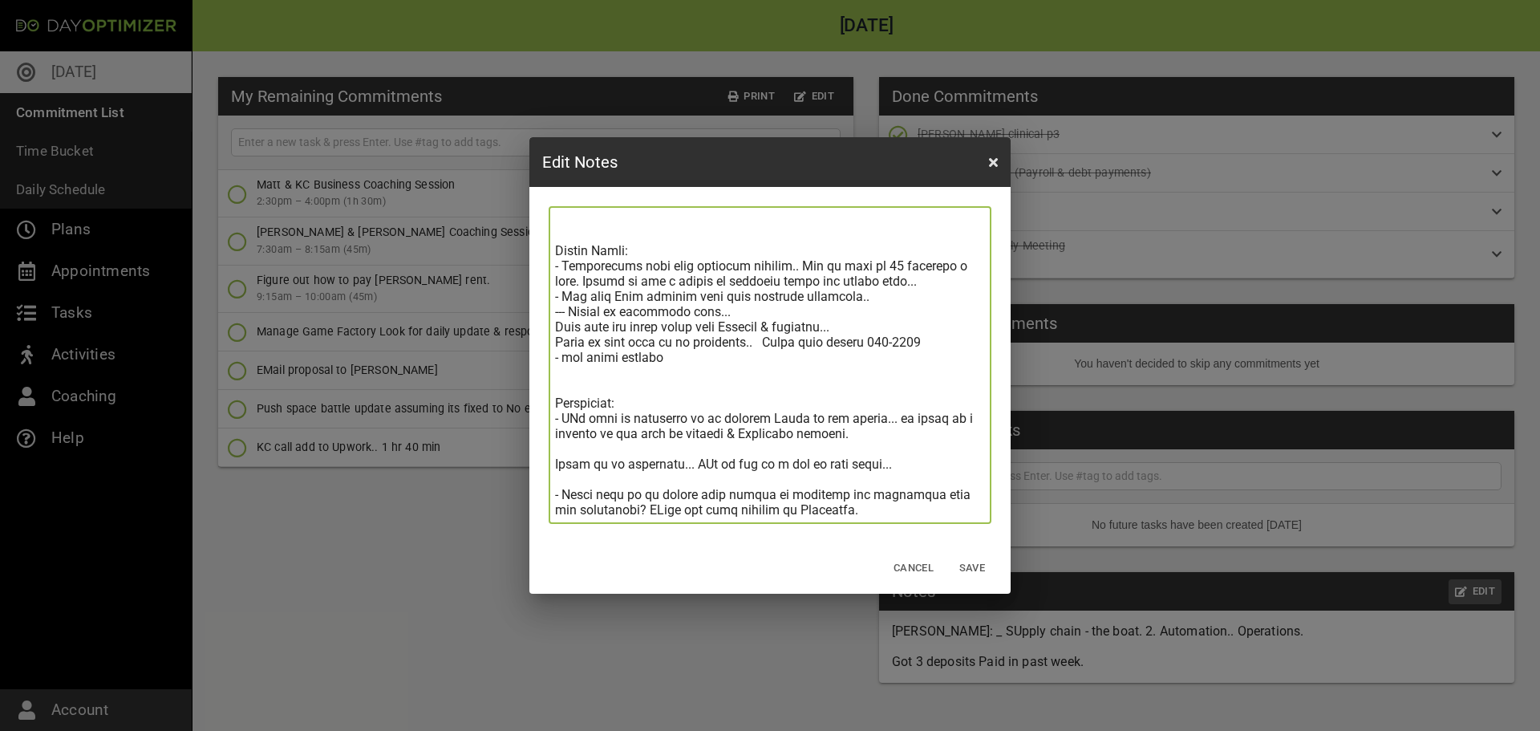
scroll to position [428, 0]
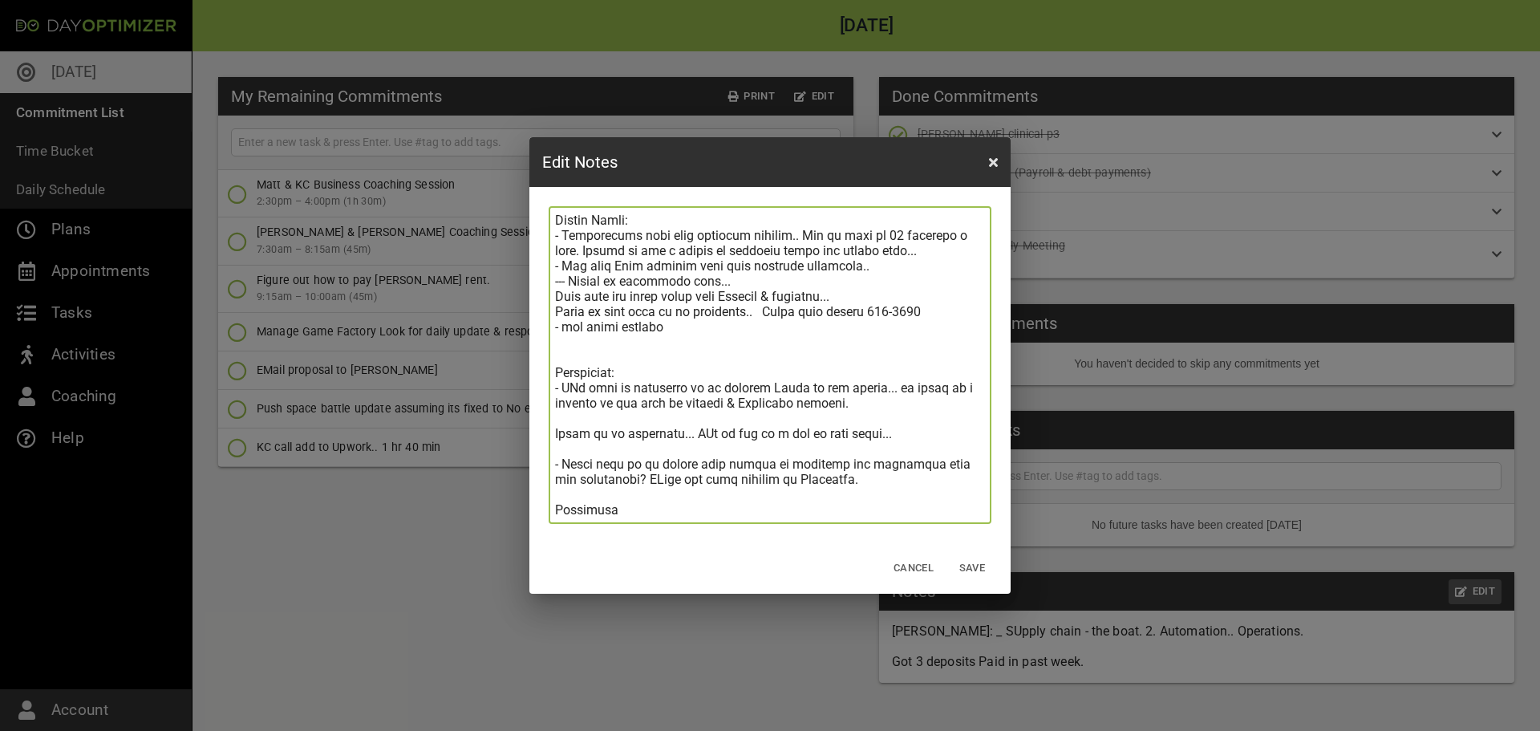
click at [743, 505] on textarea at bounding box center [770, 365] width 430 height 305
click at [641, 508] on textarea at bounding box center [770, 365] width 430 height 305
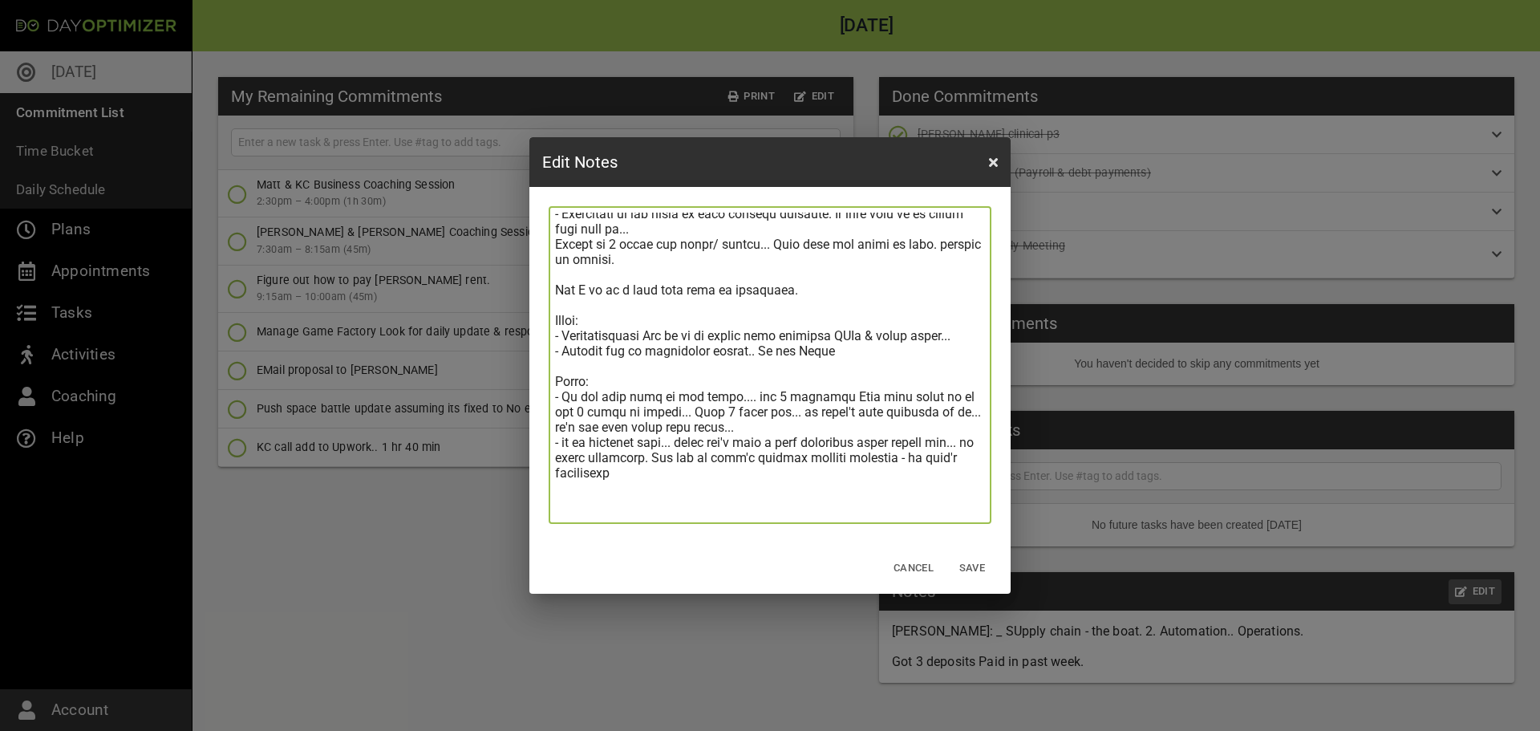
scroll to position [0, 0]
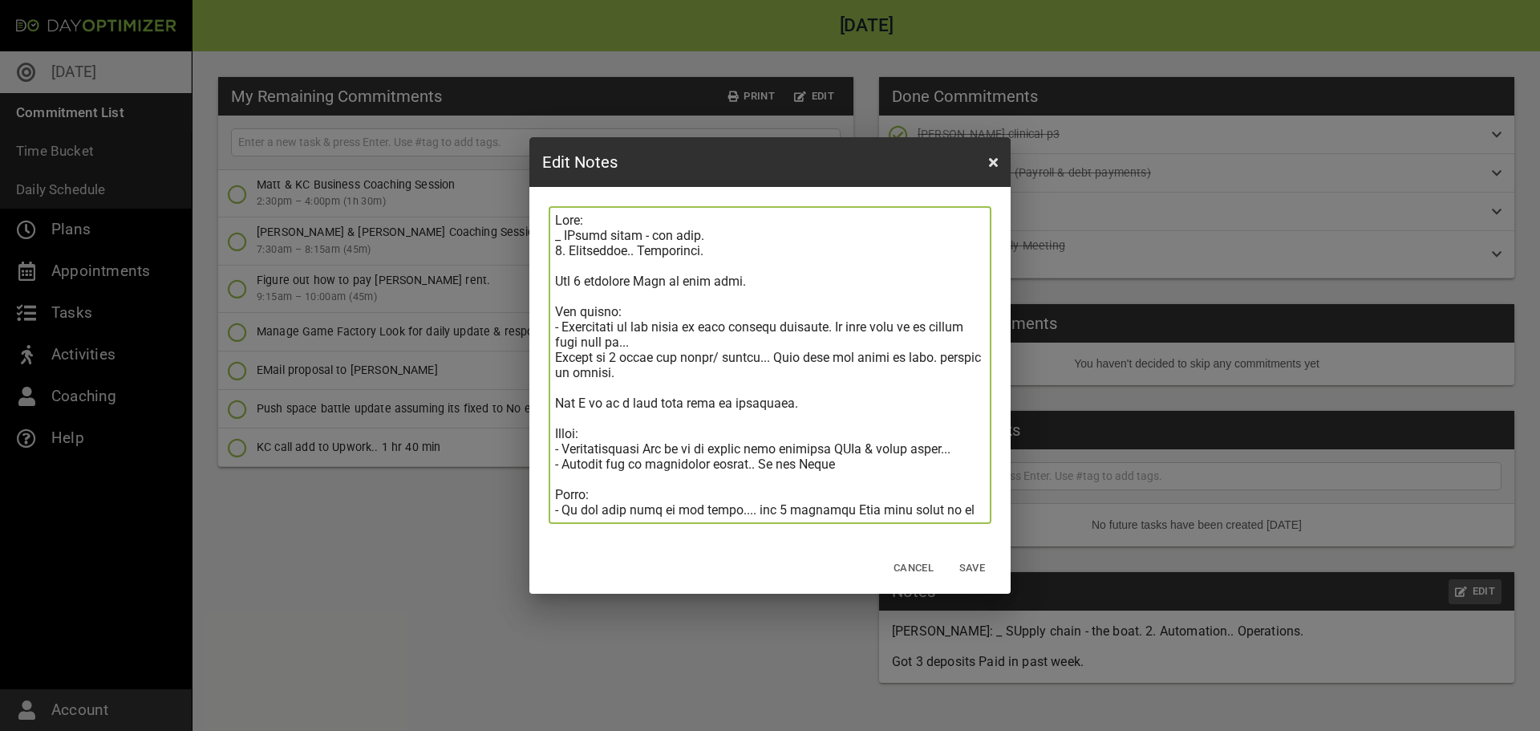
drag, startPoint x: 719, startPoint y: 511, endPoint x: 534, endPoint y: 208, distance: 355.0
click at [534, 208] on div "Notes ​" at bounding box center [770, 365] width 481 height 356
click at [972, 564] on span "Save" at bounding box center [972, 568] width 39 height 18
